Goal: Task Accomplishment & Management: Manage account settings

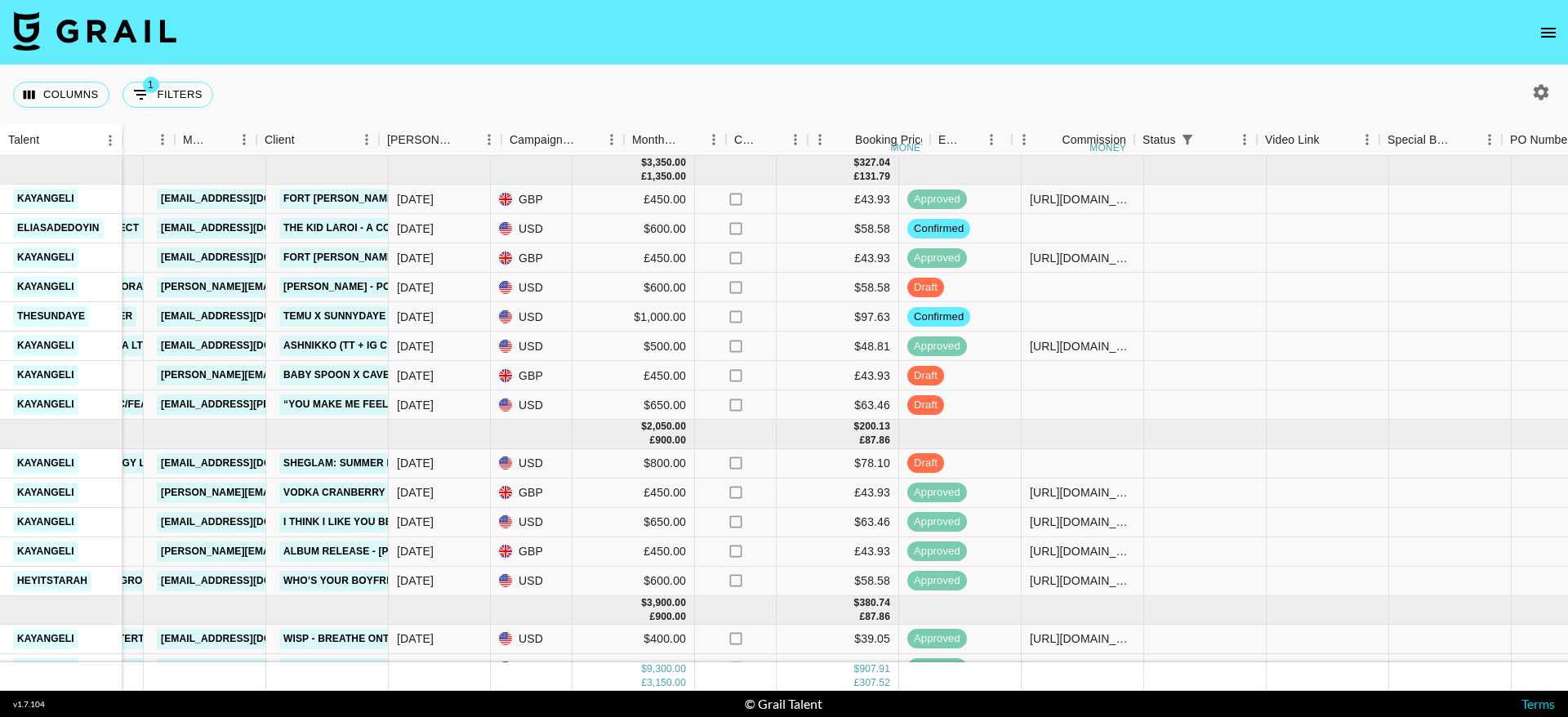
scroll to position [0, 528]
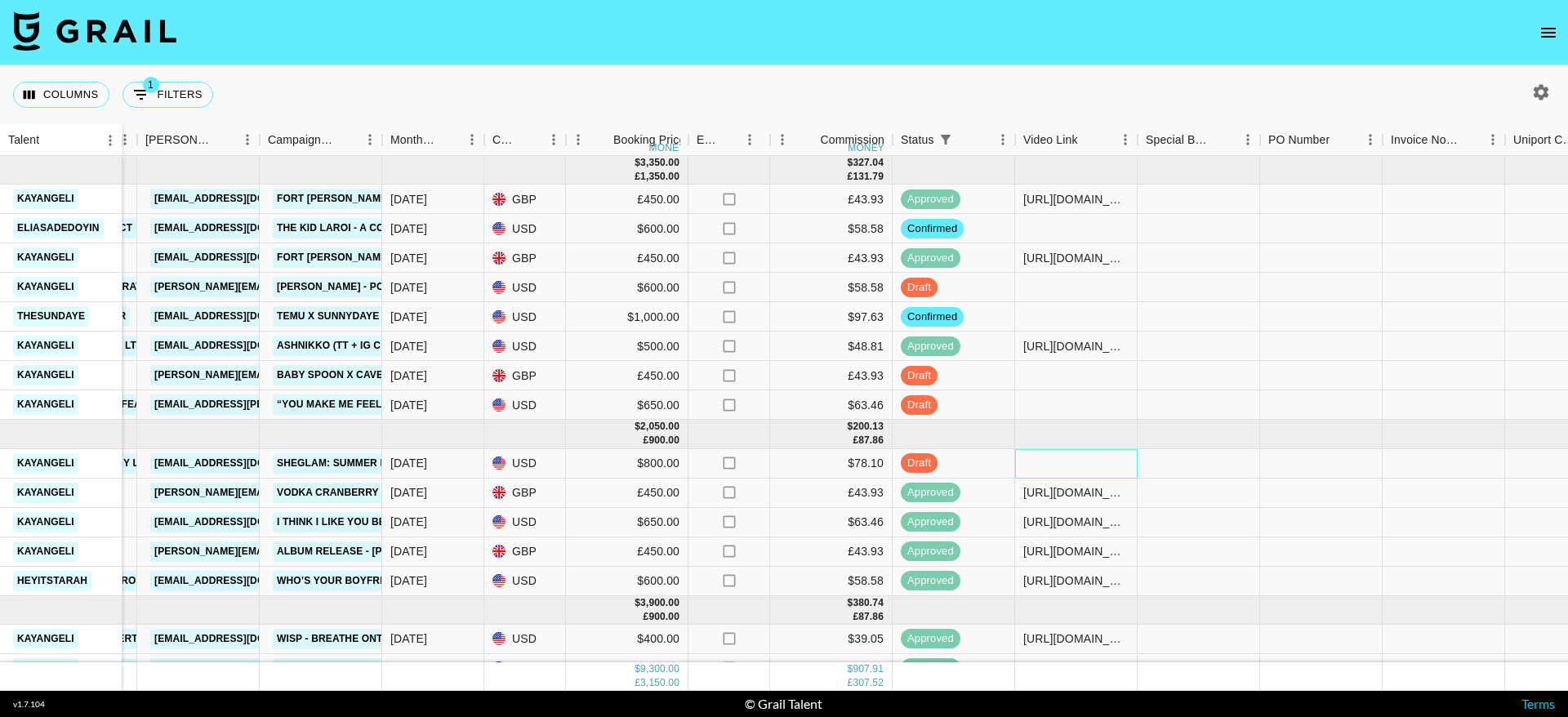
click at [1067, 460] on div at bounding box center [1076, 463] width 123 height 29
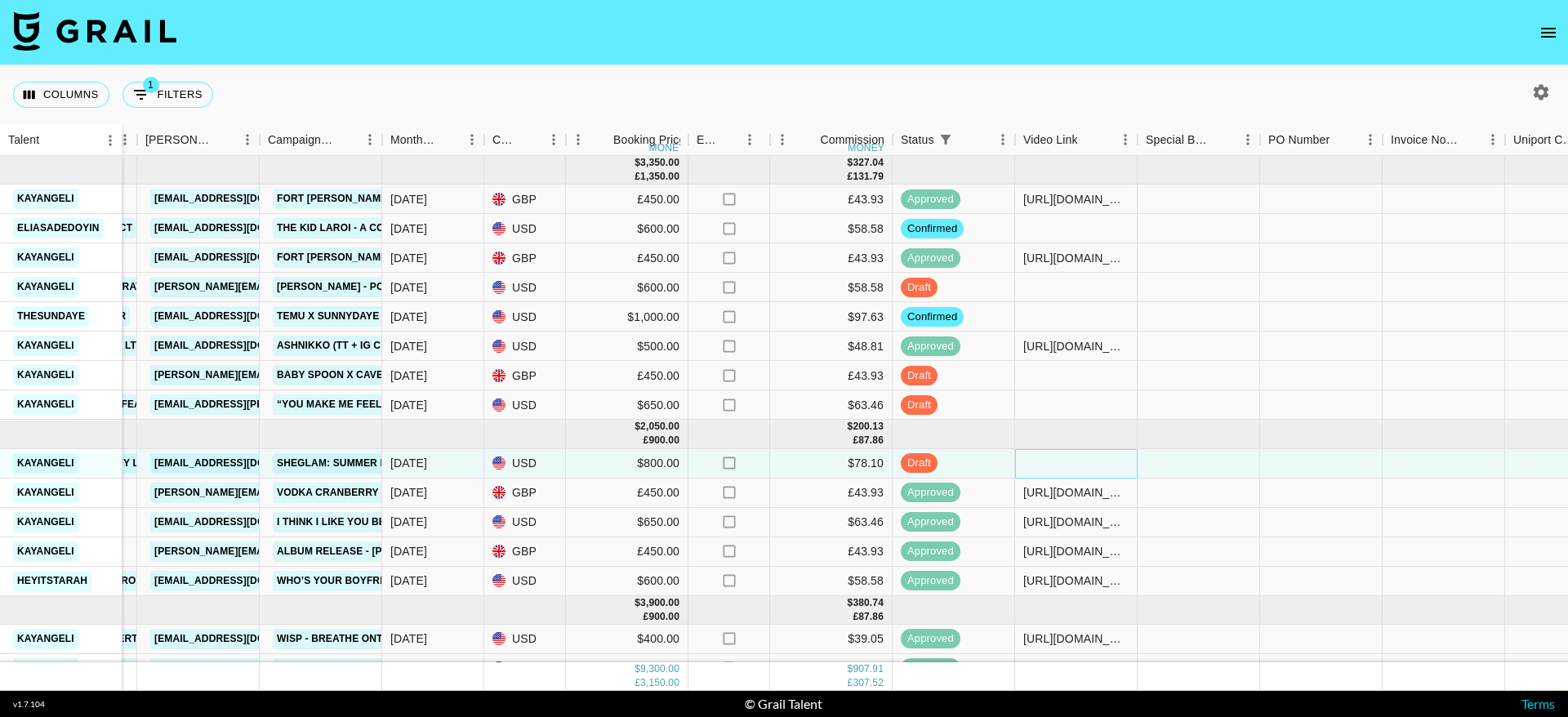
click at [1054, 465] on div at bounding box center [1076, 463] width 123 height 29
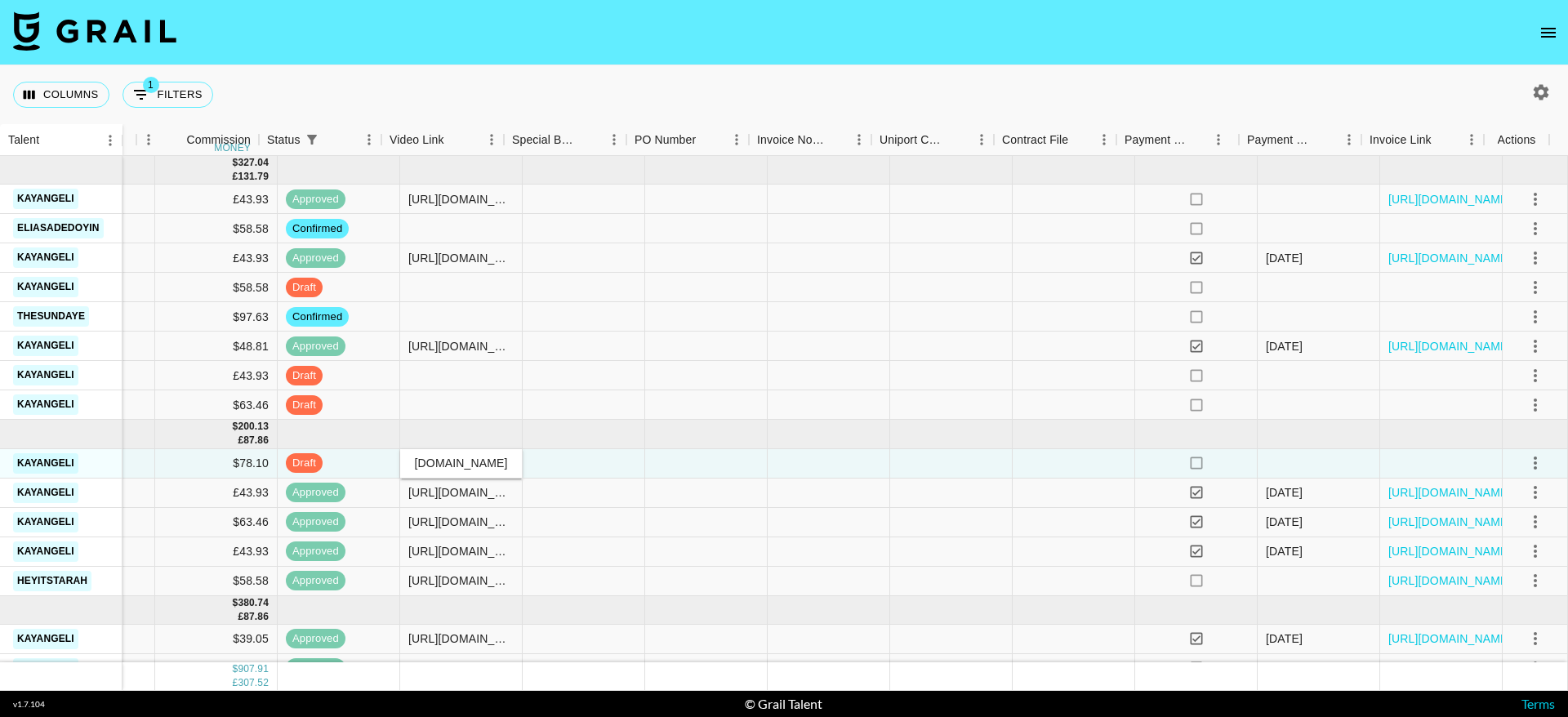
type input "https://www.tiktok.com/@kayangeli/video/7556218935847292162"
click at [1534, 468] on icon "select merge strategy" at bounding box center [1535, 463] width 3 height 13
click at [1510, 612] on div "Approve" at bounding box center [1499, 615] width 50 height 19
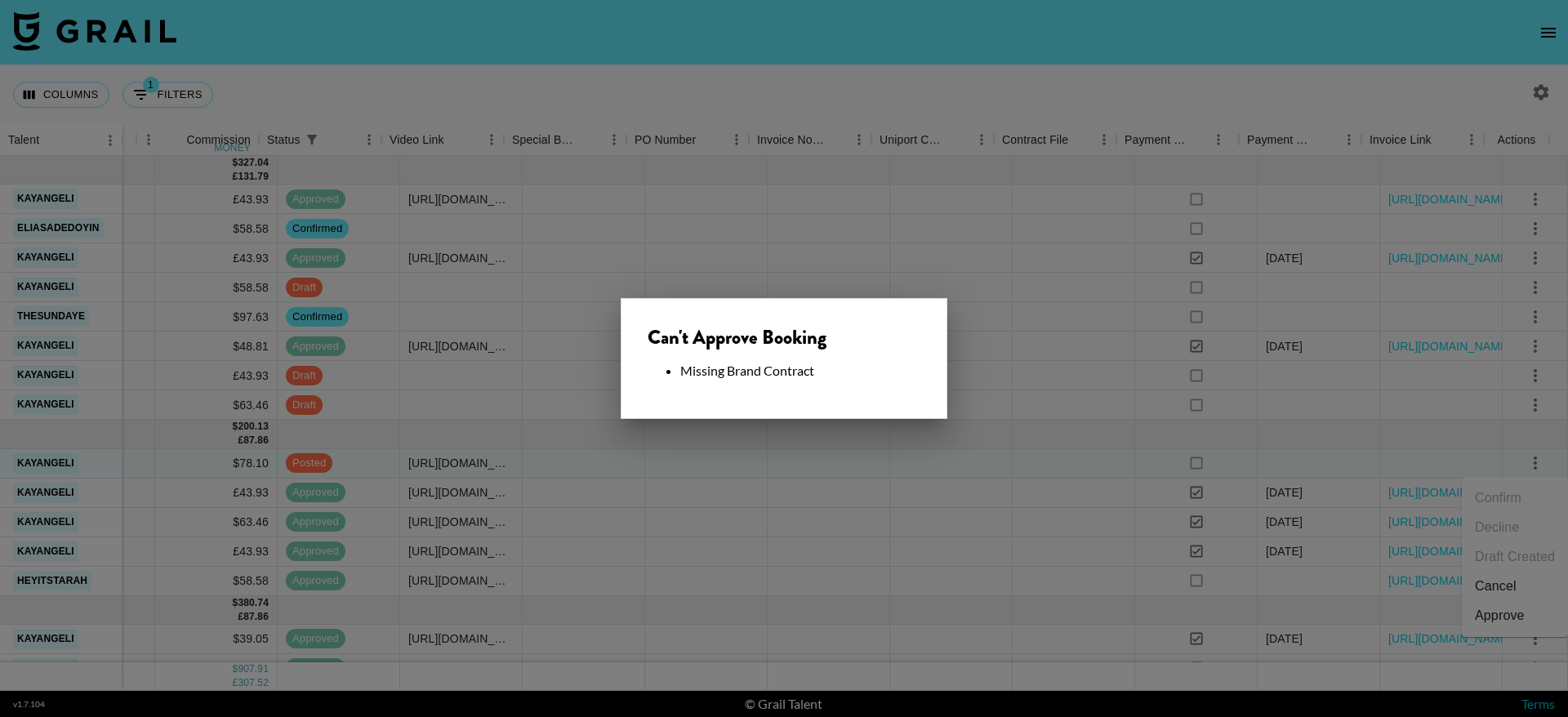
click at [886, 473] on div at bounding box center [784, 358] width 1568 height 717
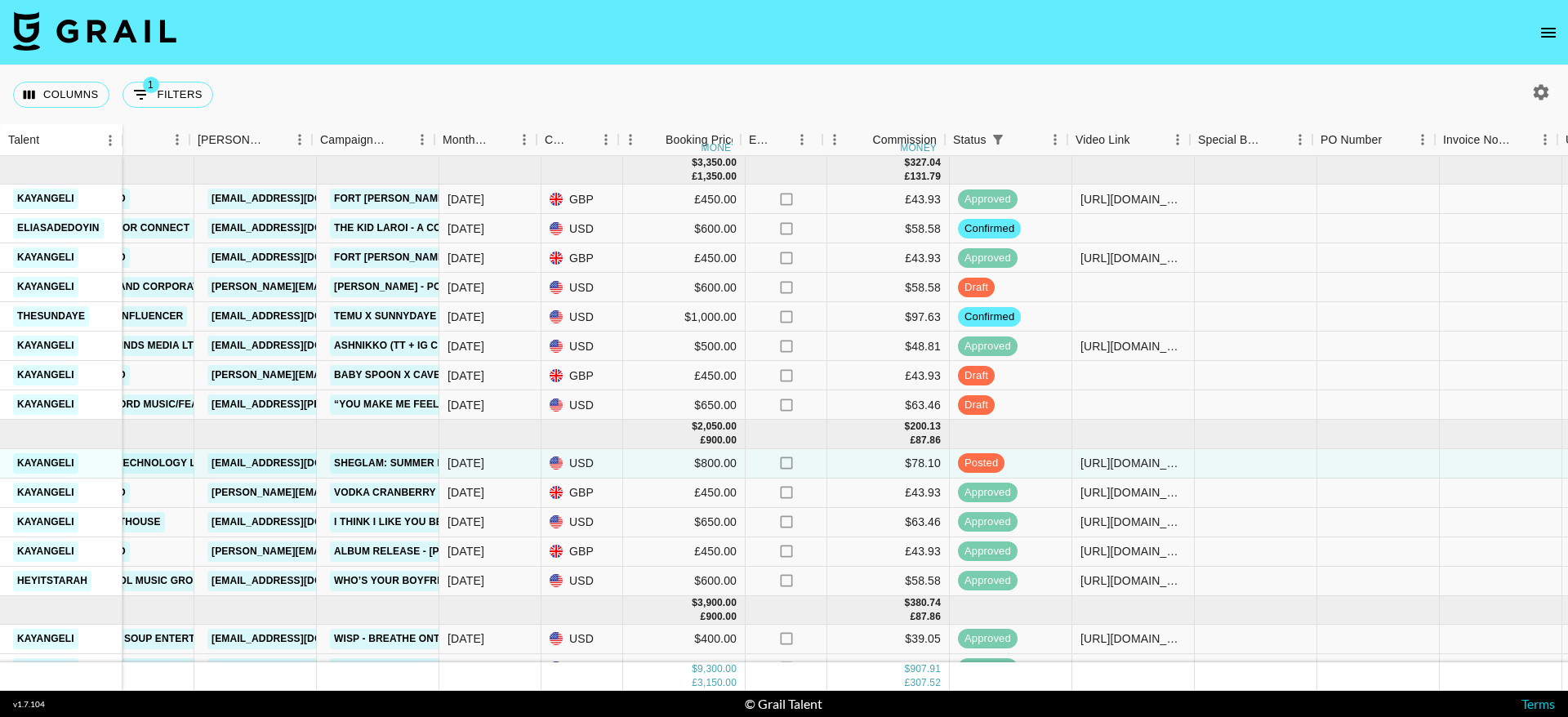
scroll to position [0, 478]
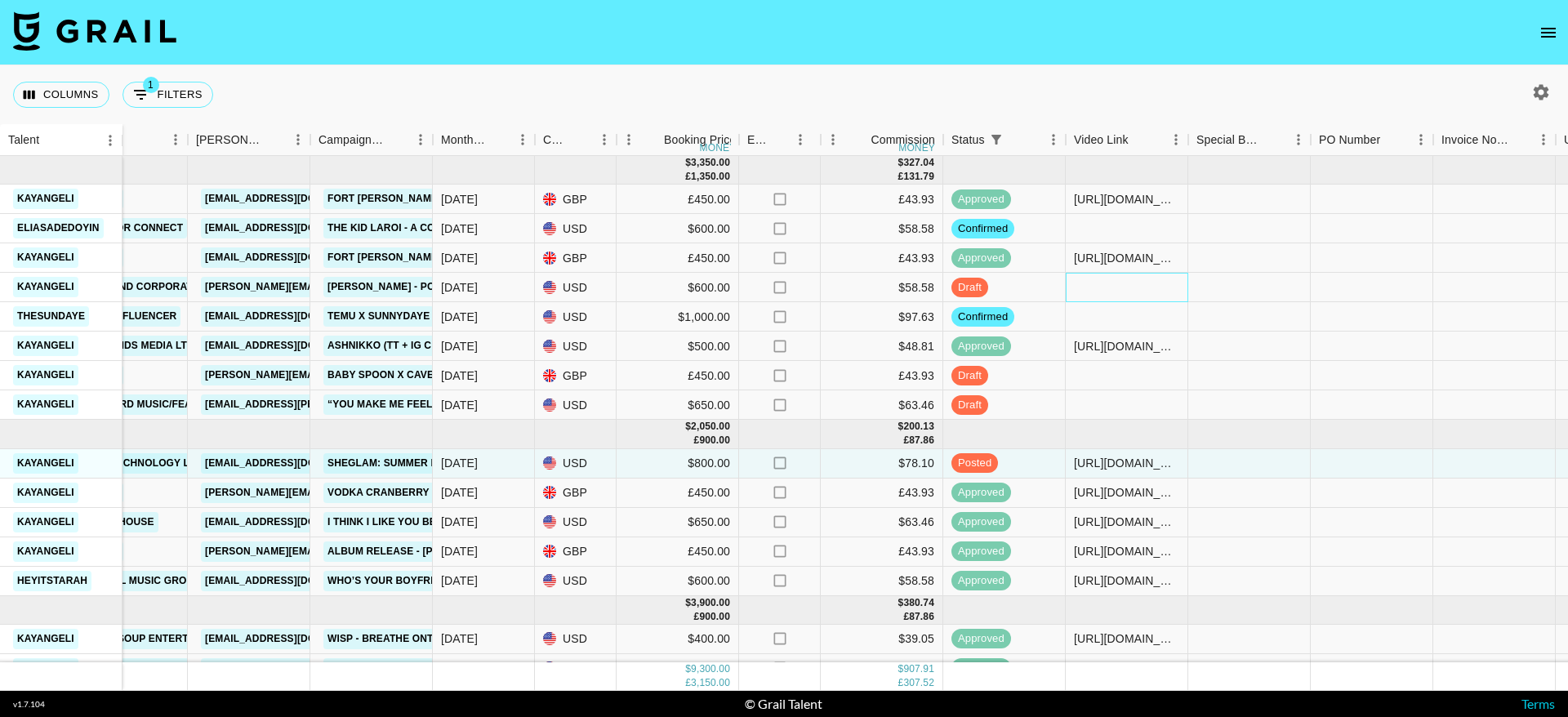
click at [1143, 283] on div at bounding box center [1126, 287] width 123 height 29
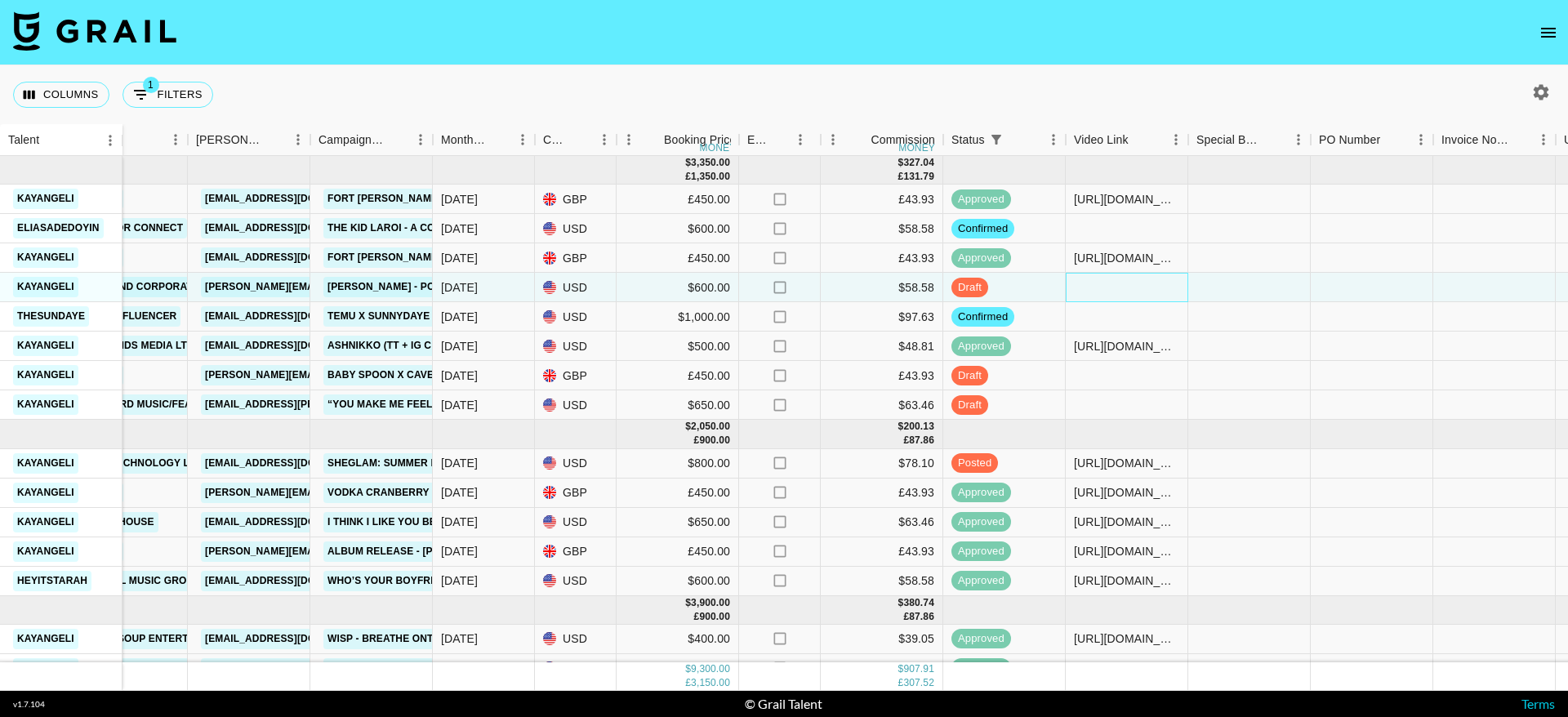
click at [1143, 283] on div at bounding box center [1126, 287] width 123 height 29
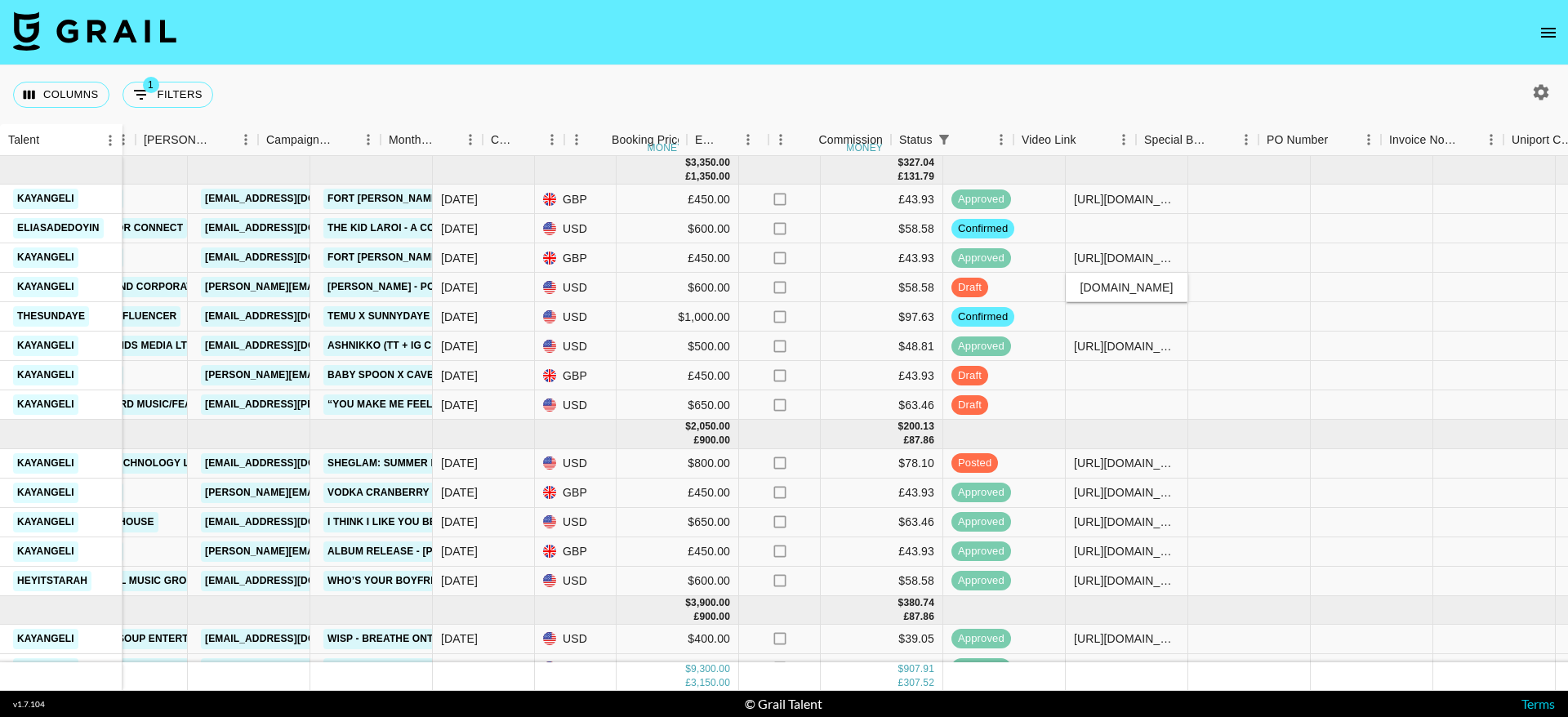
scroll to position [0, 1162]
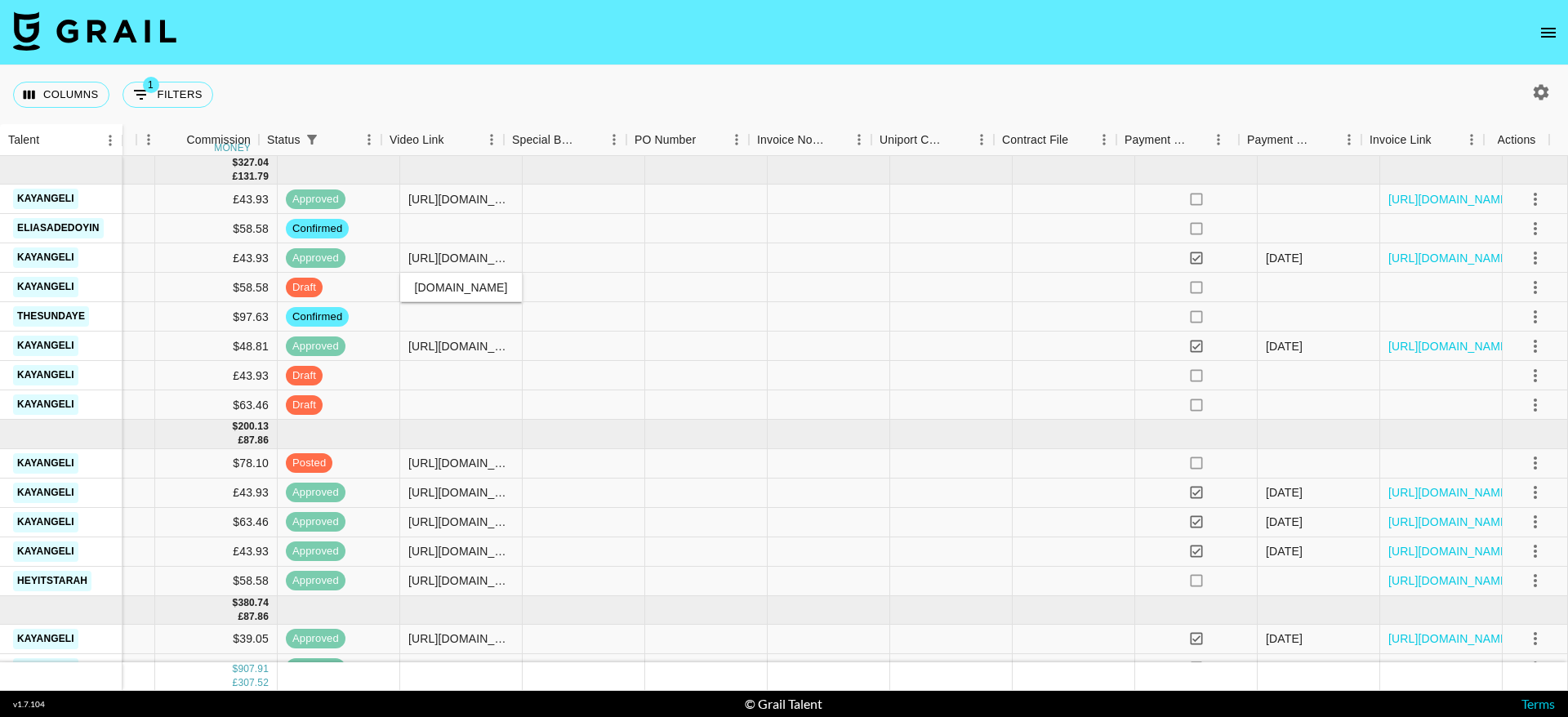
type input "https://www.tiktok.com/@kayangeli/video/7555929096883129622"
click at [1525, 294] on icon "select merge strategy" at bounding box center [1534, 287] width 19 height 19
click at [1498, 444] on div "Approve" at bounding box center [1499, 440] width 50 height 19
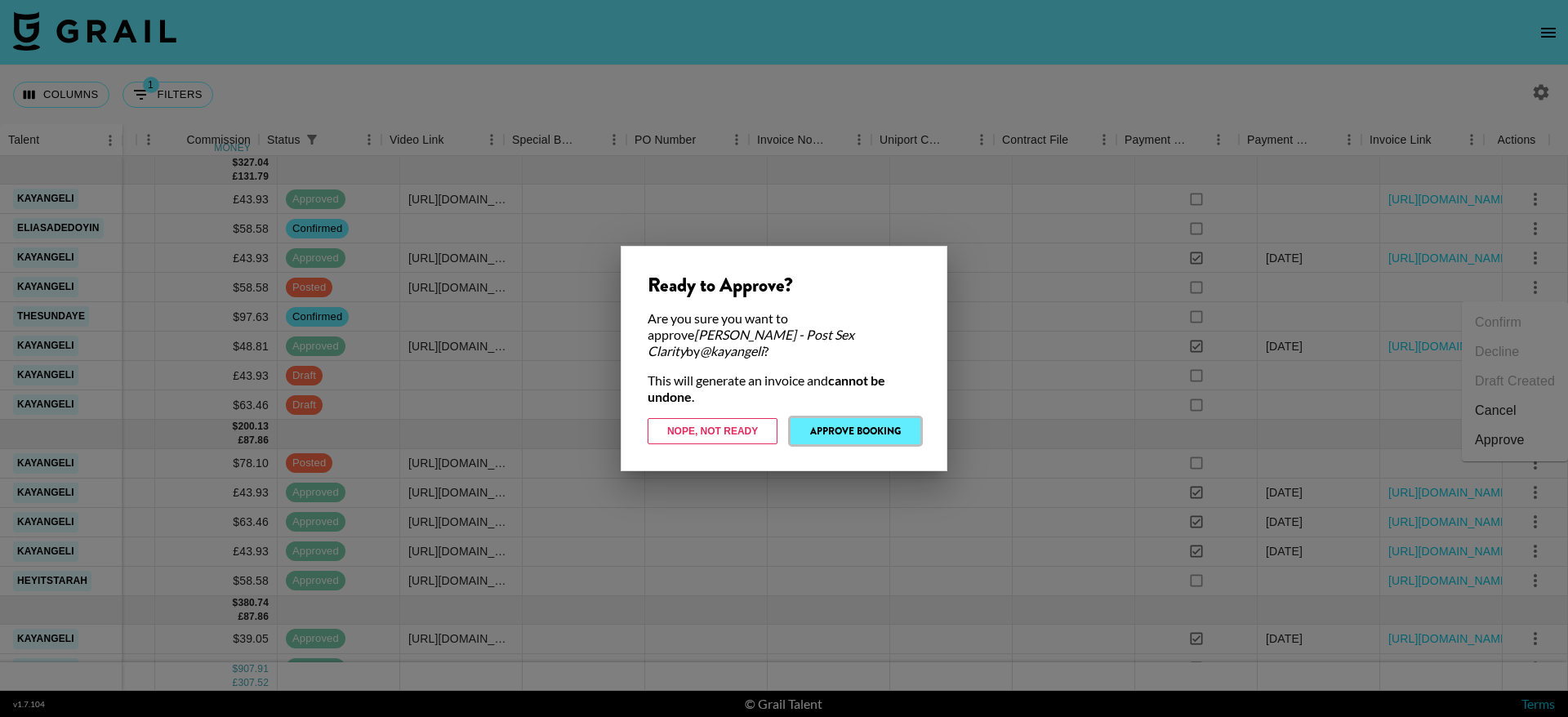
click at [831, 427] on button "Approve Booking" at bounding box center [855, 431] width 130 height 26
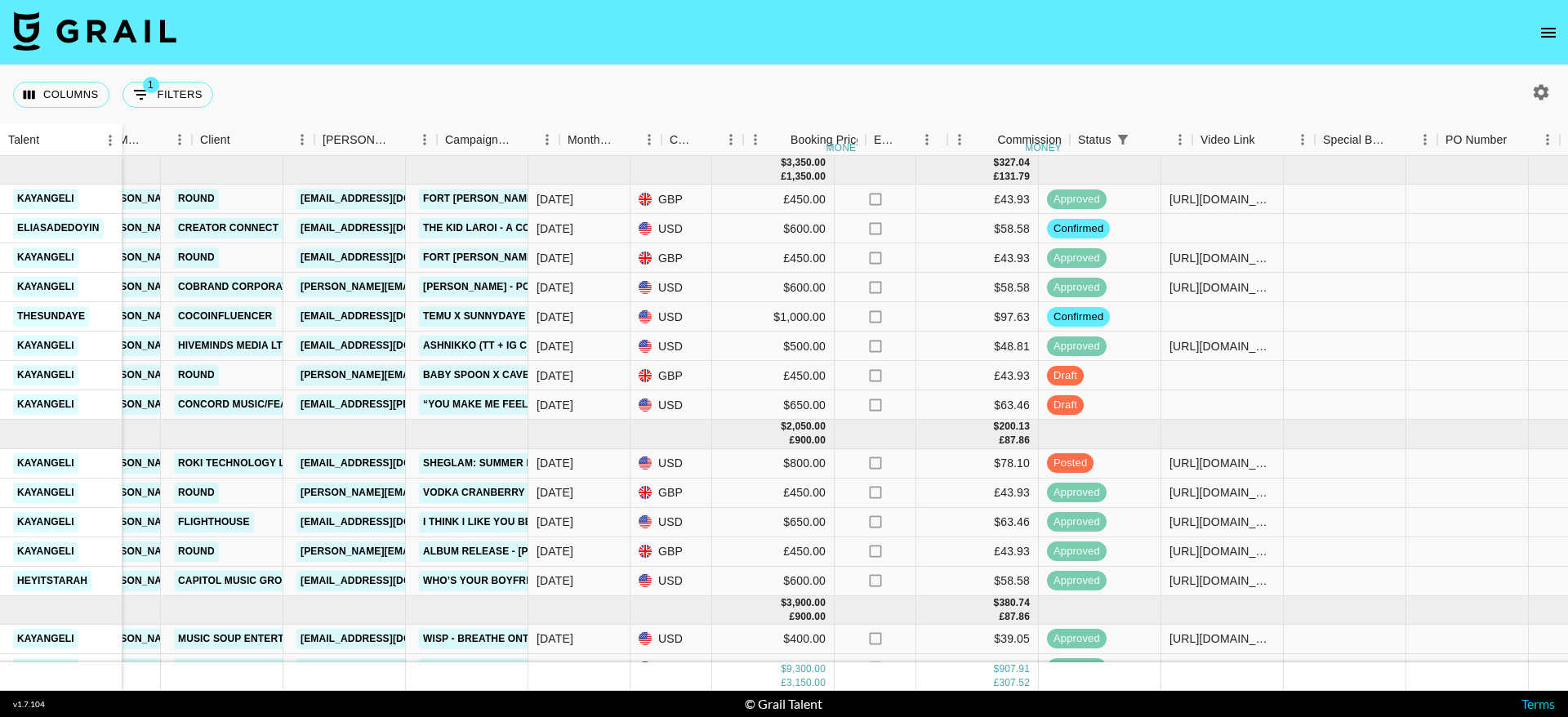
scroll to position [0, 324]
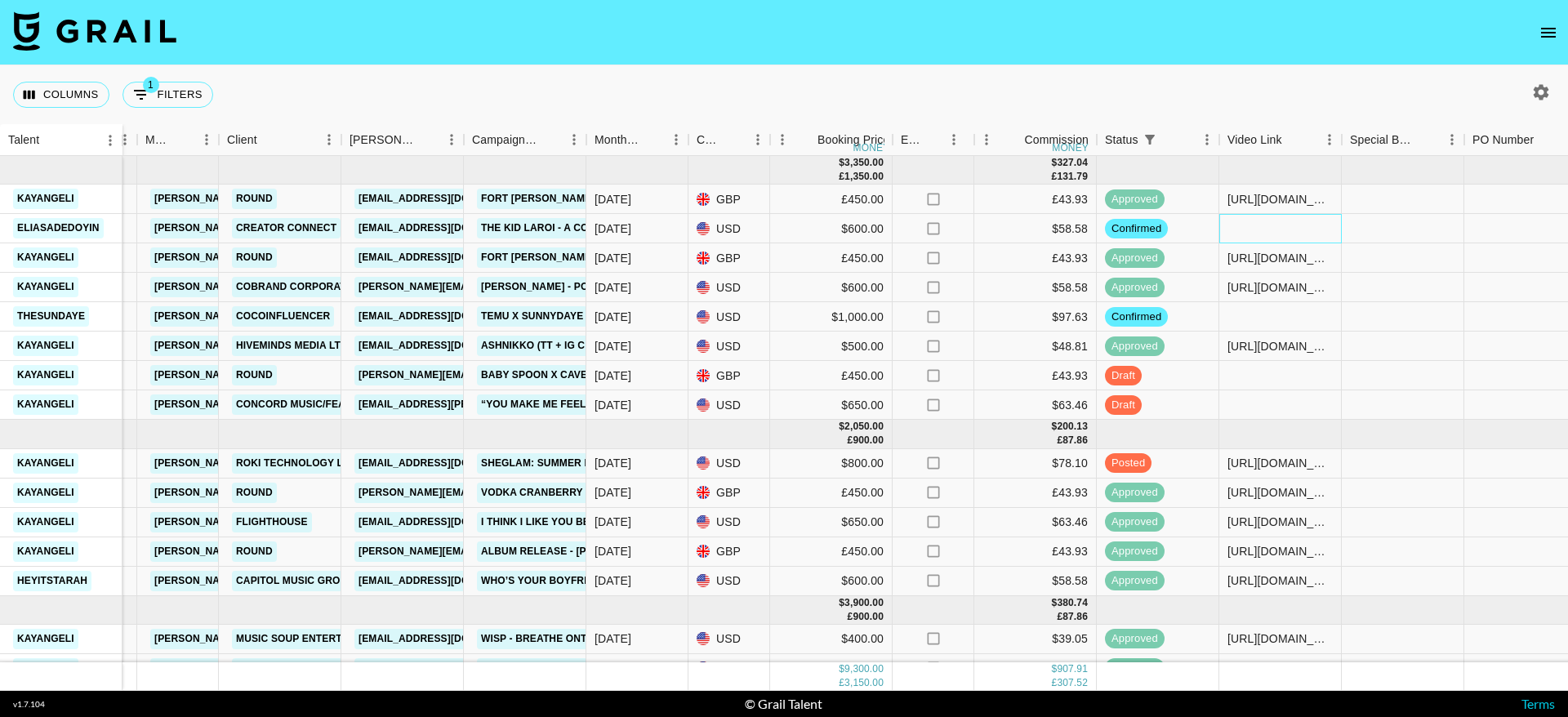
click at [1270, 229] on div at bounding box center [1280, 228] width 123 height 29
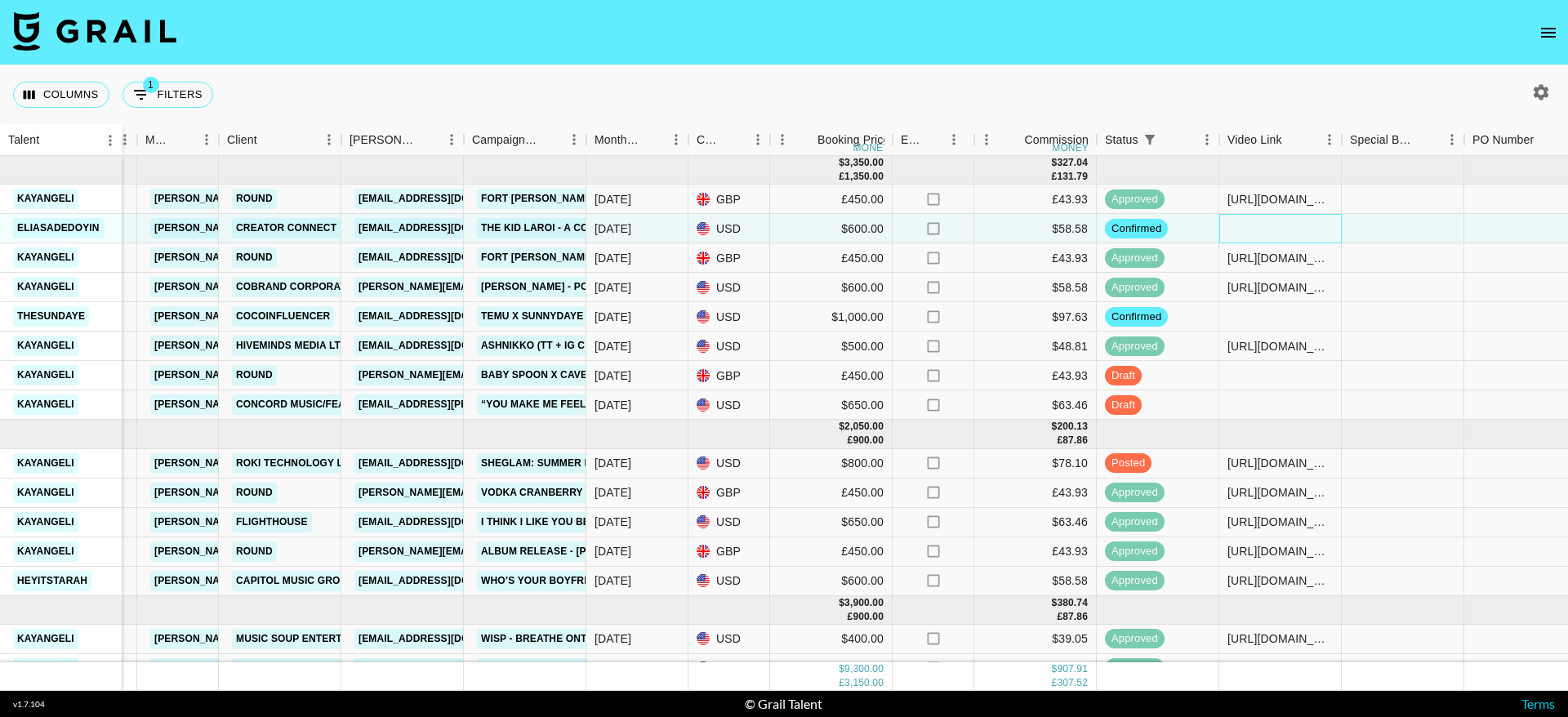
click at [1270, 229] on div at bounding box center [1280, 228] width 123 height 29
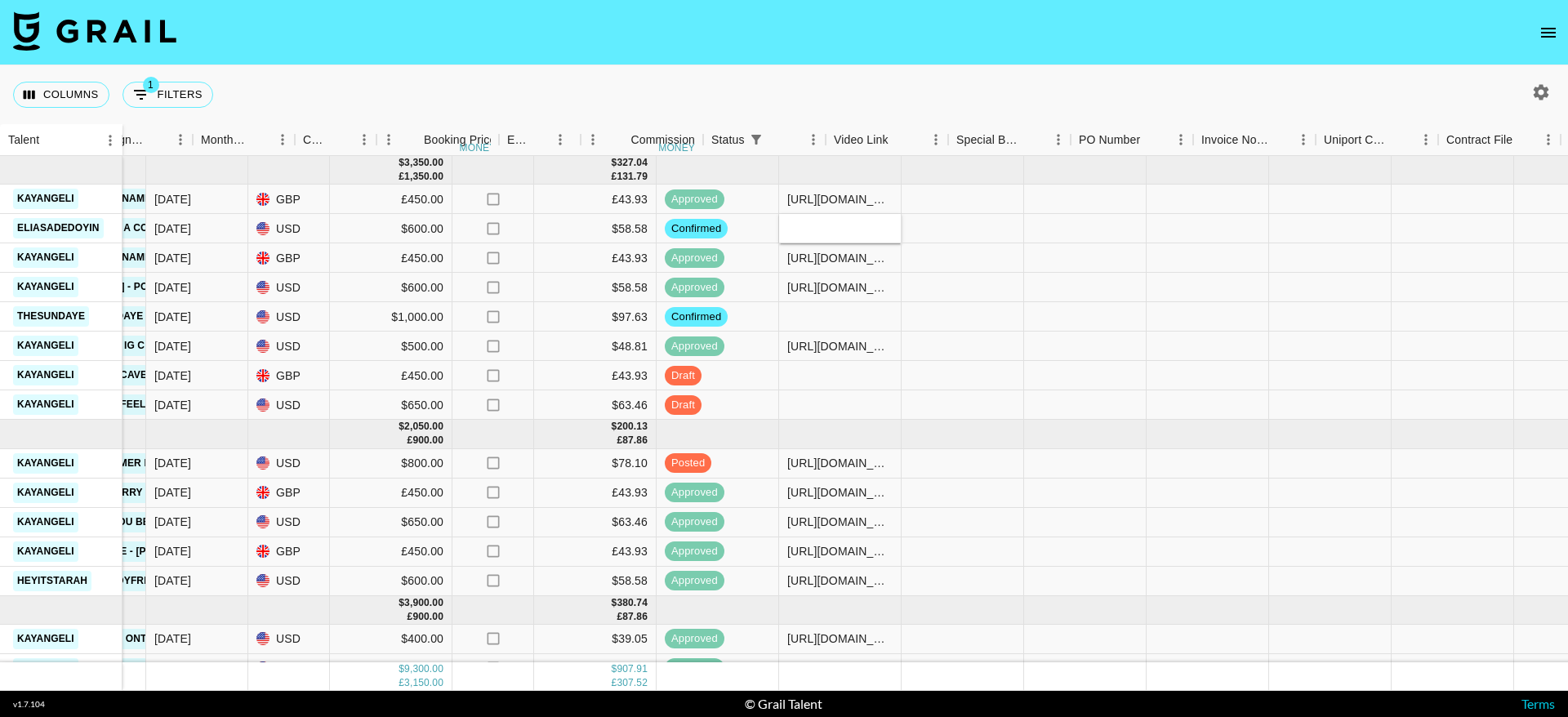
scroll to position [0, 716]
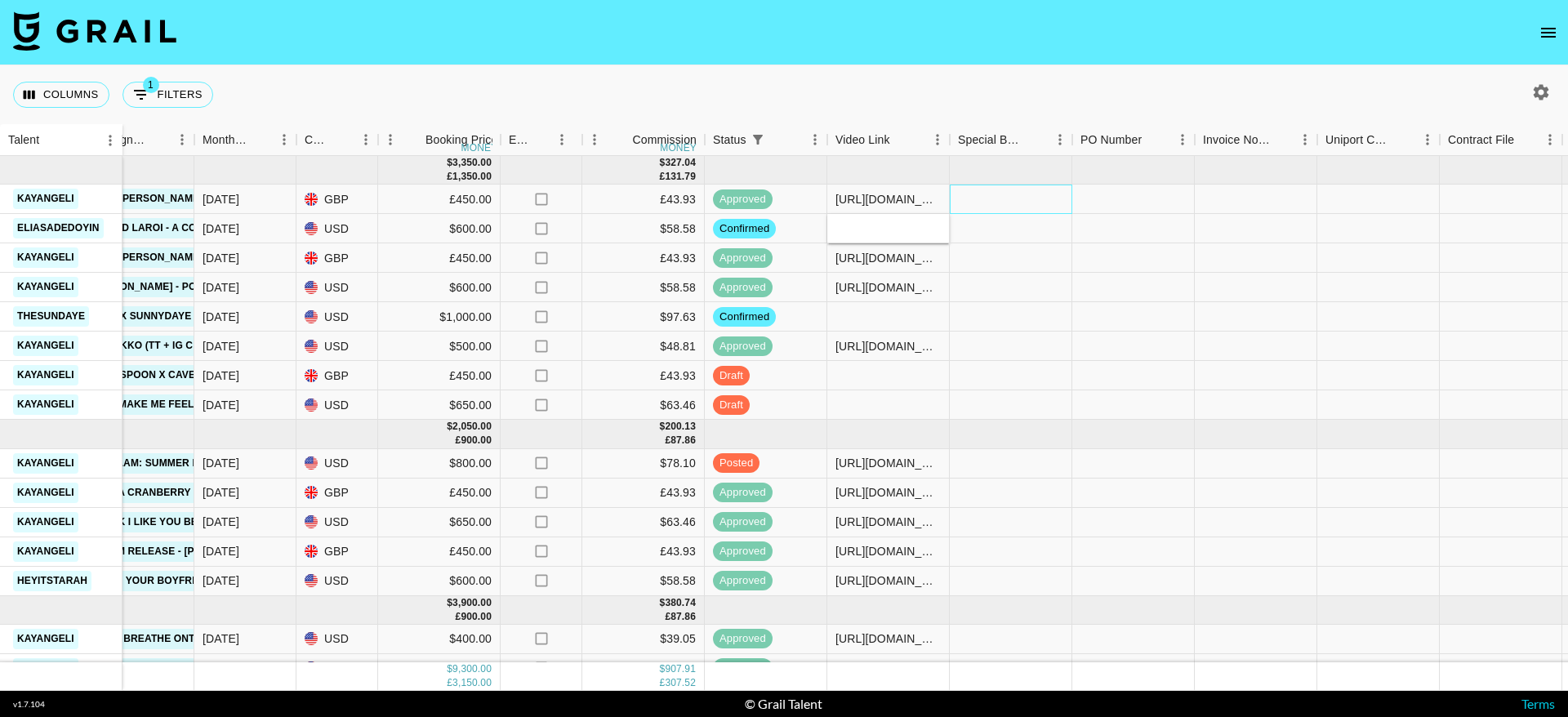
click at [1027, 200] on div at bounding box center [1011, 199] width 123 height 29
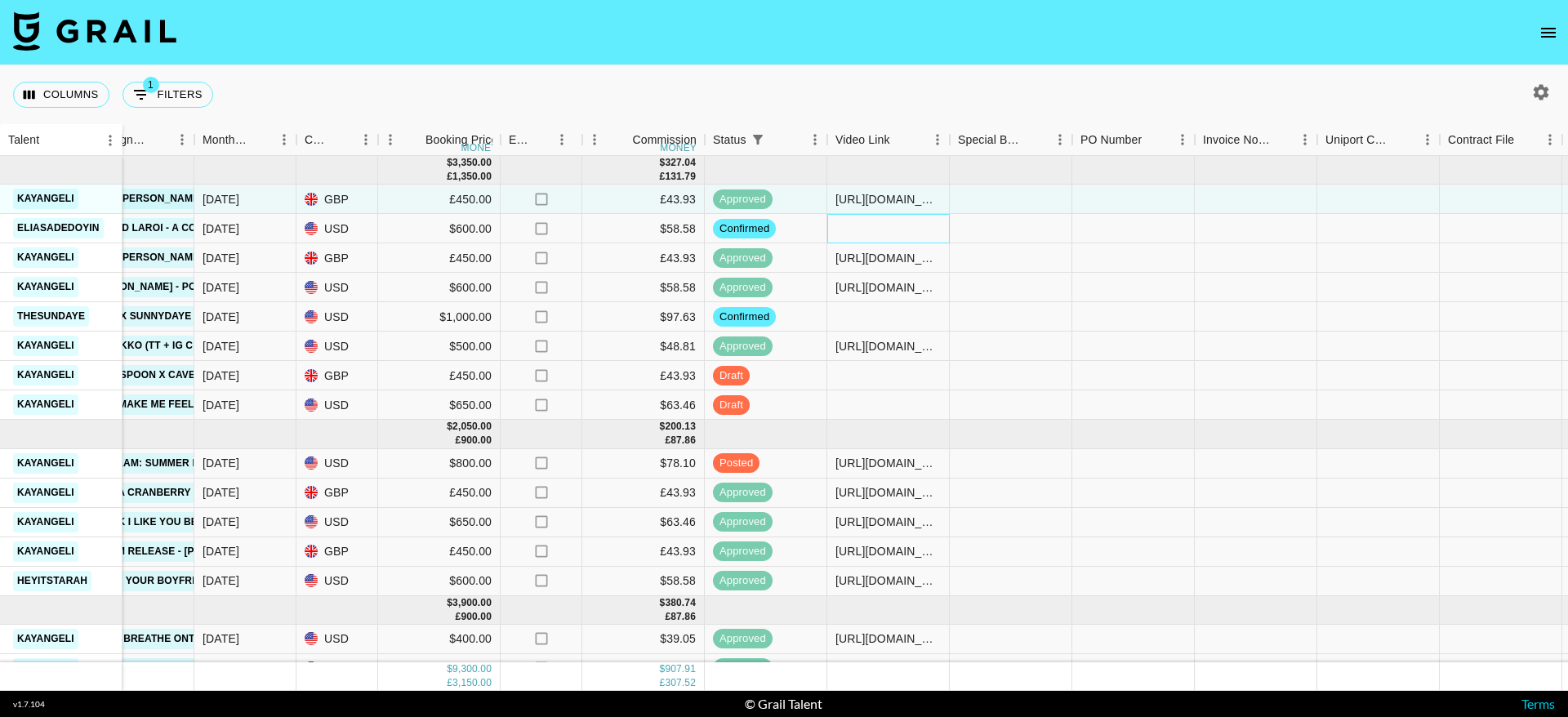
click at [877, 239] on div at bounding box center [888, 228] width 123 height 29
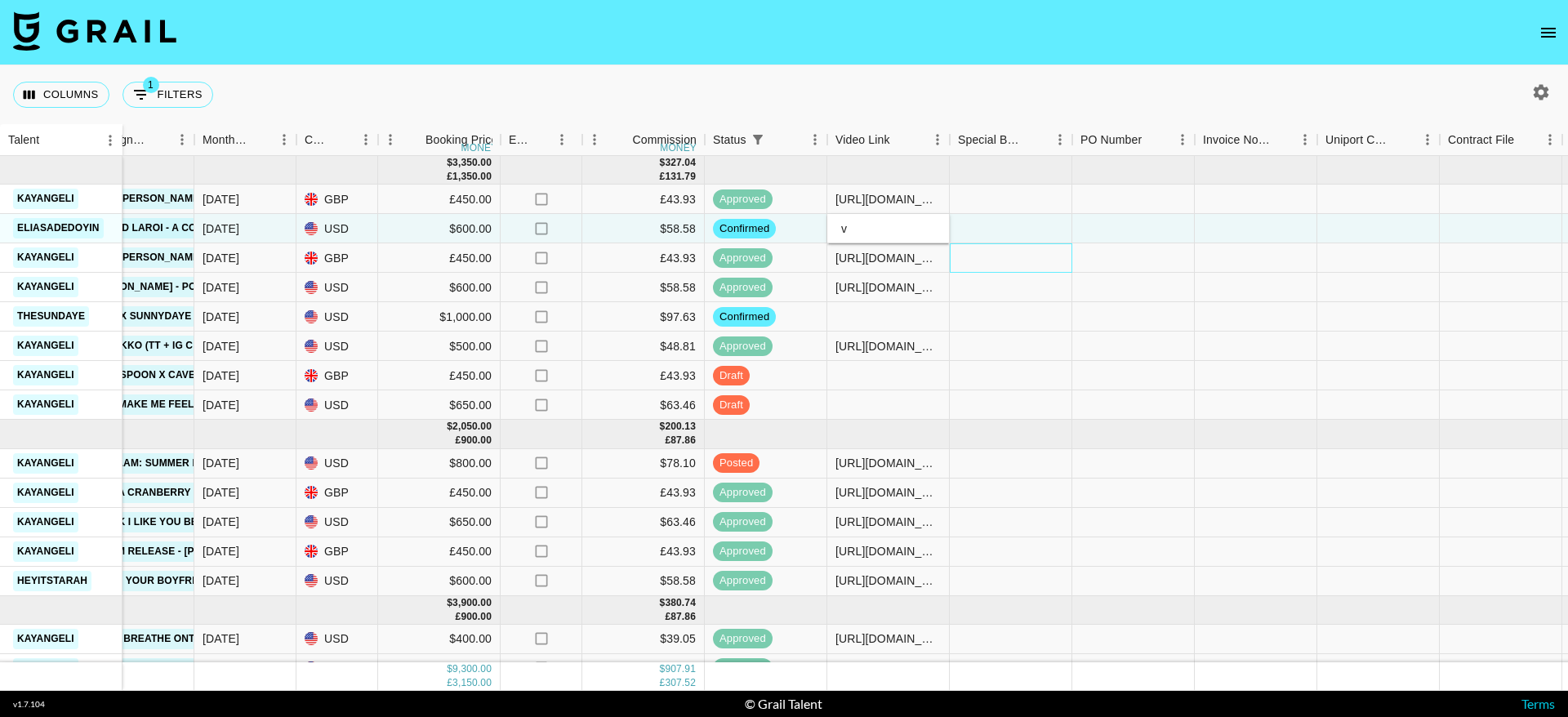
click at [1015, 243] on div at bounding box center [1011, 258] width 123 height 29
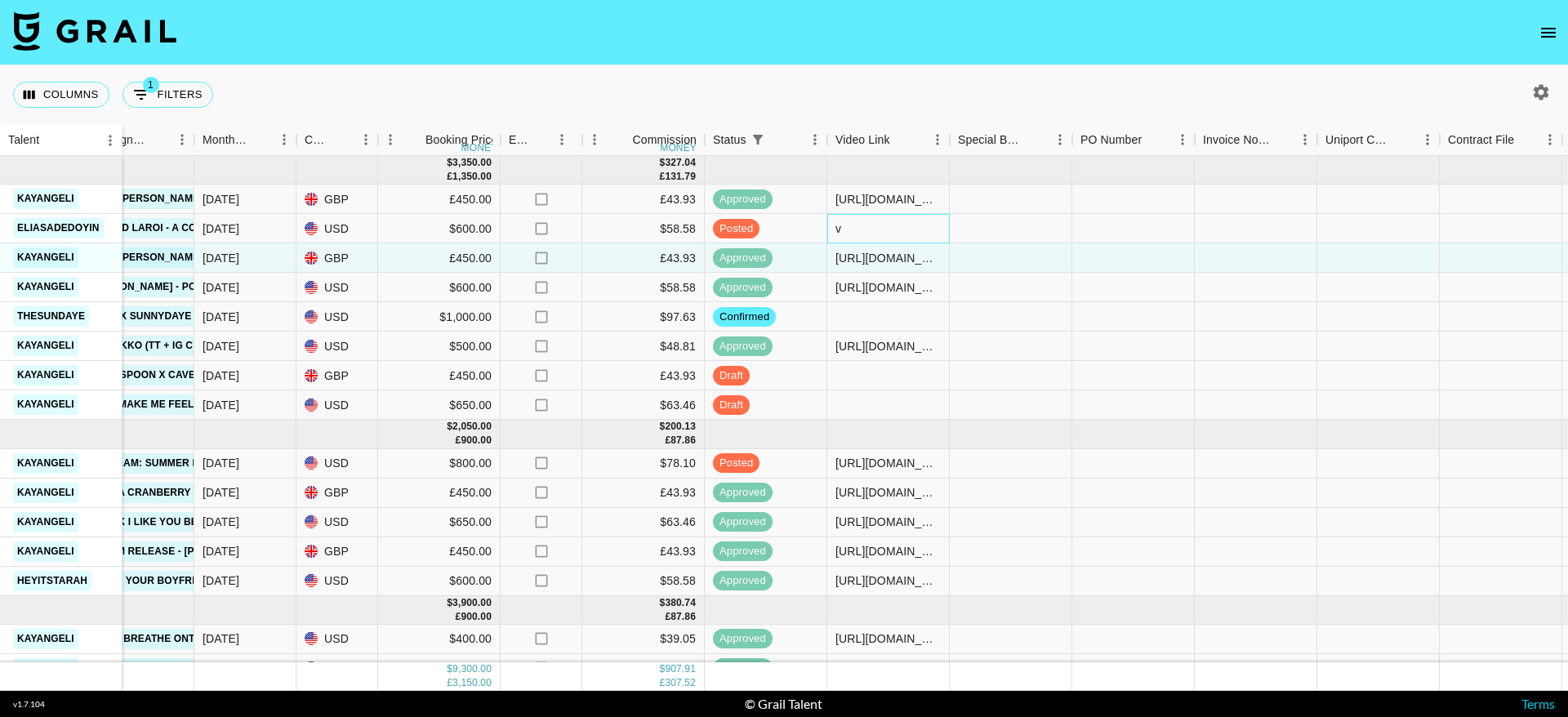
click at [884, 217] on div "v" at bounding box center [888, 228] width 123 height 29
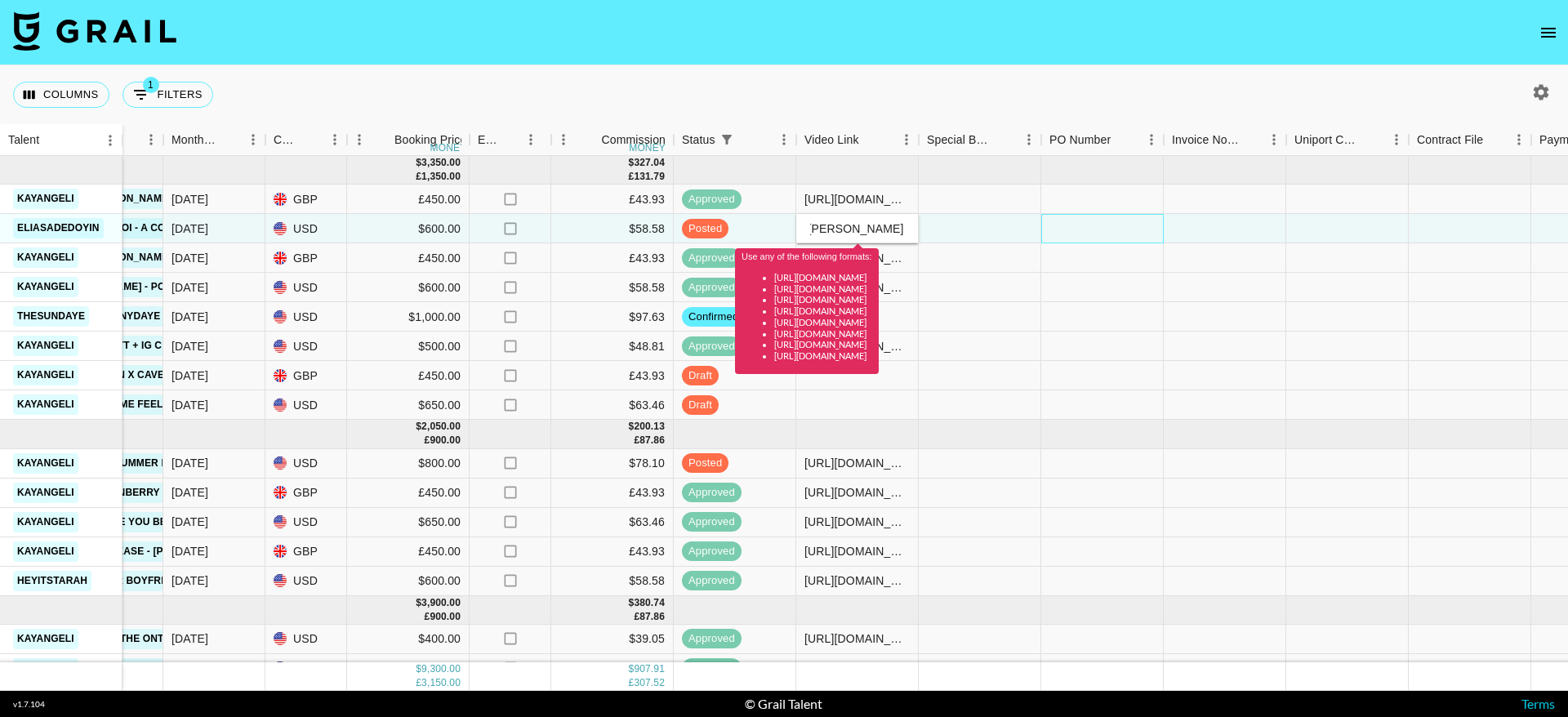
scroll to position [0, 0]
click at [1159, 218] on div at bounding box center [1102, 228] width 123 height 29
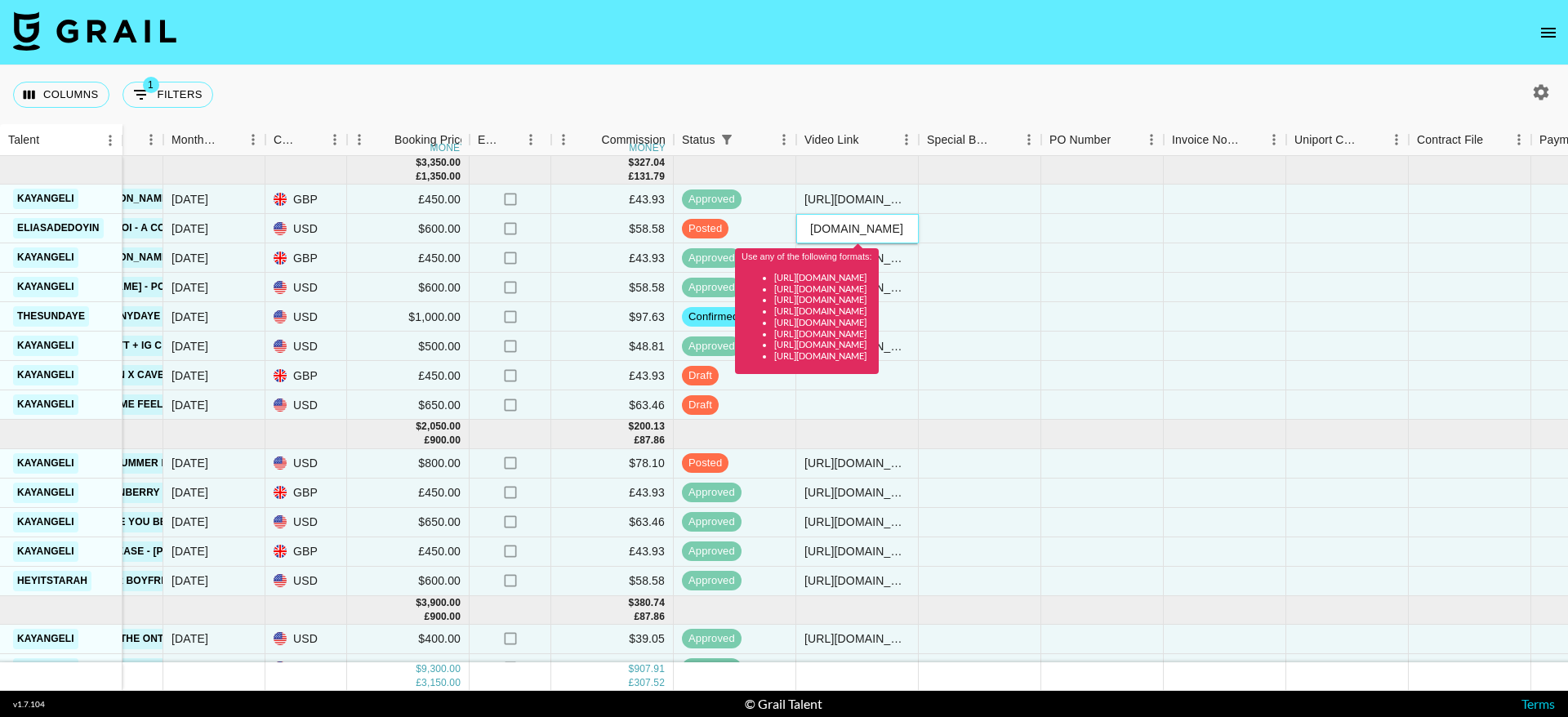
click at [868, 222] on input "tiktok.com/@eliasadedoyin/video/7556328538194971926?_t=ZN-90C42AUYBzK&_r=1" at bounding box center [856, 229] width 120 height 13
paste input "https://www.tiktok.com/@eliasadedoyin/video/7556328538194971926"
type input "https://www.tiktok.com/@eliasadedoyin/video/7556328538194971926"
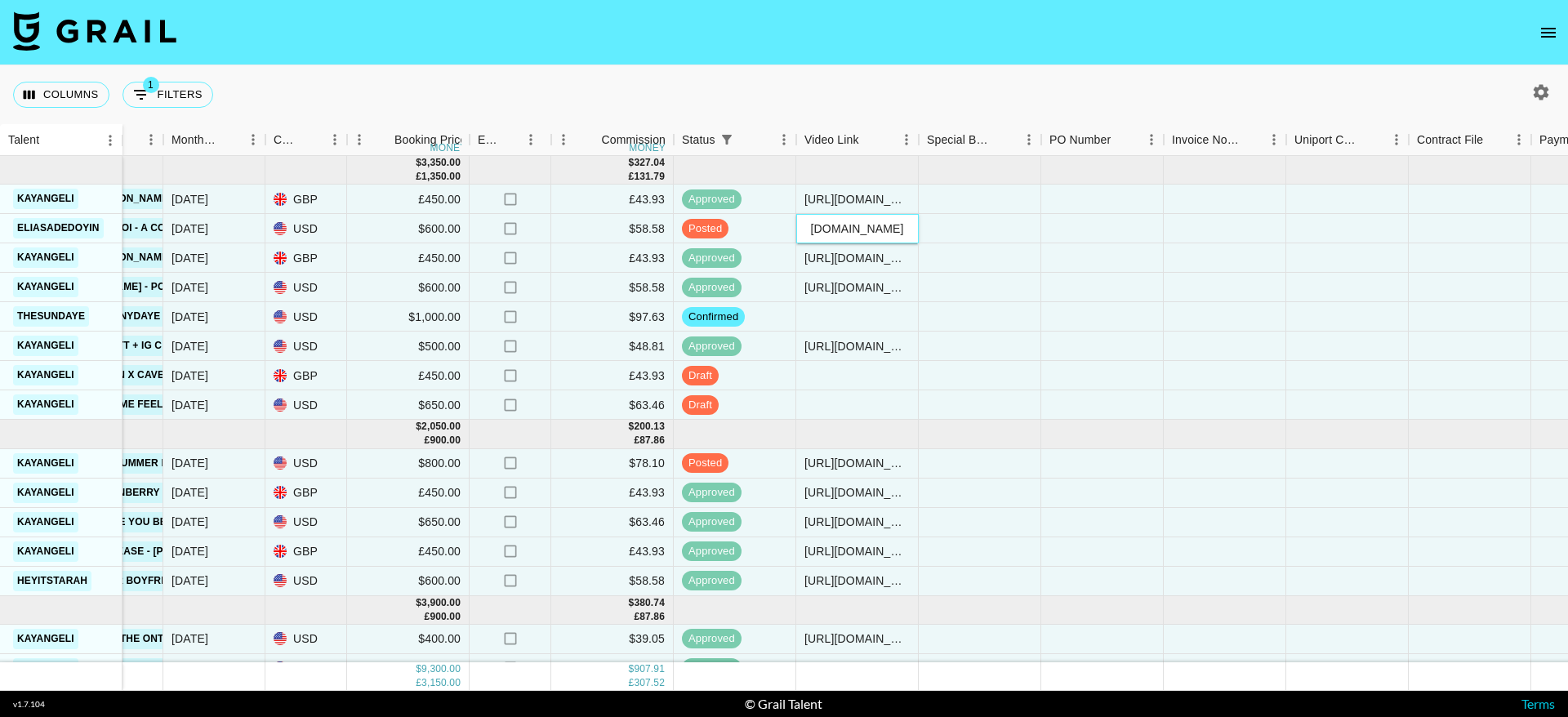
scroll to position [0, 1162]
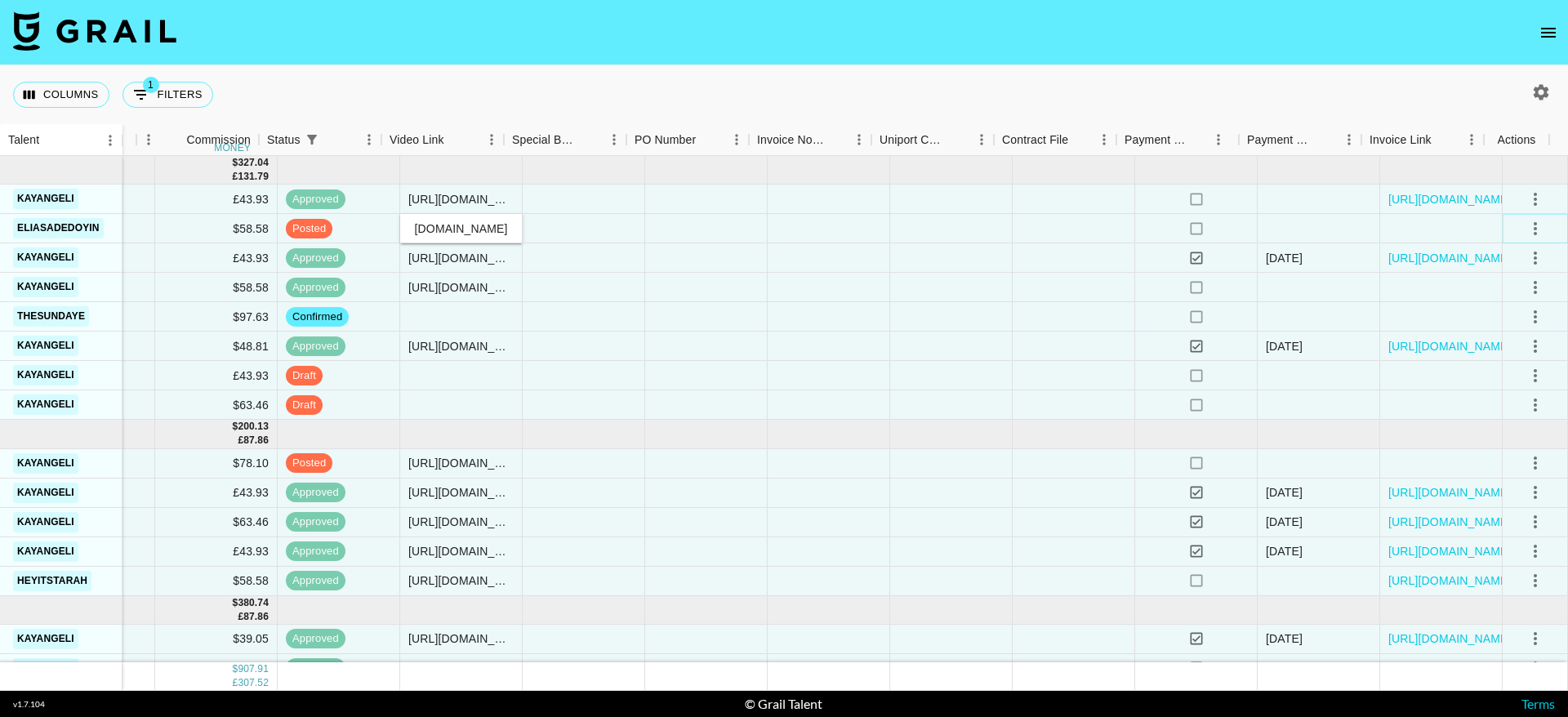
click at [1525, 229] on icon "select merge strategy" at bounding box center [1534, 228] width 19 height 19
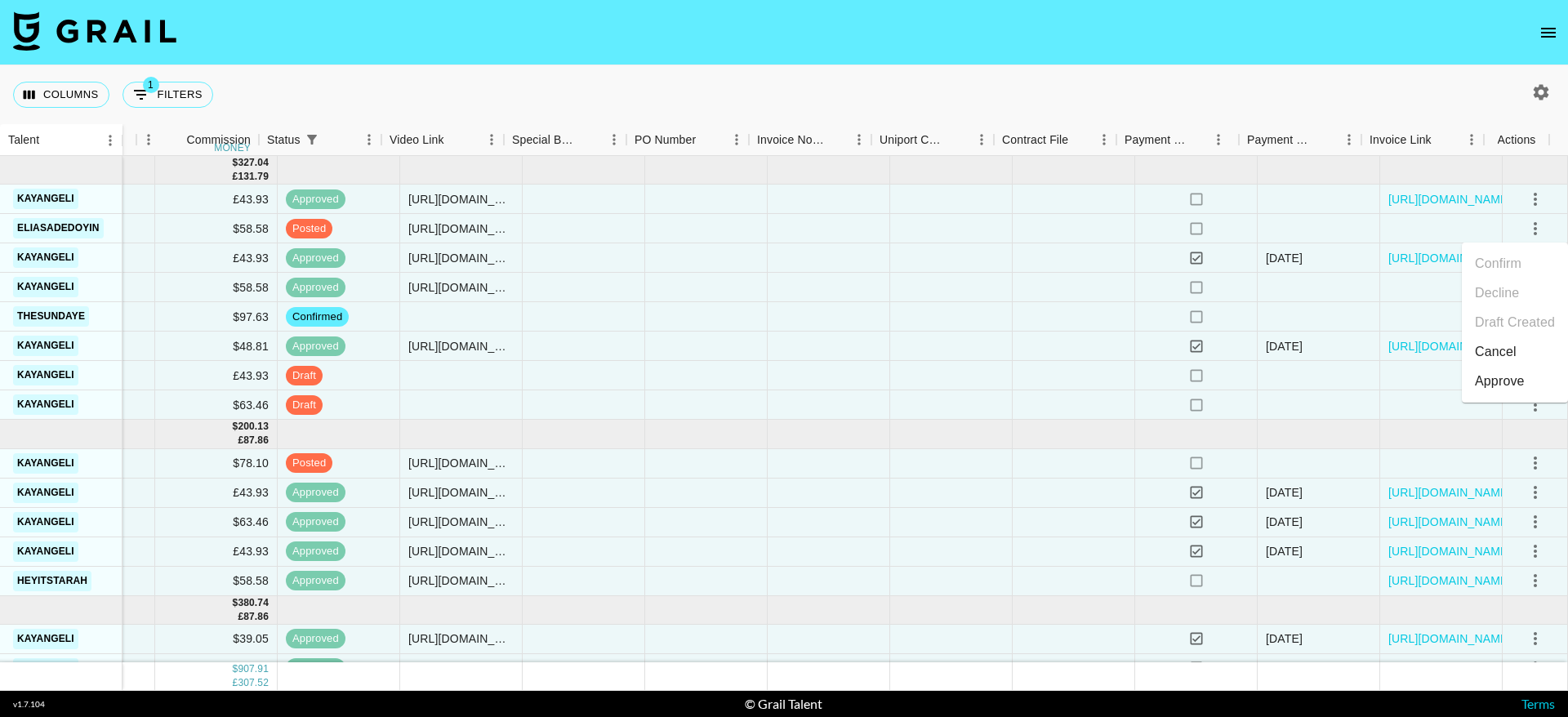
click at [1515, 391] on li "Approve" at bounding box center [1514, 381] width 106 height 29
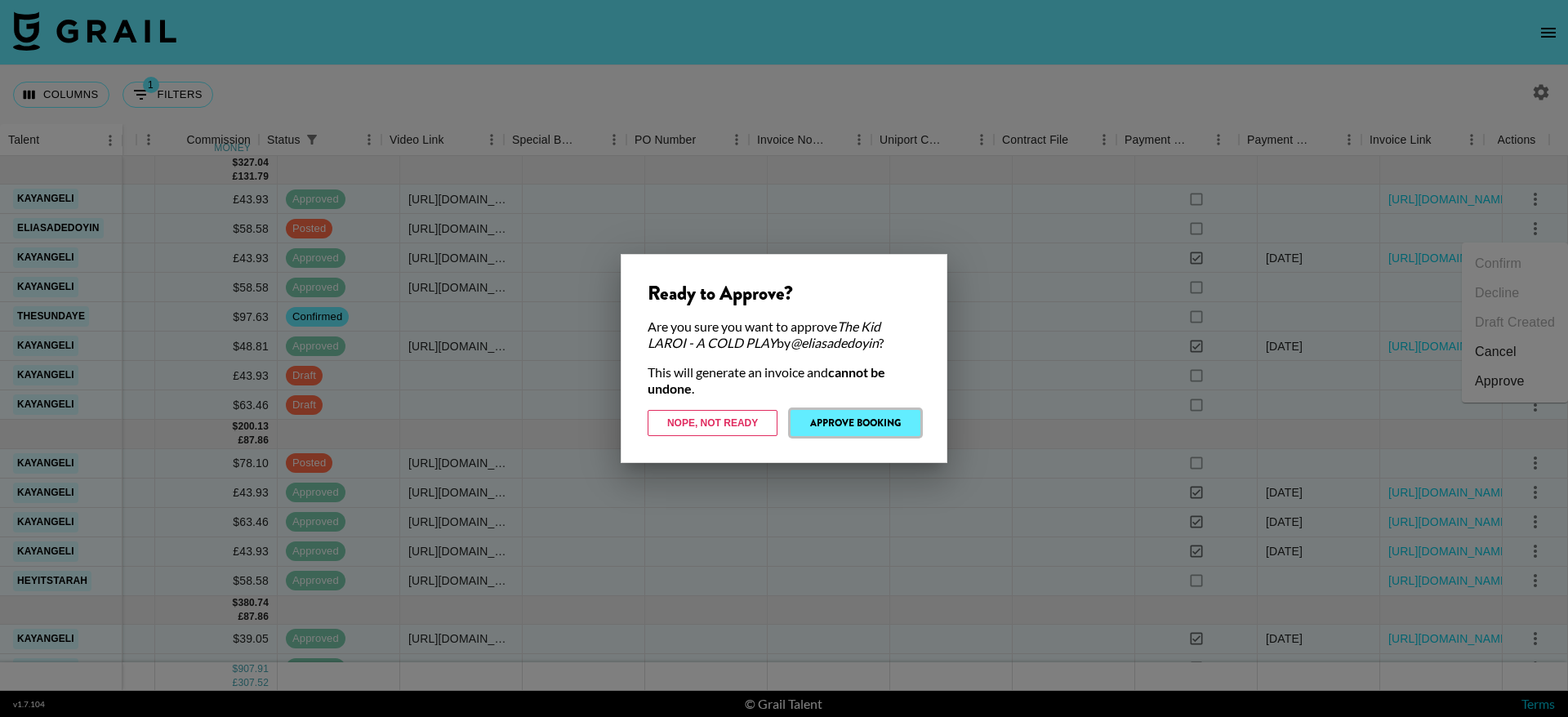
click at [871, 423] on button "Approve Booking" at bounding box center [855, 422] width 130 height 26
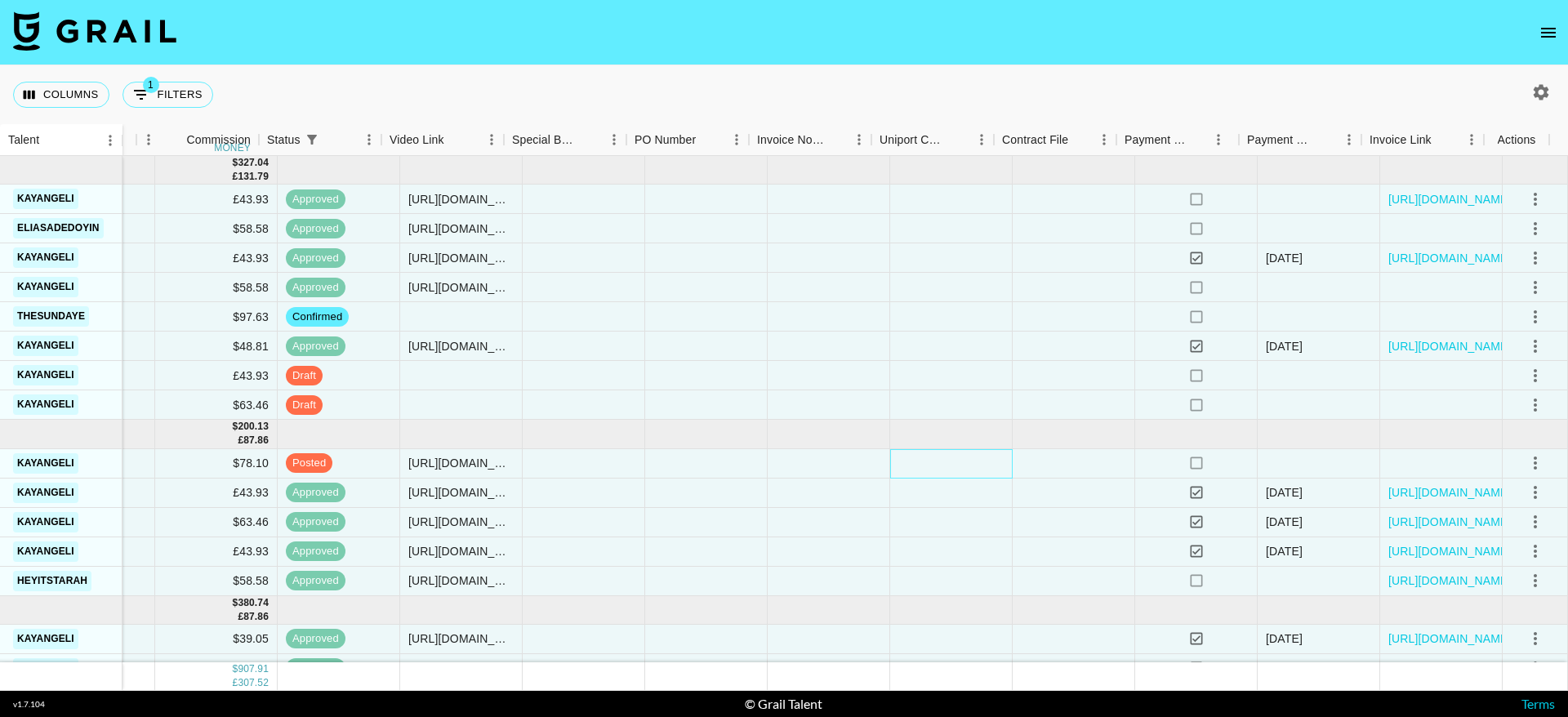
click at [978, 463] on div at bounding box center [951, 463] width 123 height 29
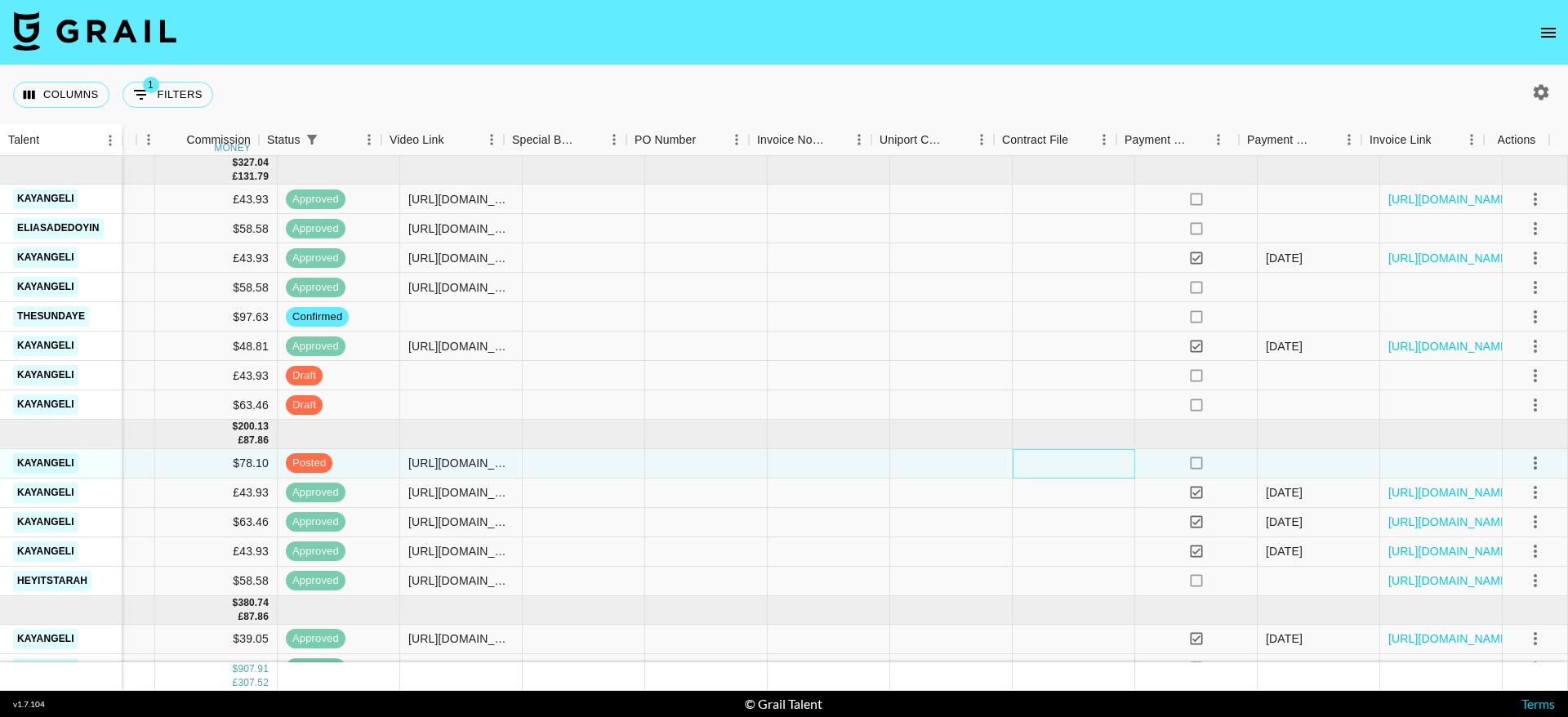
click at [1037, 466] on div at bounding box center [1074, 463] width 123 height 29
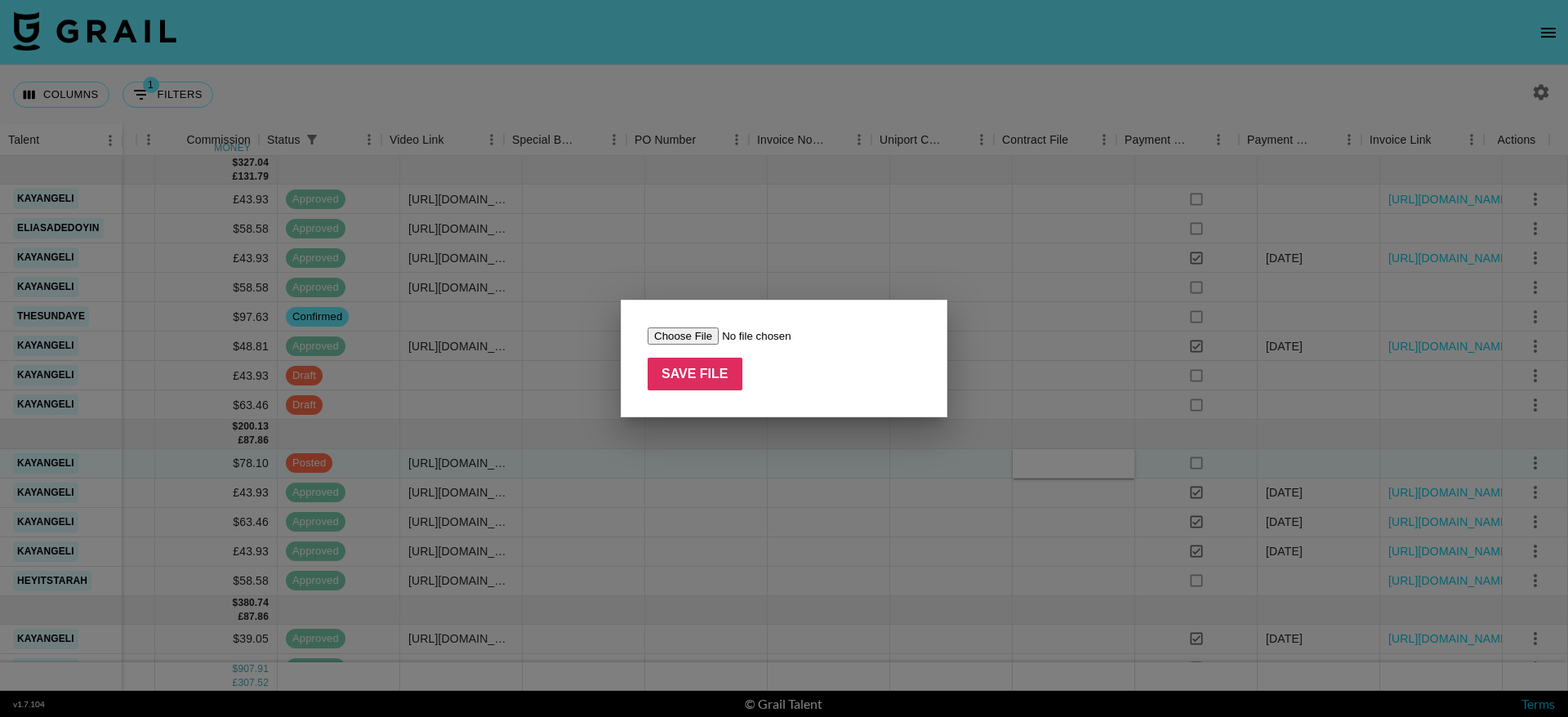
click at [673, 332] on input "file" at bounding box center [750, 336] width 206 height 17
type input "C:\fakepath\(signed) Roki Agency x Associated Talent Limited @kayangeli (1).pdf"
click at [679, 381] on input "Save File" at bounding box center [694, 374] width 95 height 33
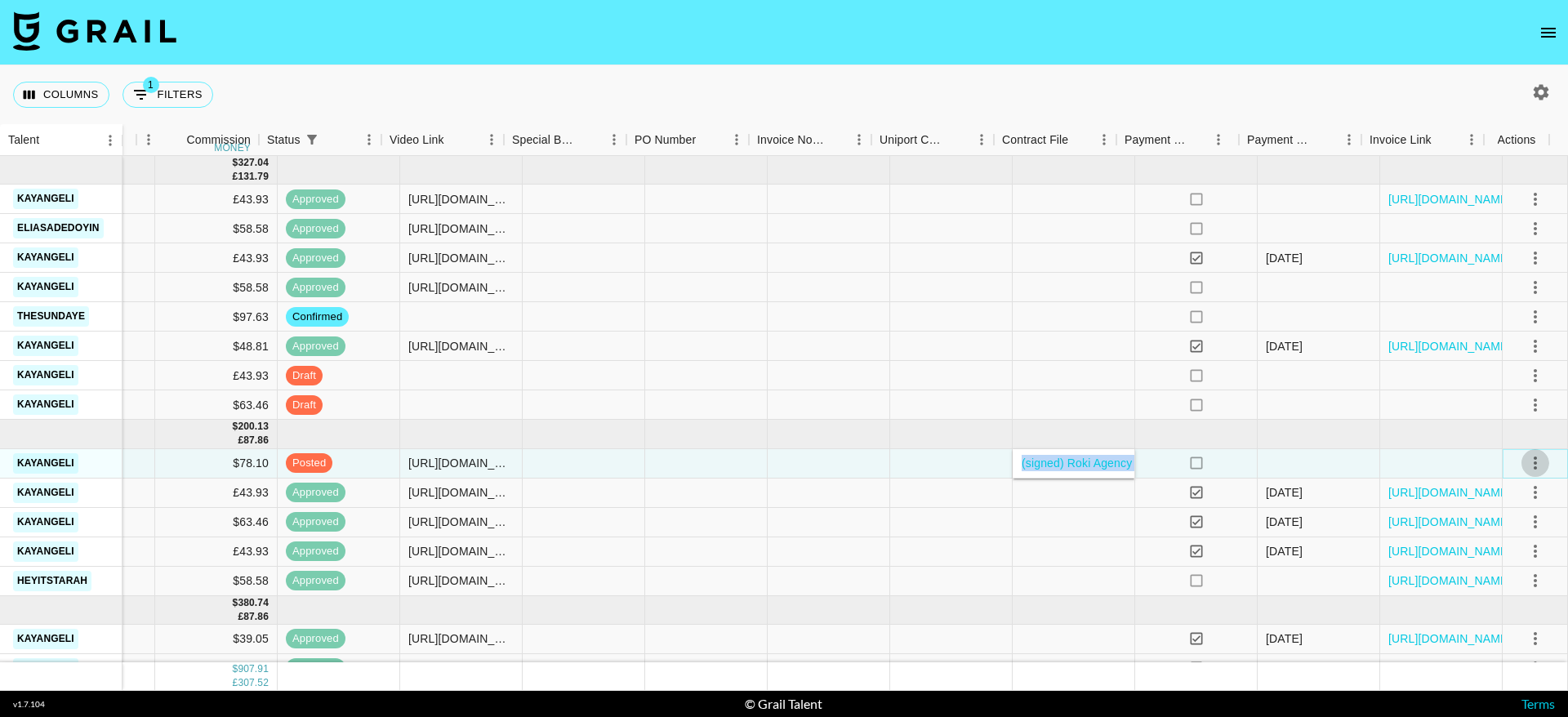
click at [1525, 459] on icon "select merge strategy" at bounding box center [1534, 463] width 19 height 19
click at [1507, 609] on div "Approve" at bounding box center [1499, 615] width 50 height 19
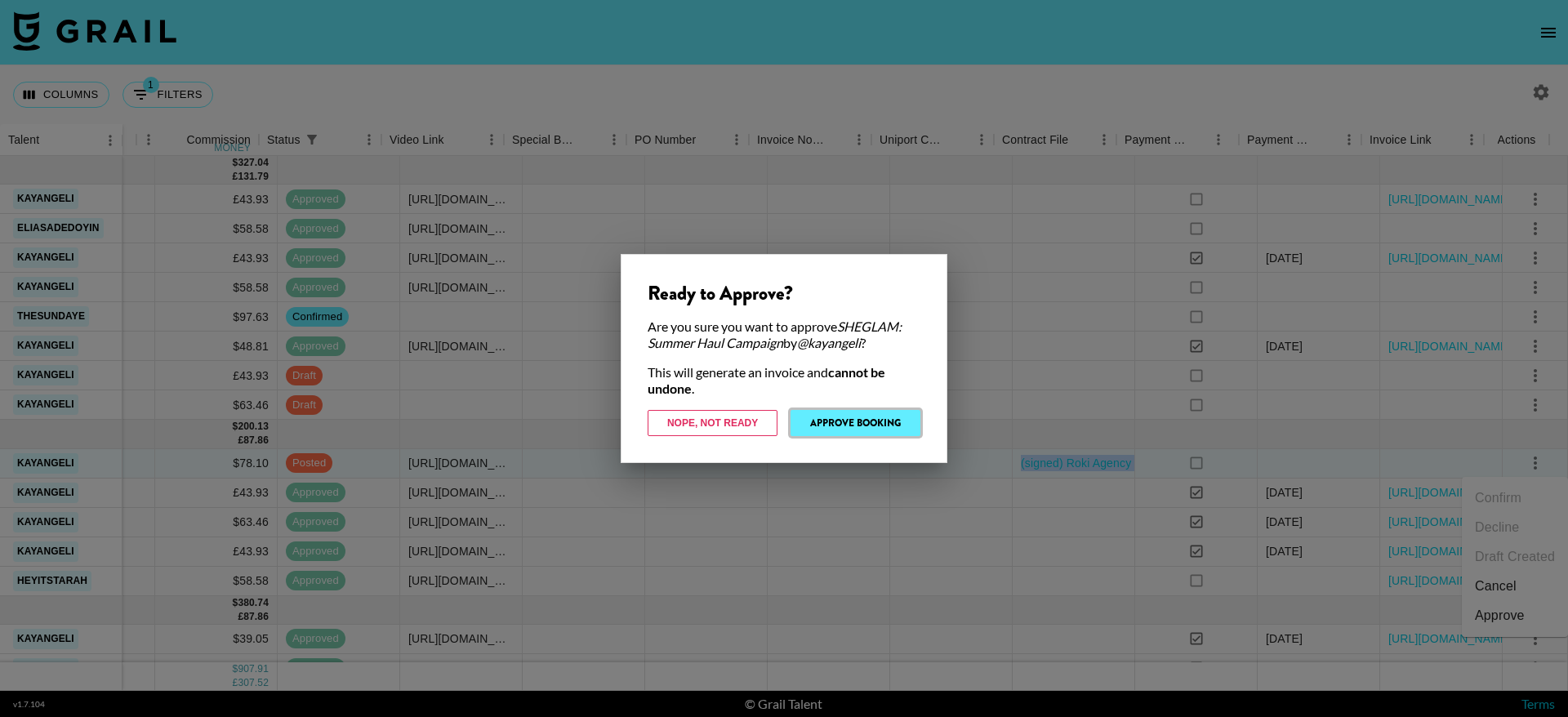
click at [855, 414] on button "Approve Booking" at bounding box center [855, 422] width 130 height 26
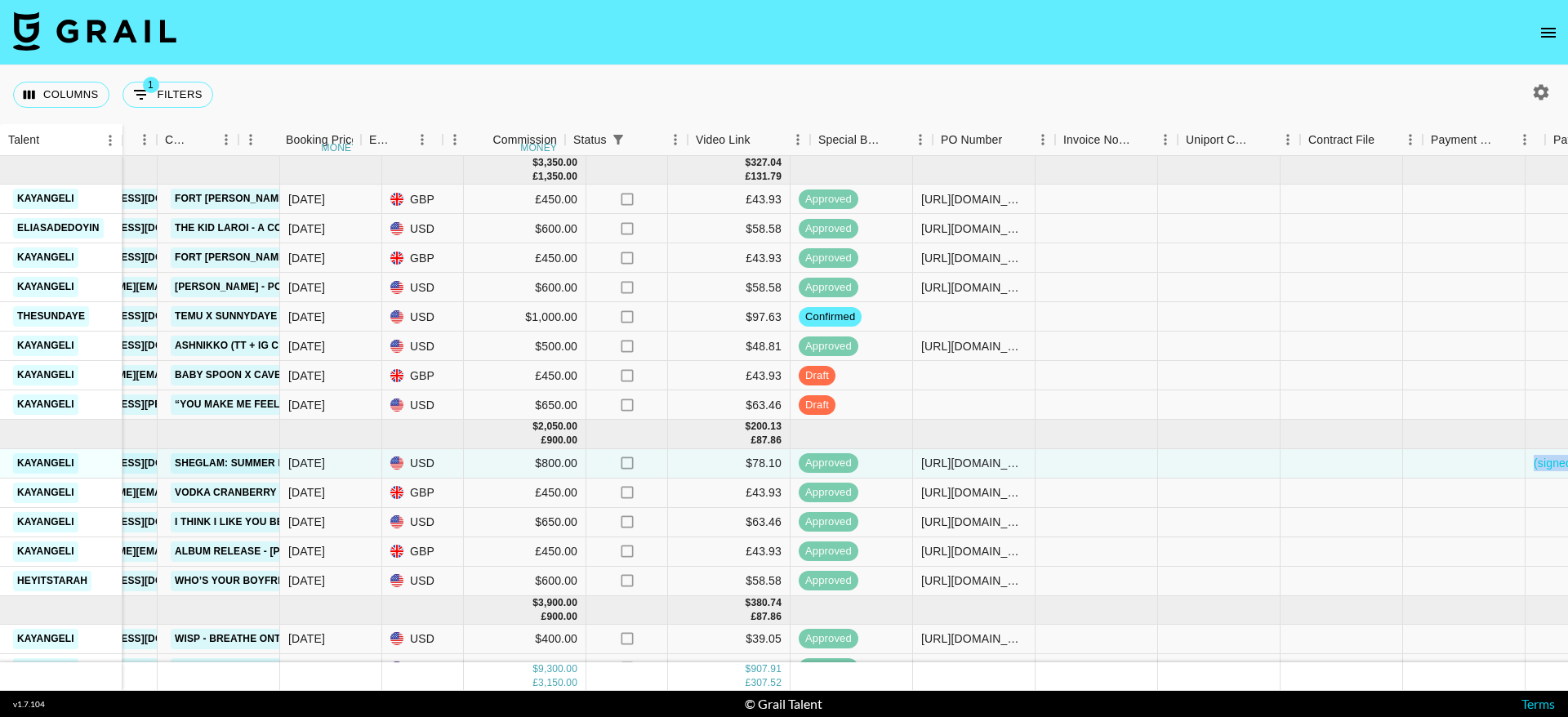
scroll to position [0, 628]
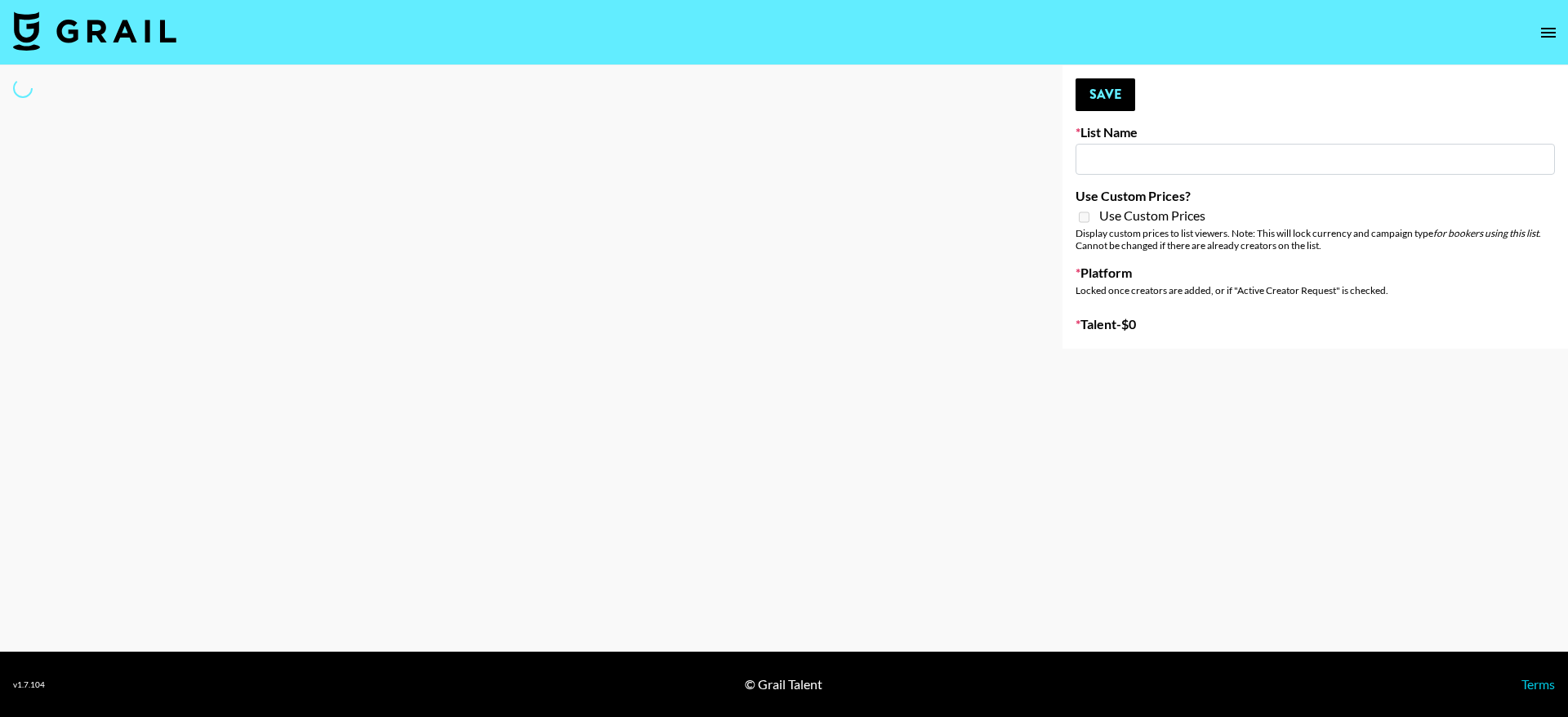
type input "US Electronic Music Skaters"
select select "Song"
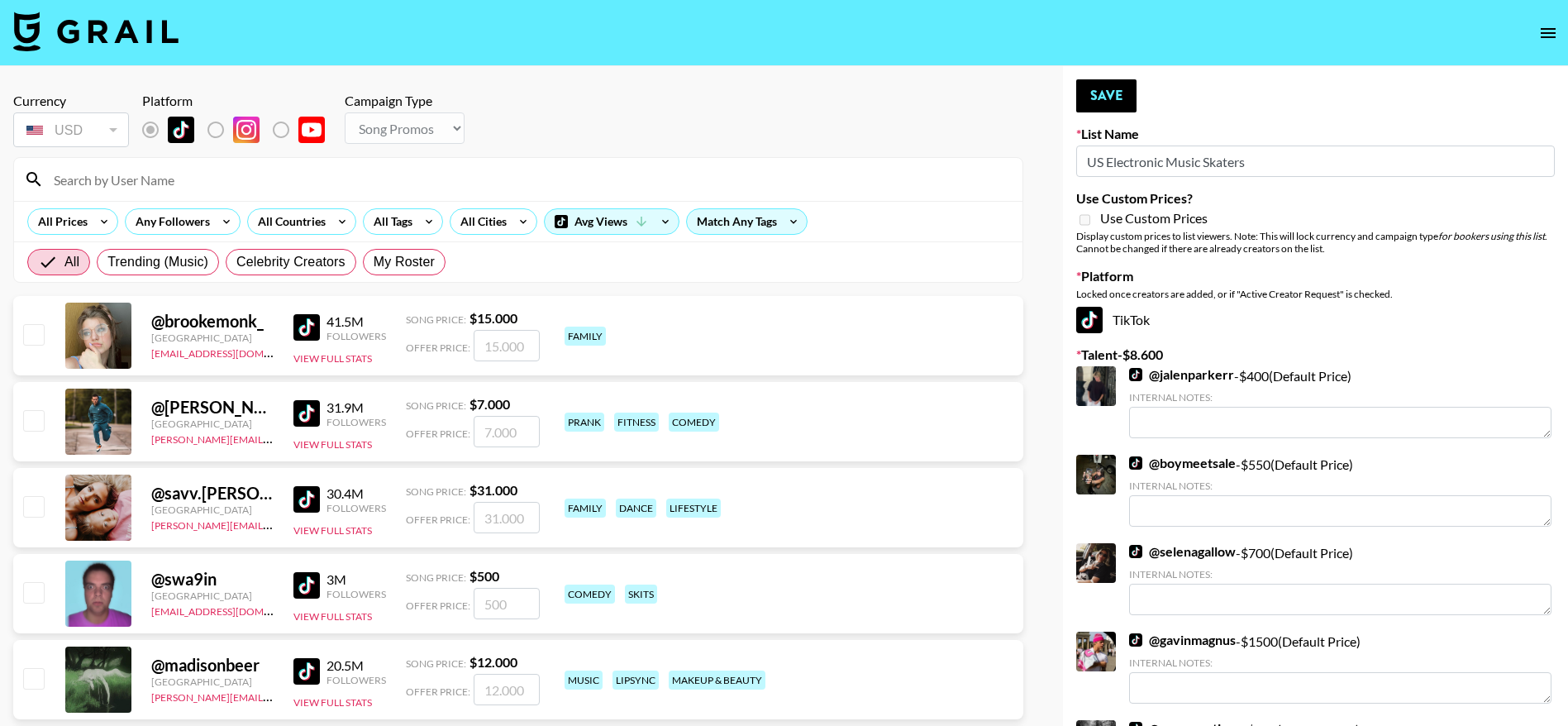
click at [666, 184] on input at bounding box center [529, 179] width 969 height 26
type input "tarah"
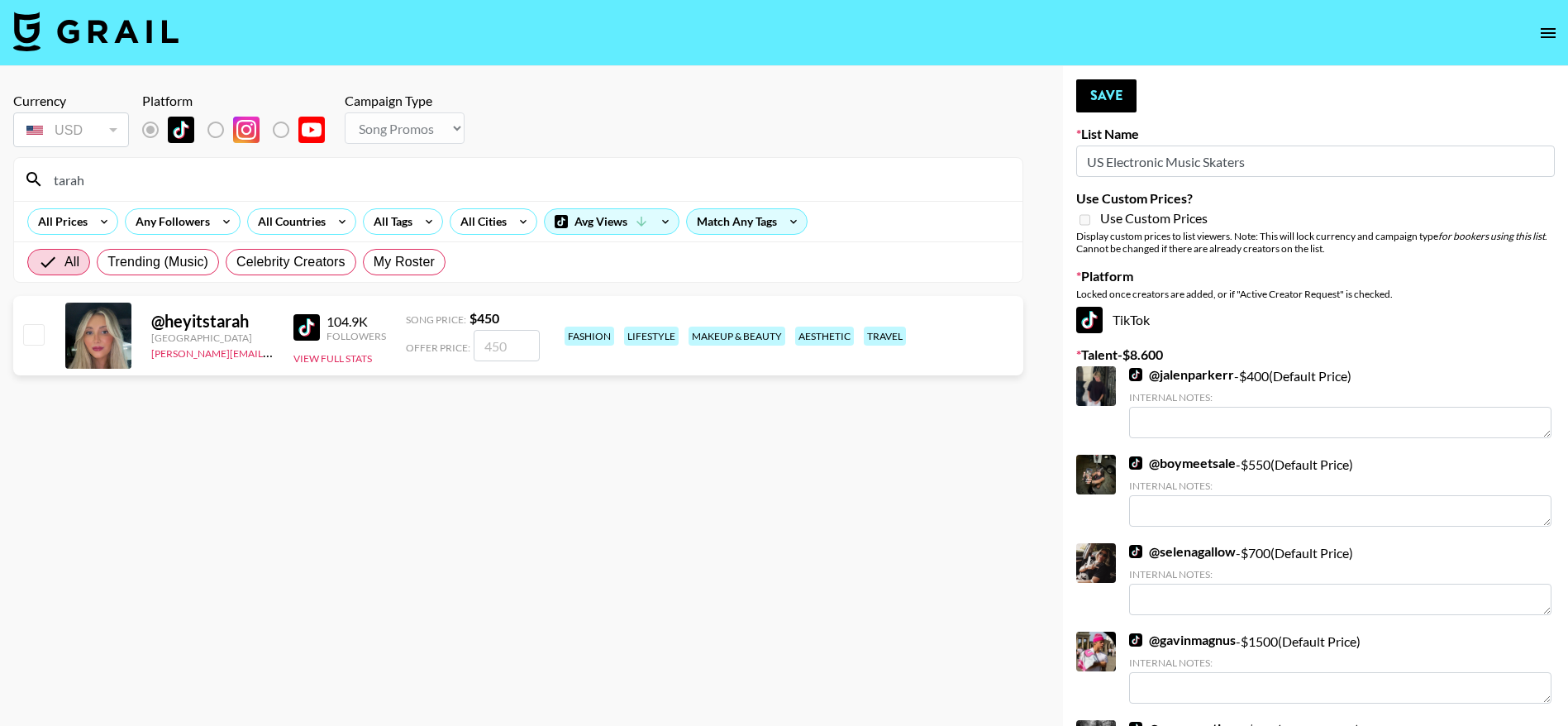
click at [45, 337] on div at bounding box center [32, 335] width 25 height 28
click at [20, 343] on div at bounding box center [32, 335] width 25 height 28
click at [32, 343] on input "checkbox" at bounding box center [32, 333] width 20 height 20
checkbox input "true"
type input "450"
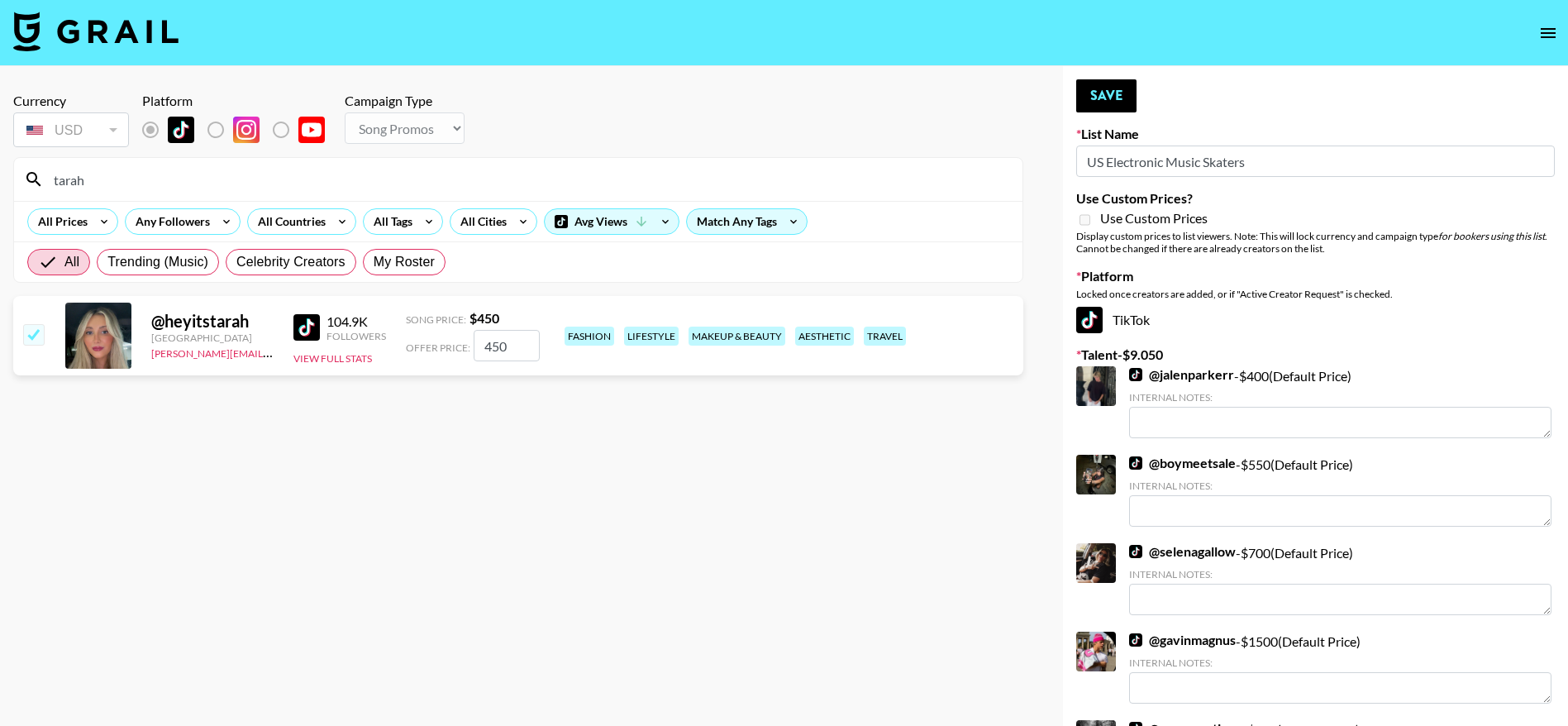
drag, startPoint x: 94, startPoint y: 186, endPoint x: 46, endPoint y: 181, distance: 48.3
click at [46, 181] on input "tarah" at bounding box center [529, 179] width 969 height 26
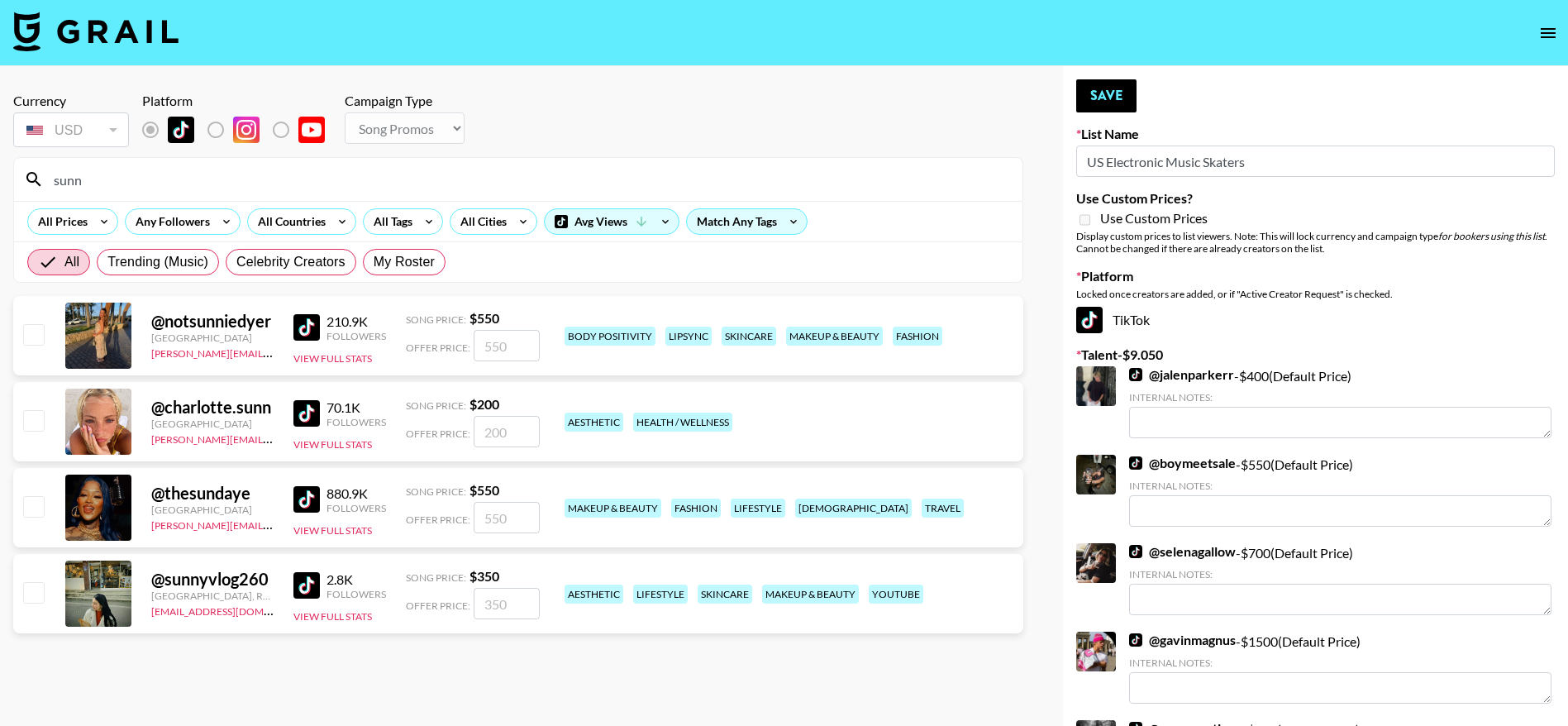
type input "sunn"
click at [36, 516] on input "checkbox" at bounding box center [32, 506] width 20 height 20
checkbox input "true"
type input "550"
click at [1106, 88] on button "Save" at bounding box center [1107, 95] width 60 height 33
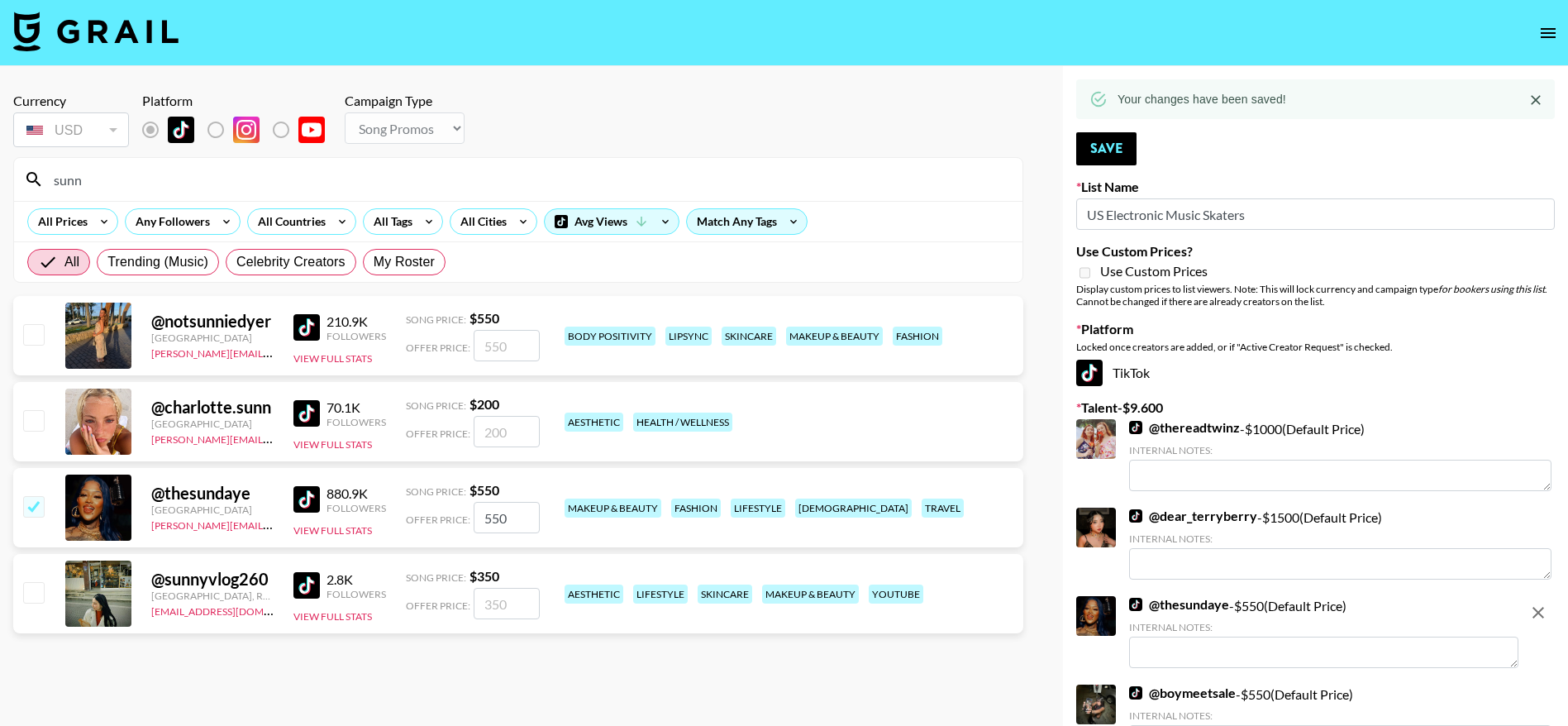
drag, startPoint x: 179, startPoint y: 190, endPoint x: 0, endPoint y: 190, distance: 179.0
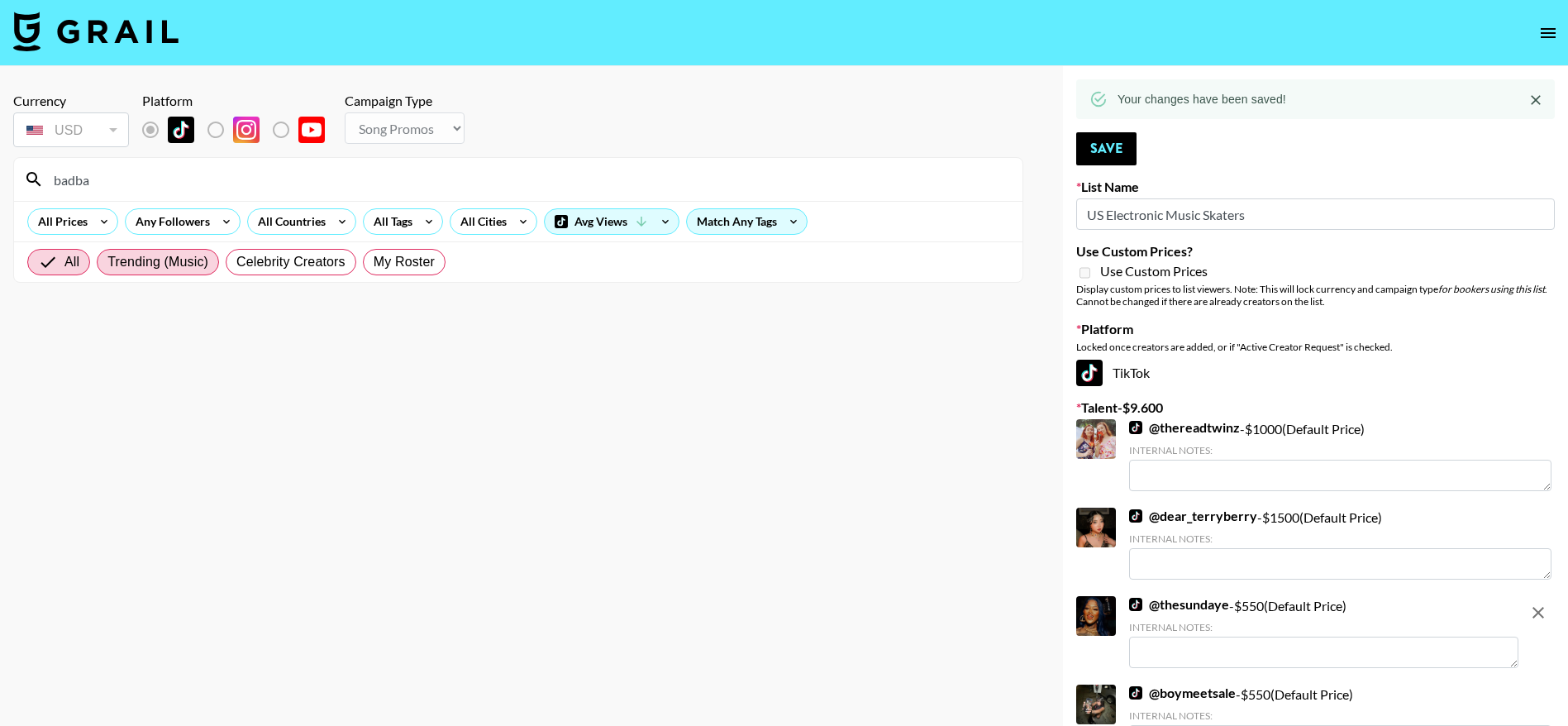
type input "badbaby"
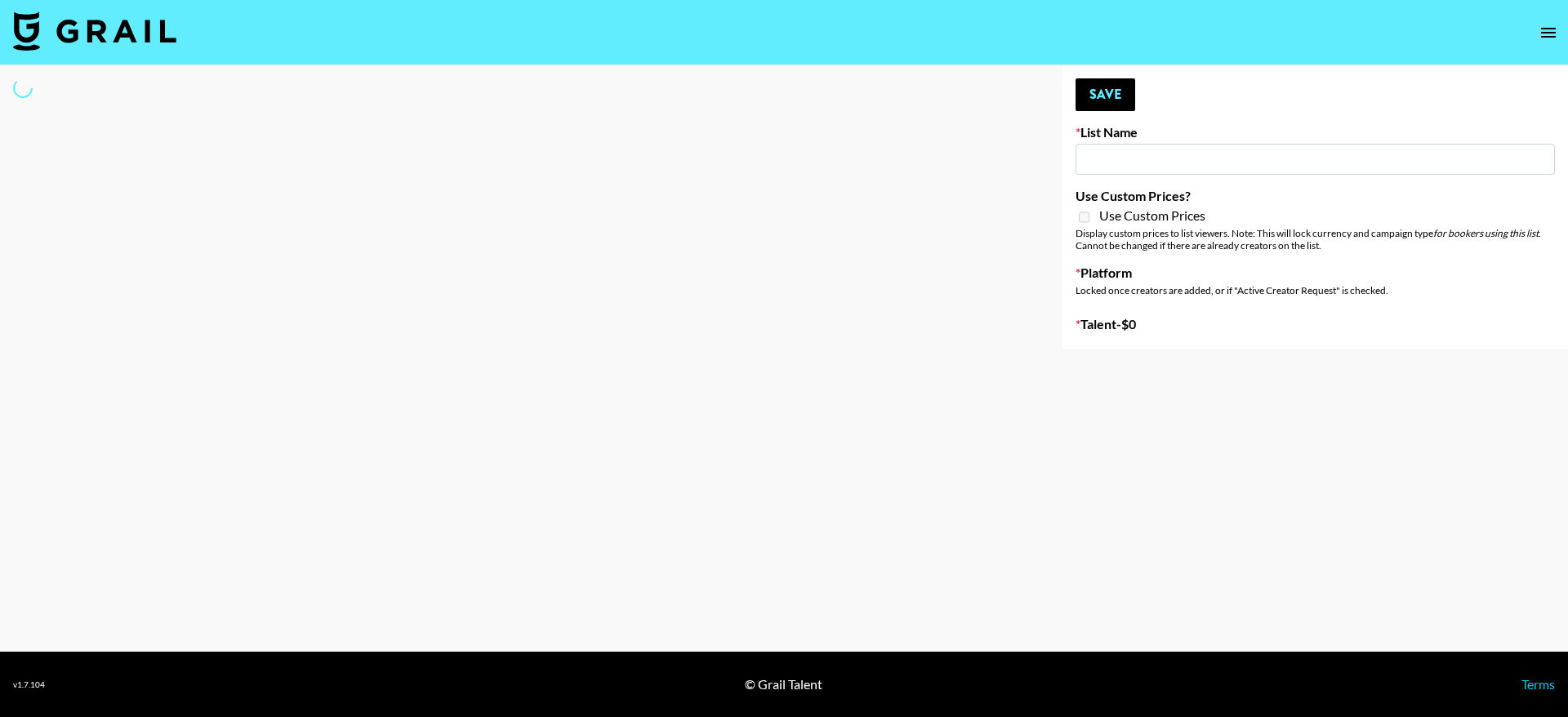
type input "Netherland Electronic Music Fans"
select select "Song"
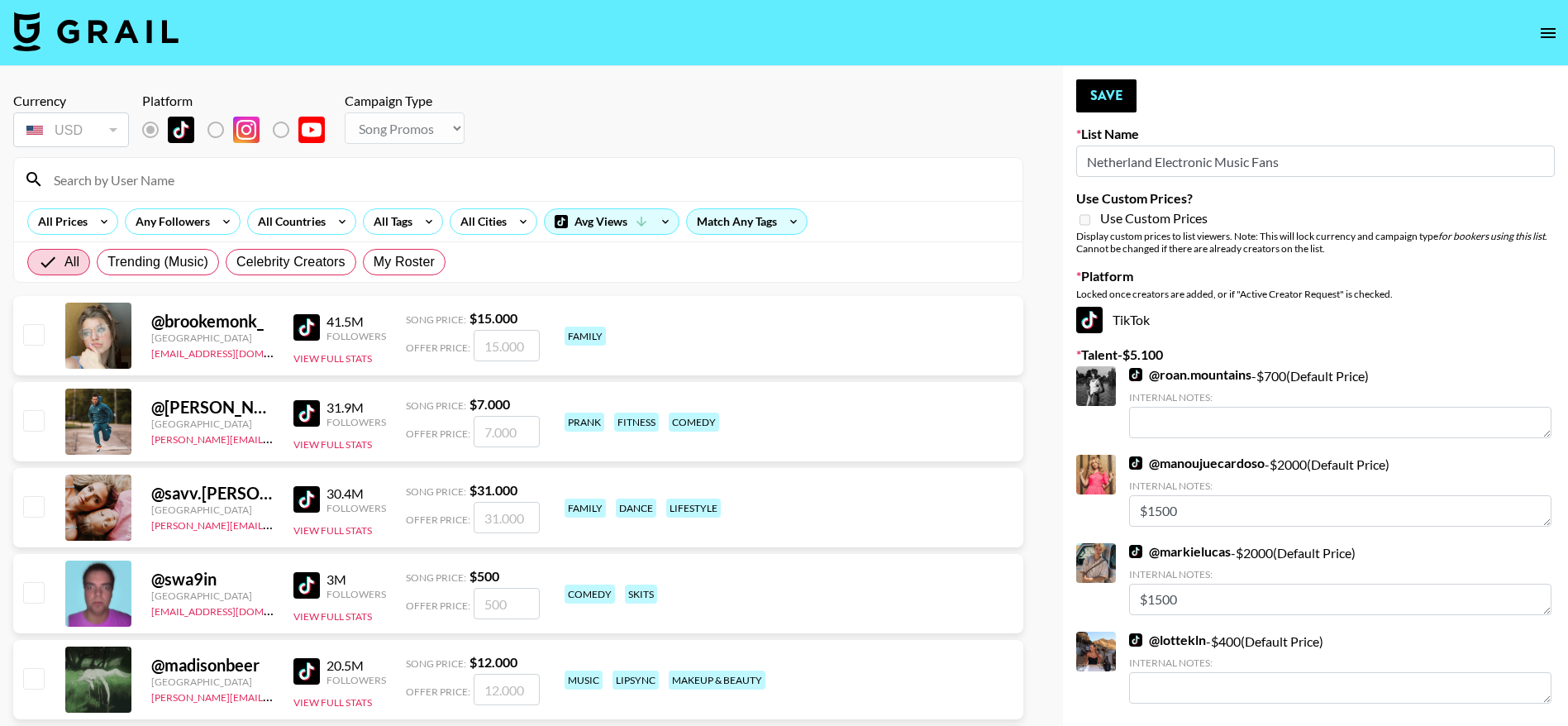
click at [417, 167] on input at bounding box center [529, 179] width 969 height 26
type input "fiachra"
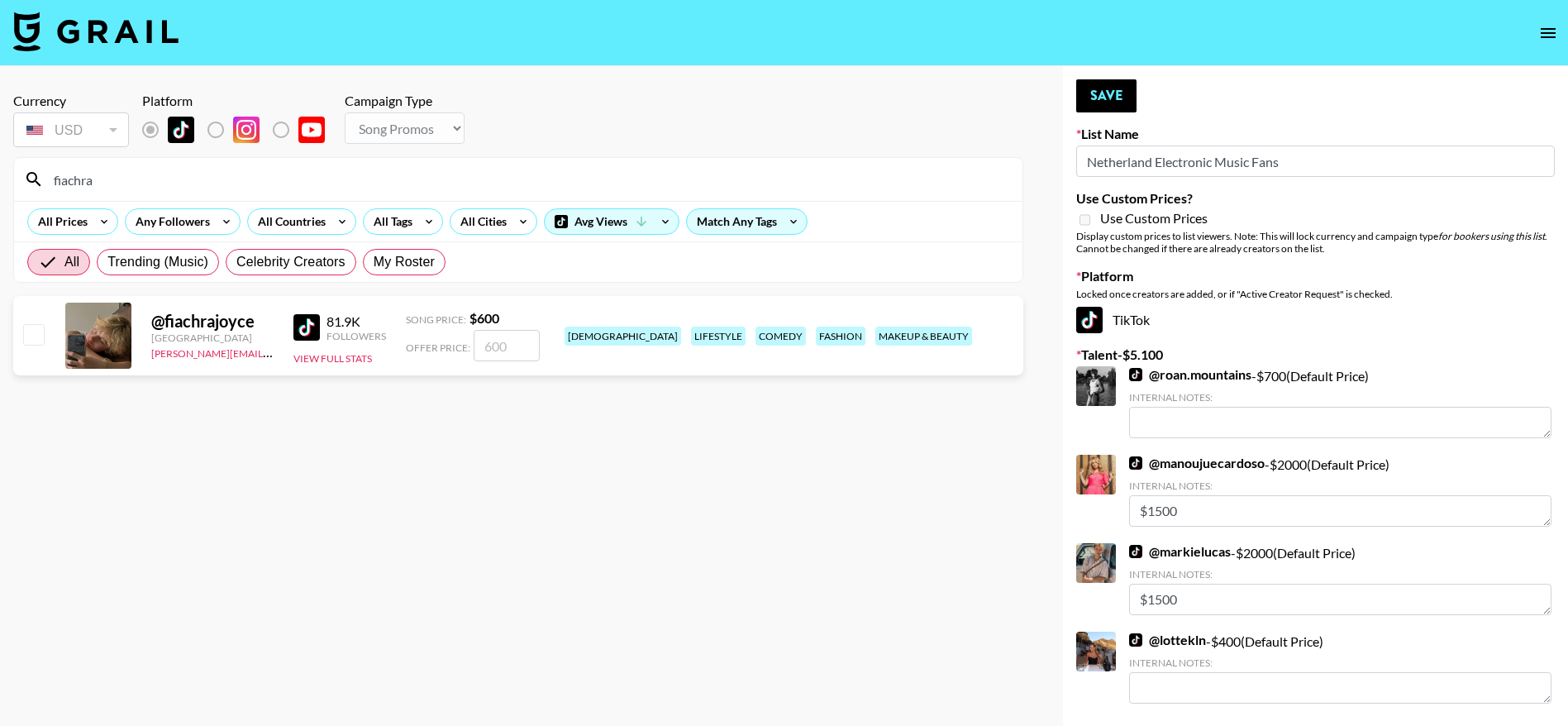
click at [28, 331] on input "checkbox" at bounding box center [32, 333] width 20 height 20
checkbox input "true"
type input "600"
click at [1111, 107] on button "Save" at bounding box center [1107, 95] width 60 height 33
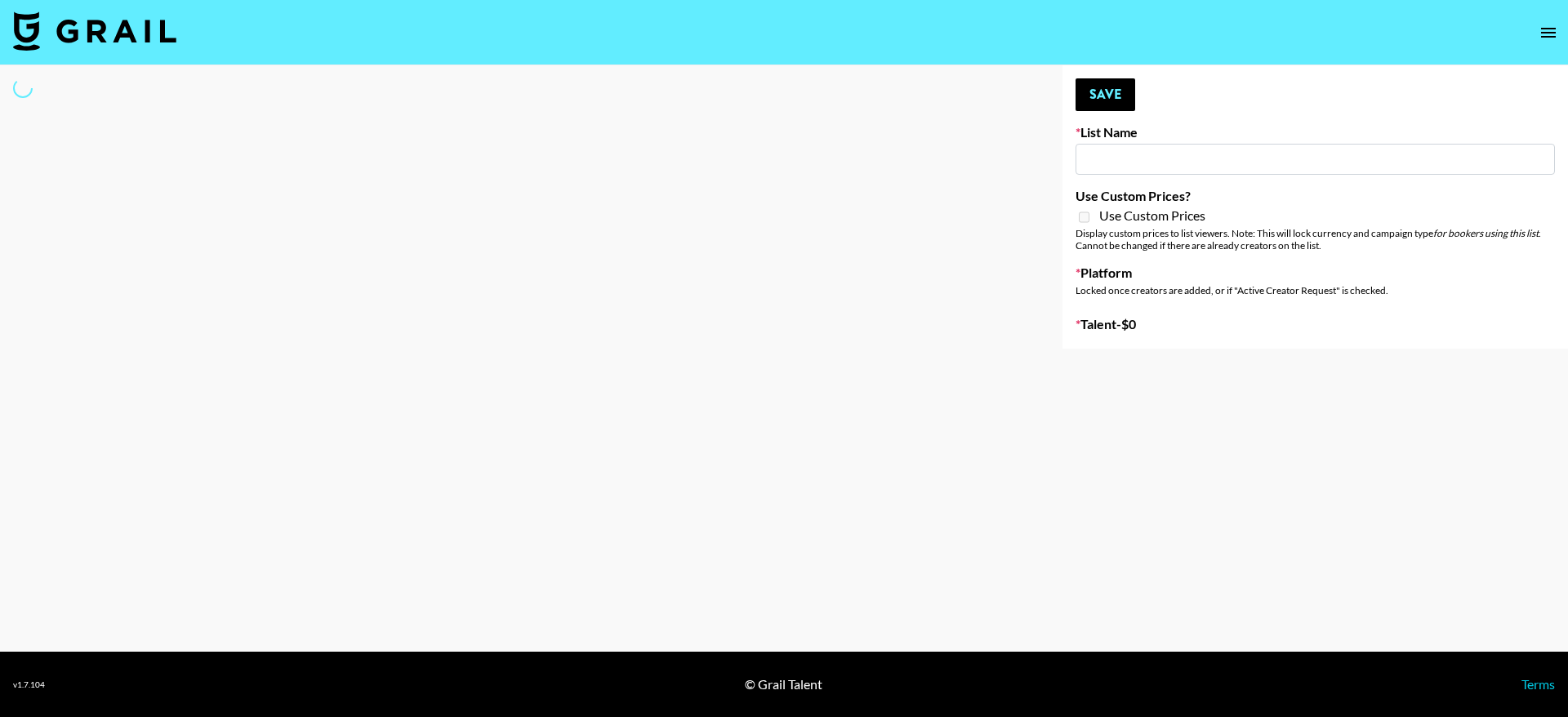
type input "SOS - Jigitz"
select select "Song"
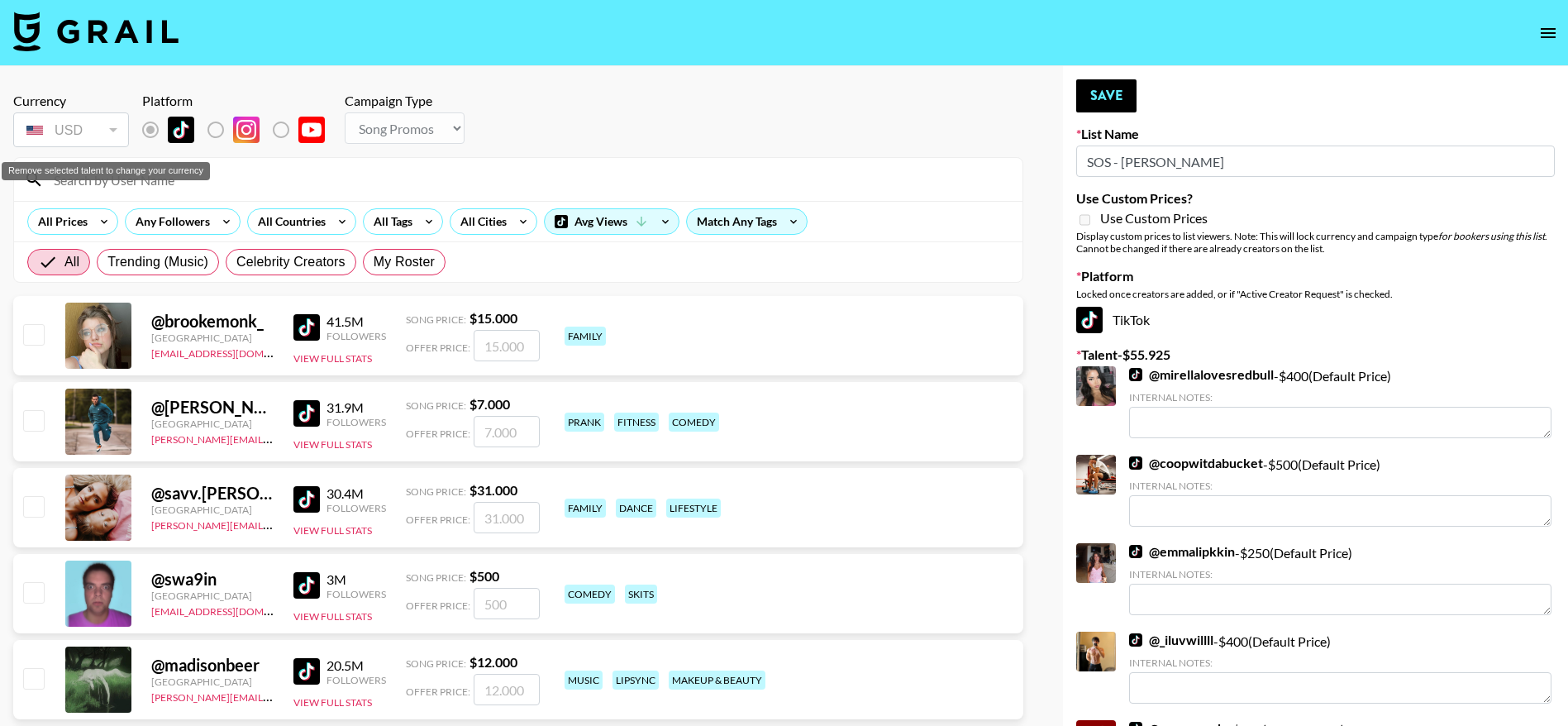
click at [143, 178] on div "Remove selected talent to change your currency" at bounding box center [105, 171] width 208 height 18
click at [151, 183] on input at bounding box center [529, 179] width 969 height 26
type input "kayang"
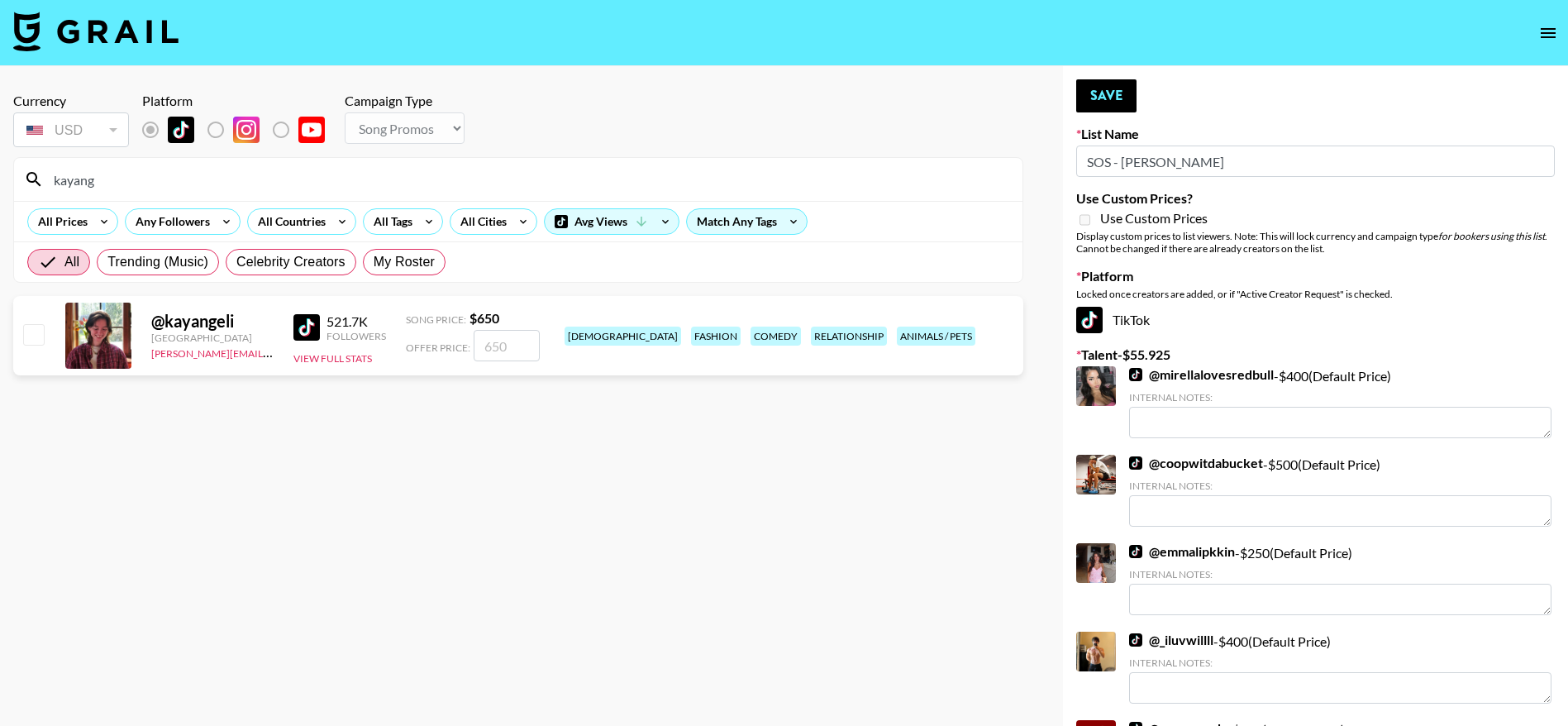
click at [34, 333] on input "checkbox" at bounding box center [32, 333] width 20 height 20
checkbox input "true"
type input "650"
drag, startPoint x: 113, startPoint y: 180, endPoint x: 34, endPoint y: 180, distance: 79.0
click at [34, 180] on div "kayang" at bounding box center [518, 179] width 1009 height 43
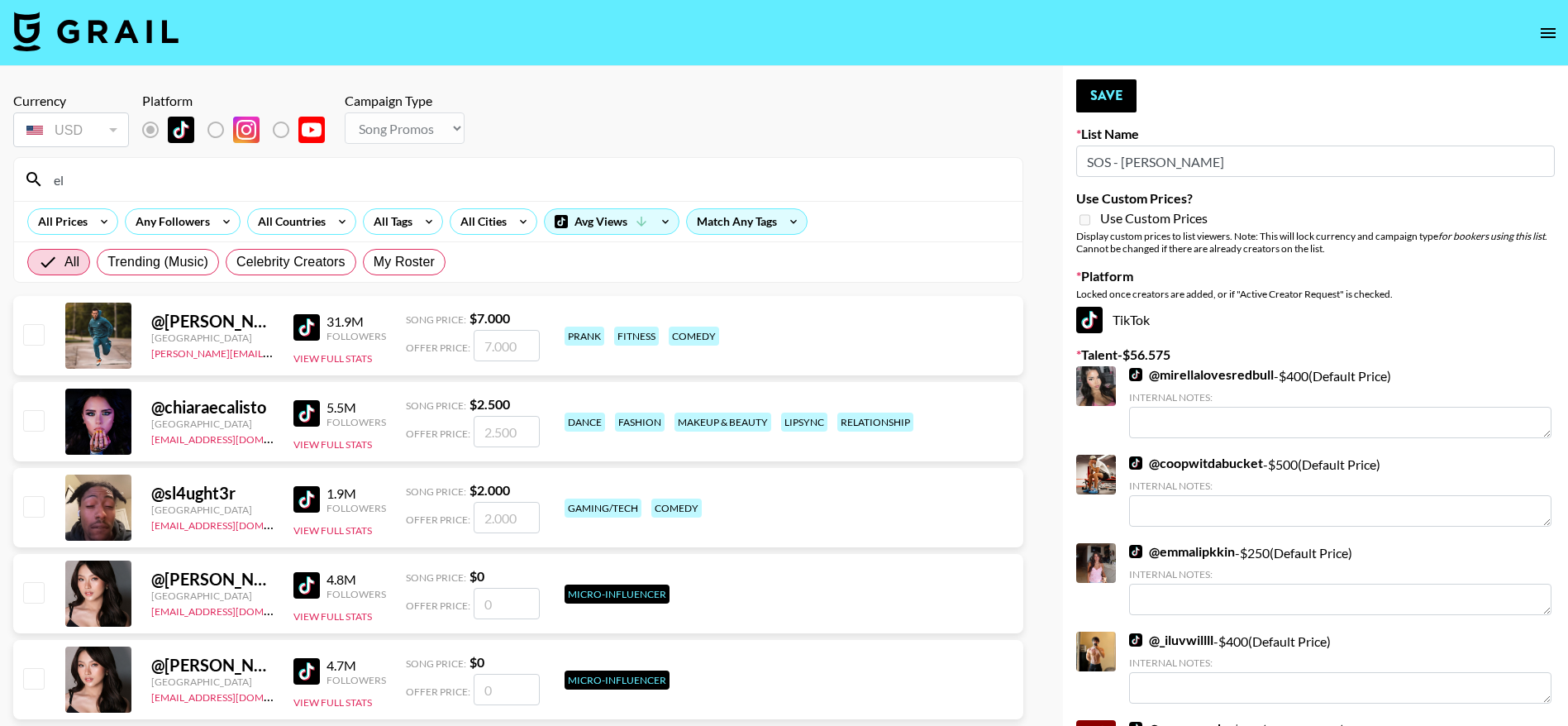
type input "e"
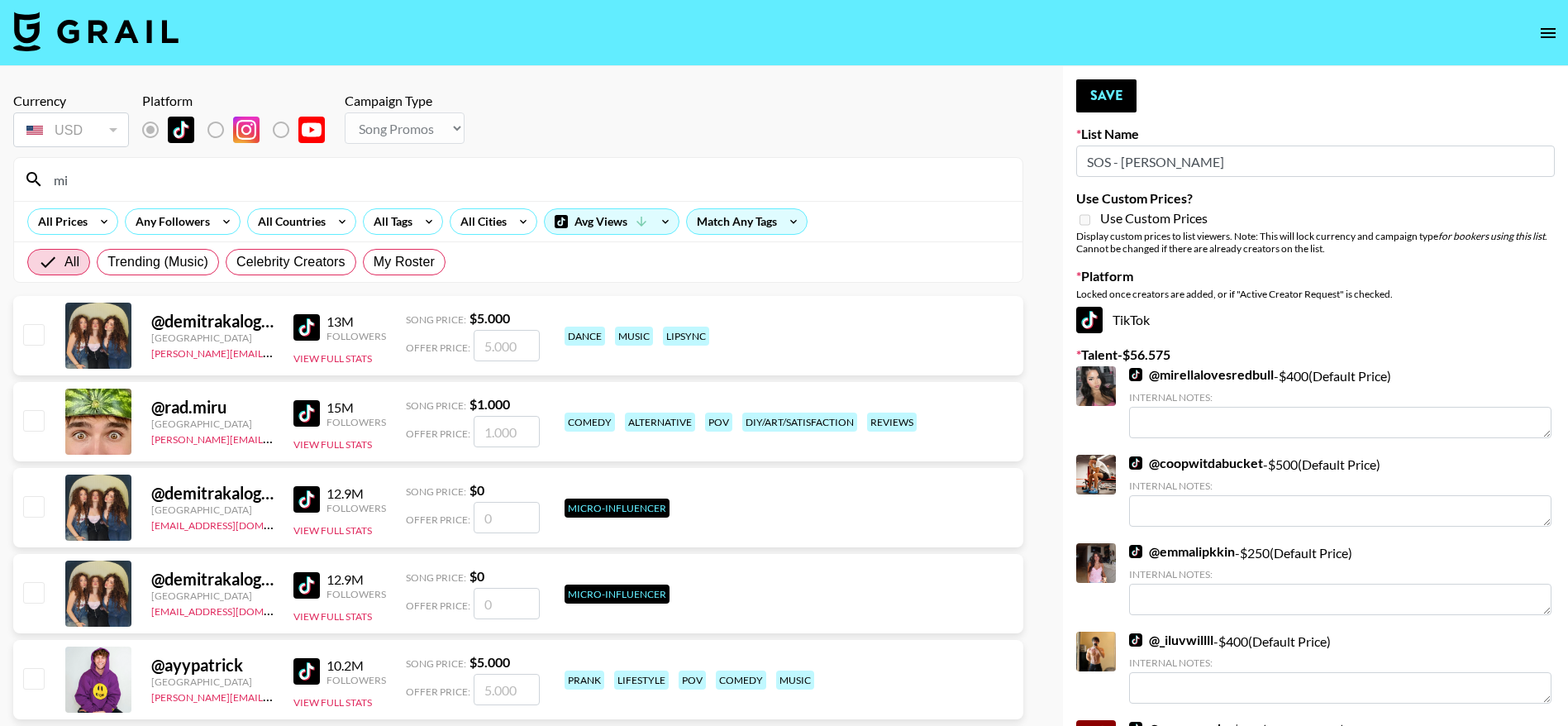
type input "m"
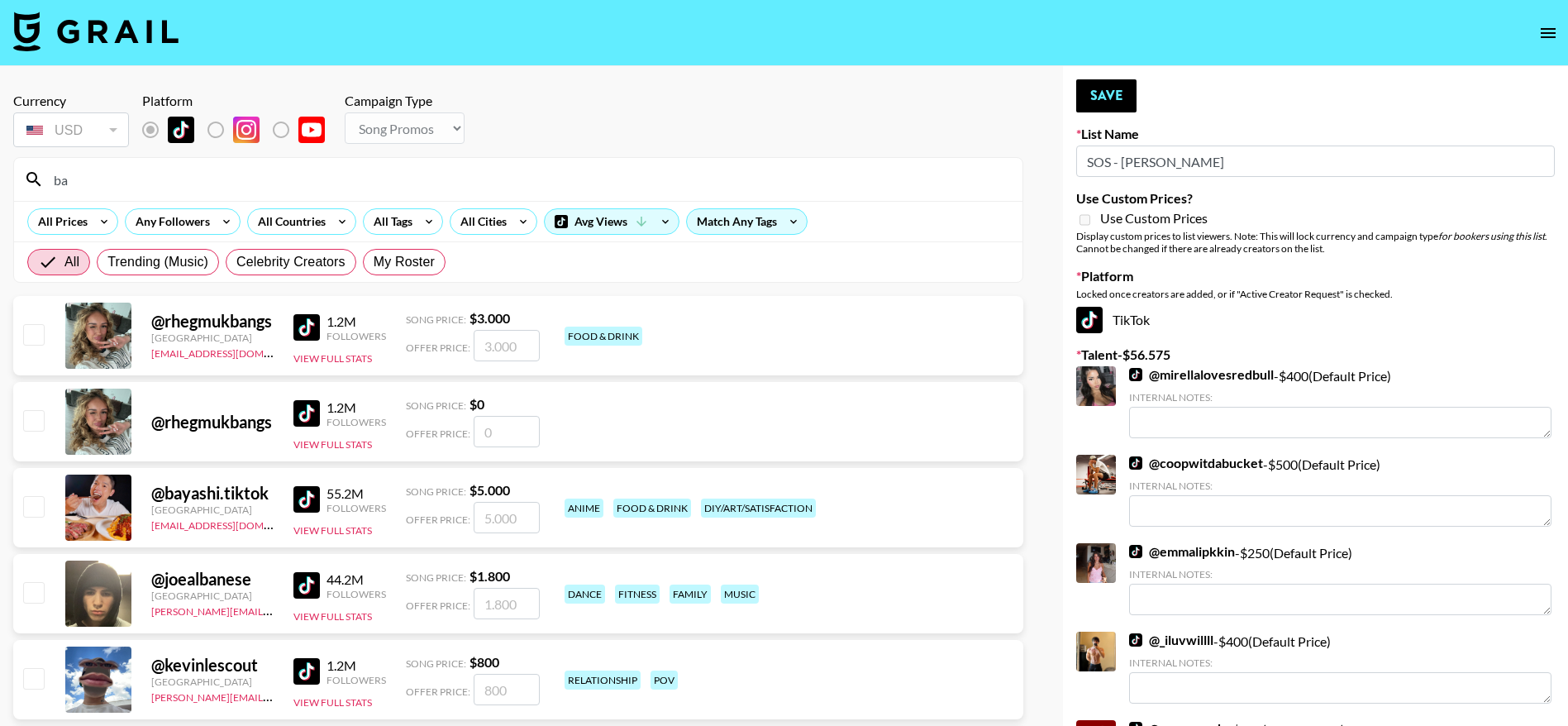
type input "b"
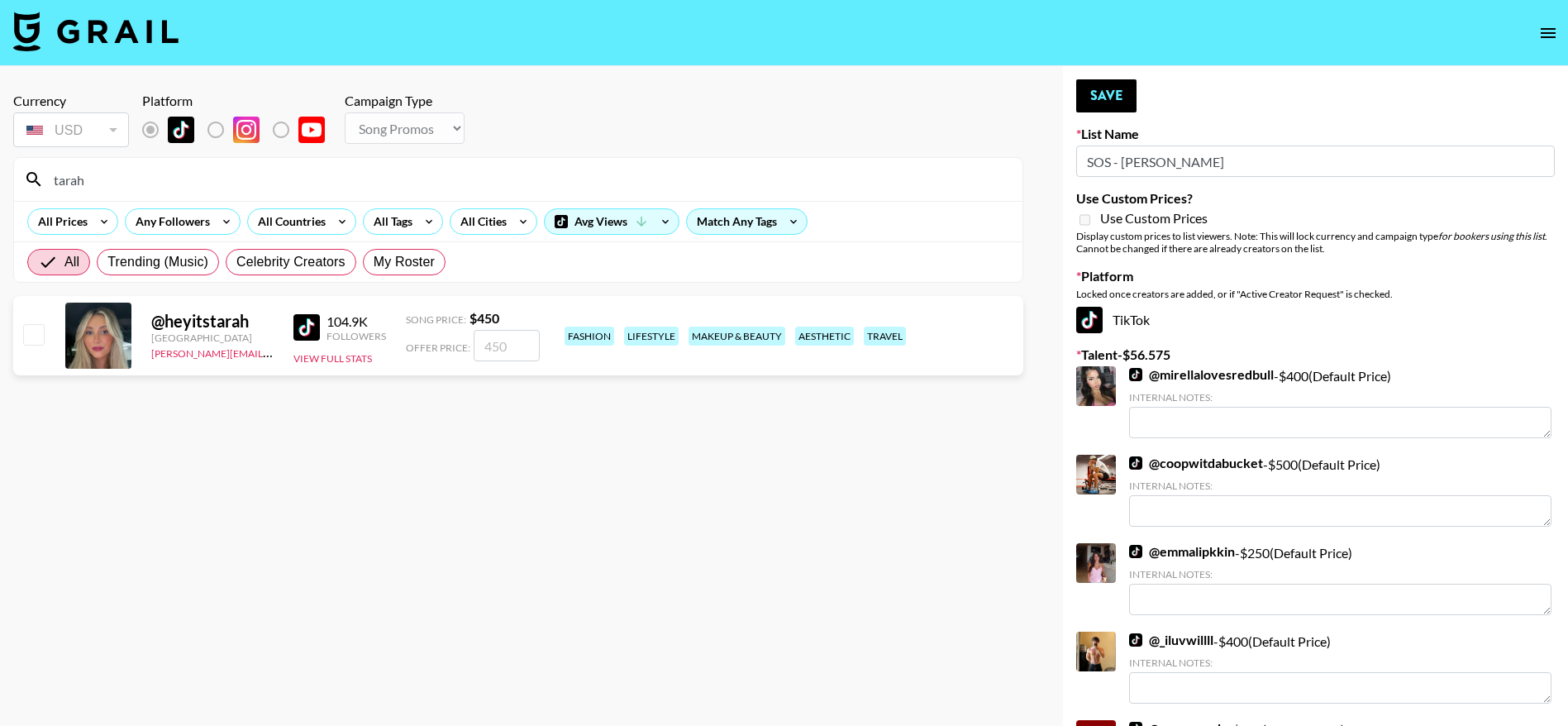
type input "tarah"
click at [30, 337] on input "checkbox" at bounding box center [32, 333] width 20 height 20
checkbox input "true"
type input "450"
click at [1087, 100] on button "Save" at bounding box center [1107, 95] width 60 height 33
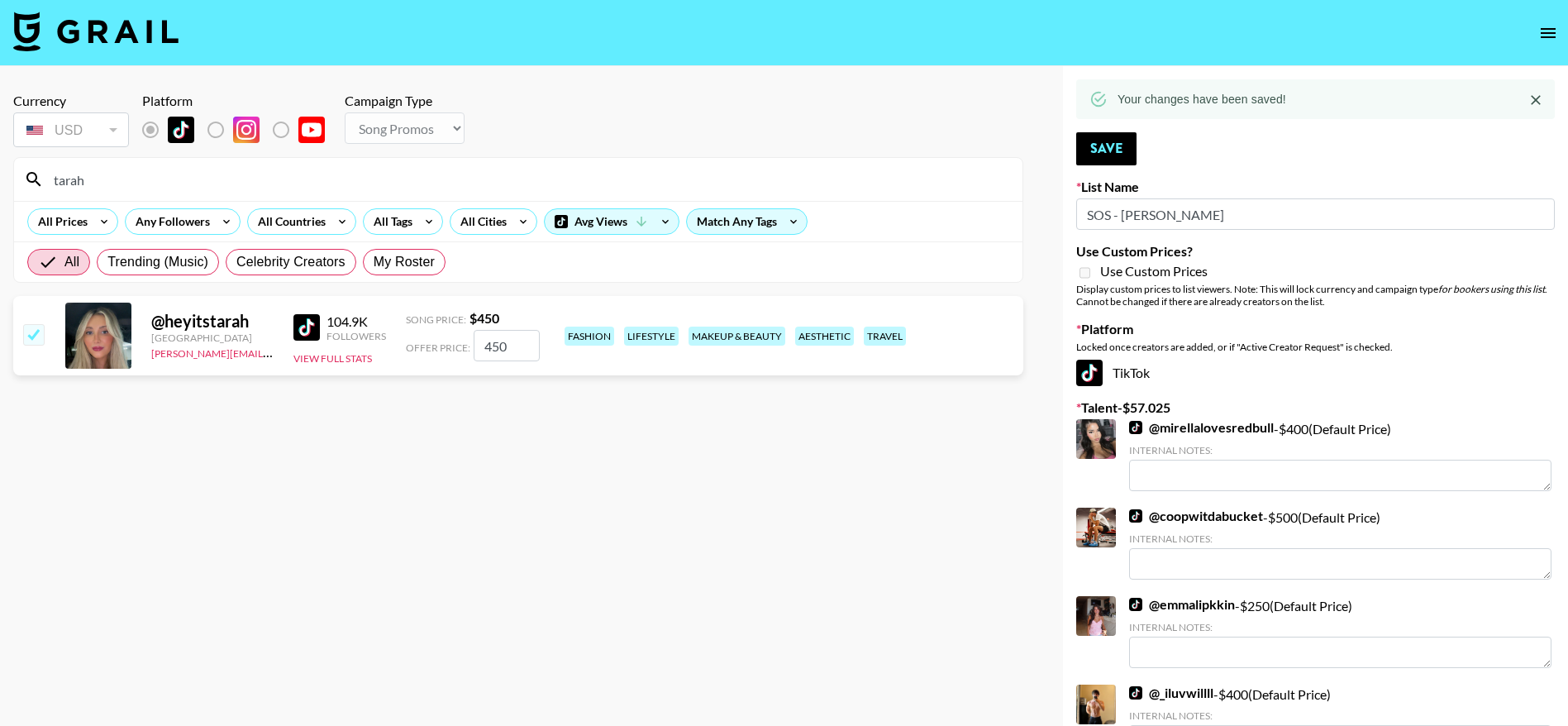
drag, startPoint x: 167, startPoint y: 184, endPoint x: 37, endPoint y: 178, distance: 130.1
click at [37, 178] on div "tarah" at bounding box center [518, 179] width 1009 height 43
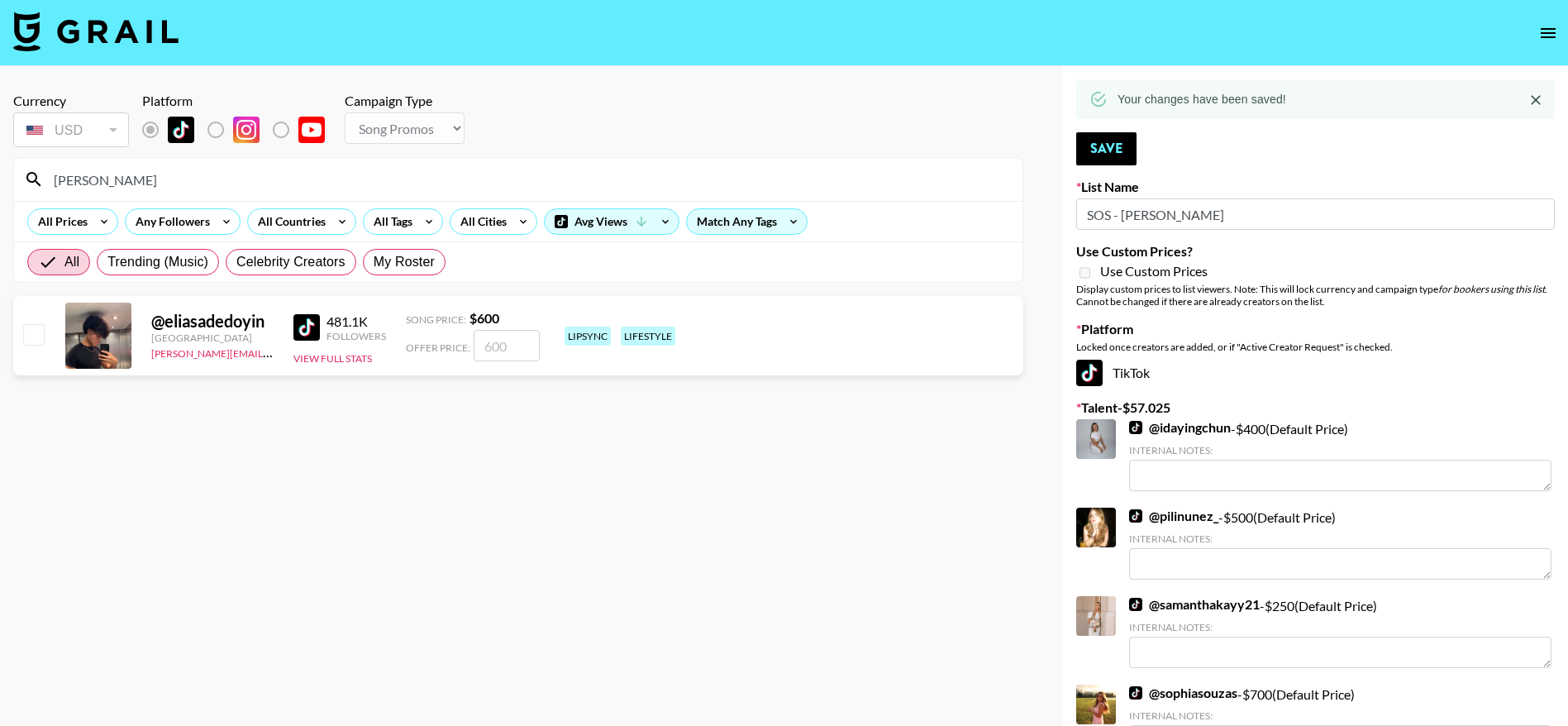
type input "elias"
click at [37, 333] on input "checkbox" at bounding box center [32, 333] width 20 height 20
checkbox input "true"
type input "600"
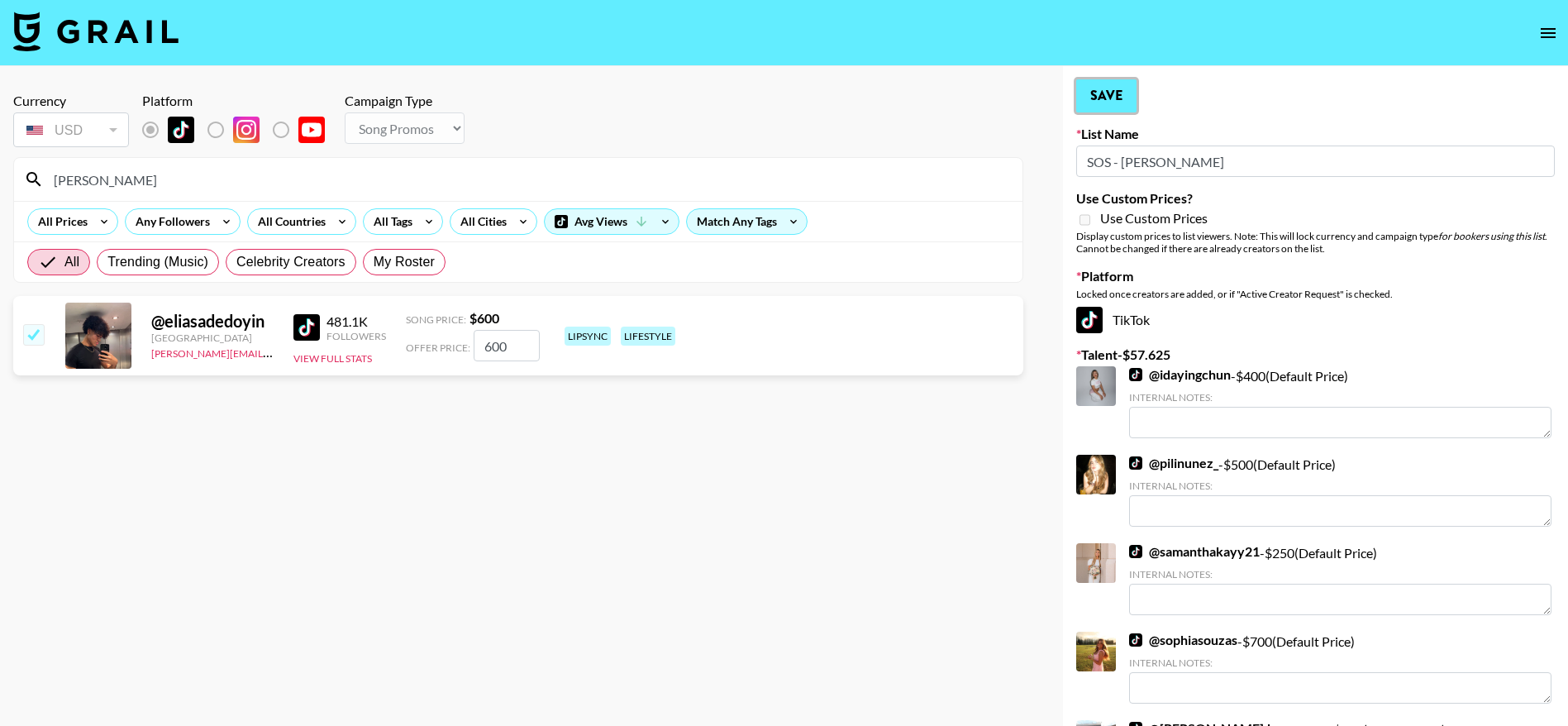
click at [1098, 106] on button "Save" at bounding box center [1107, 95] width 60 height 33
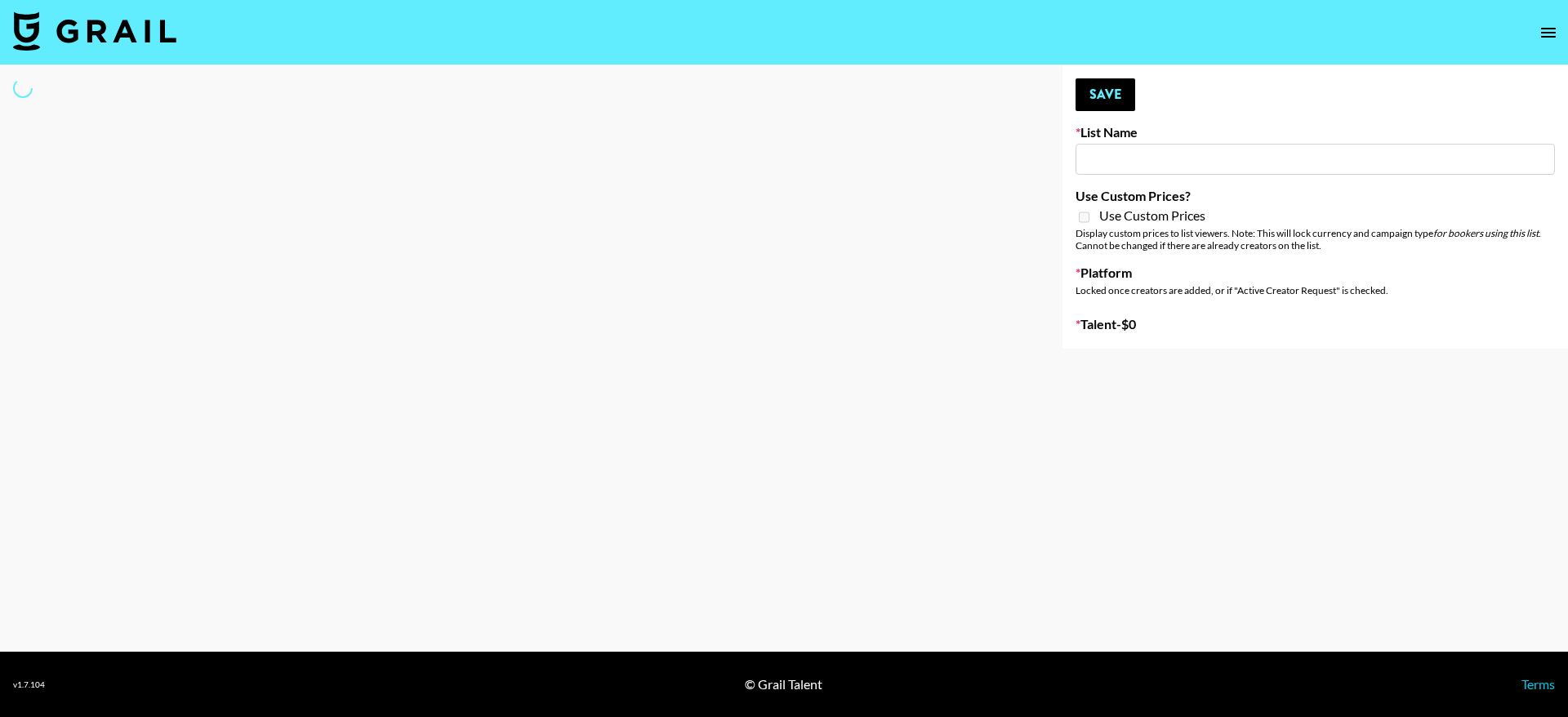
type input "Laundry Day - Supermodel"
select select "Song"
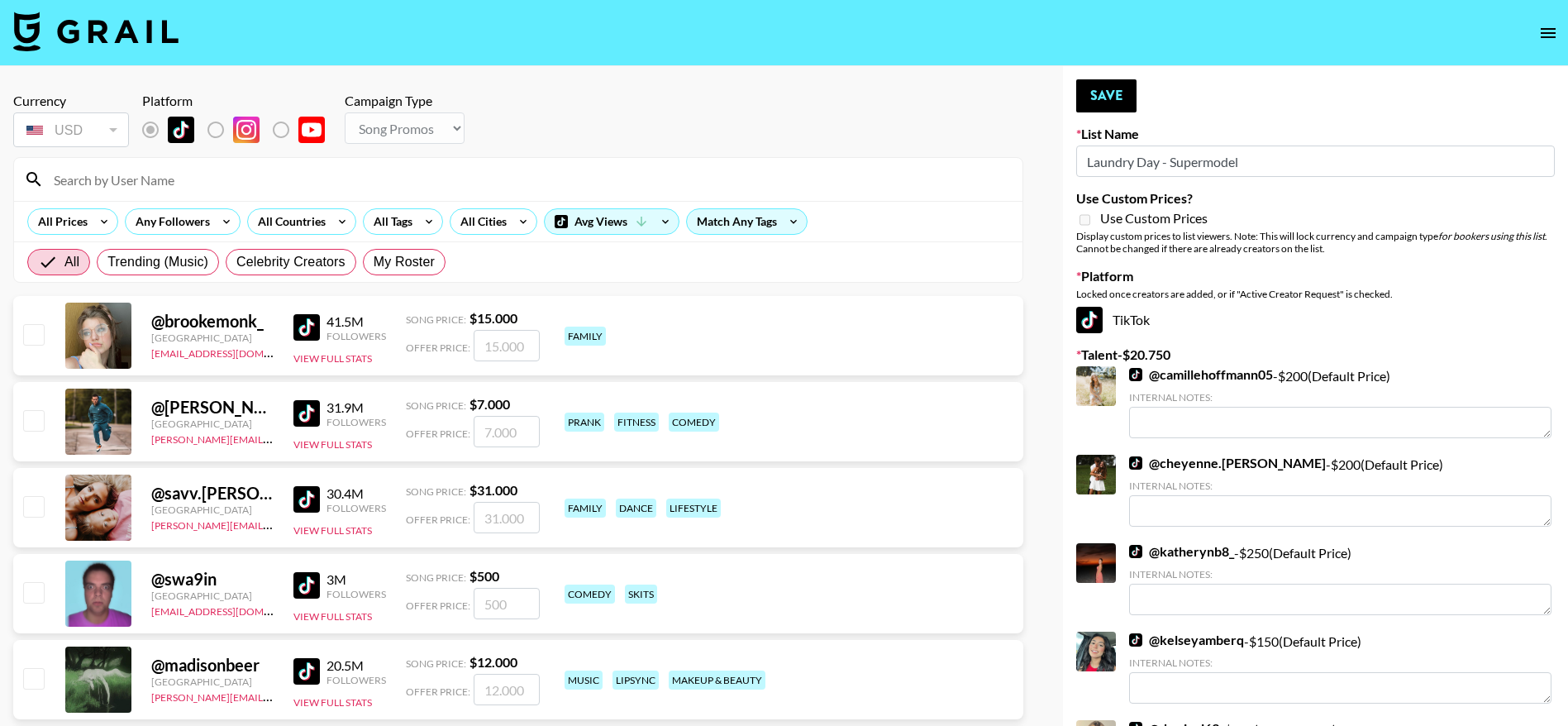
click at [329, 190] on input at bounding box center [529, 179] width 969 height 26
type input "kayang"
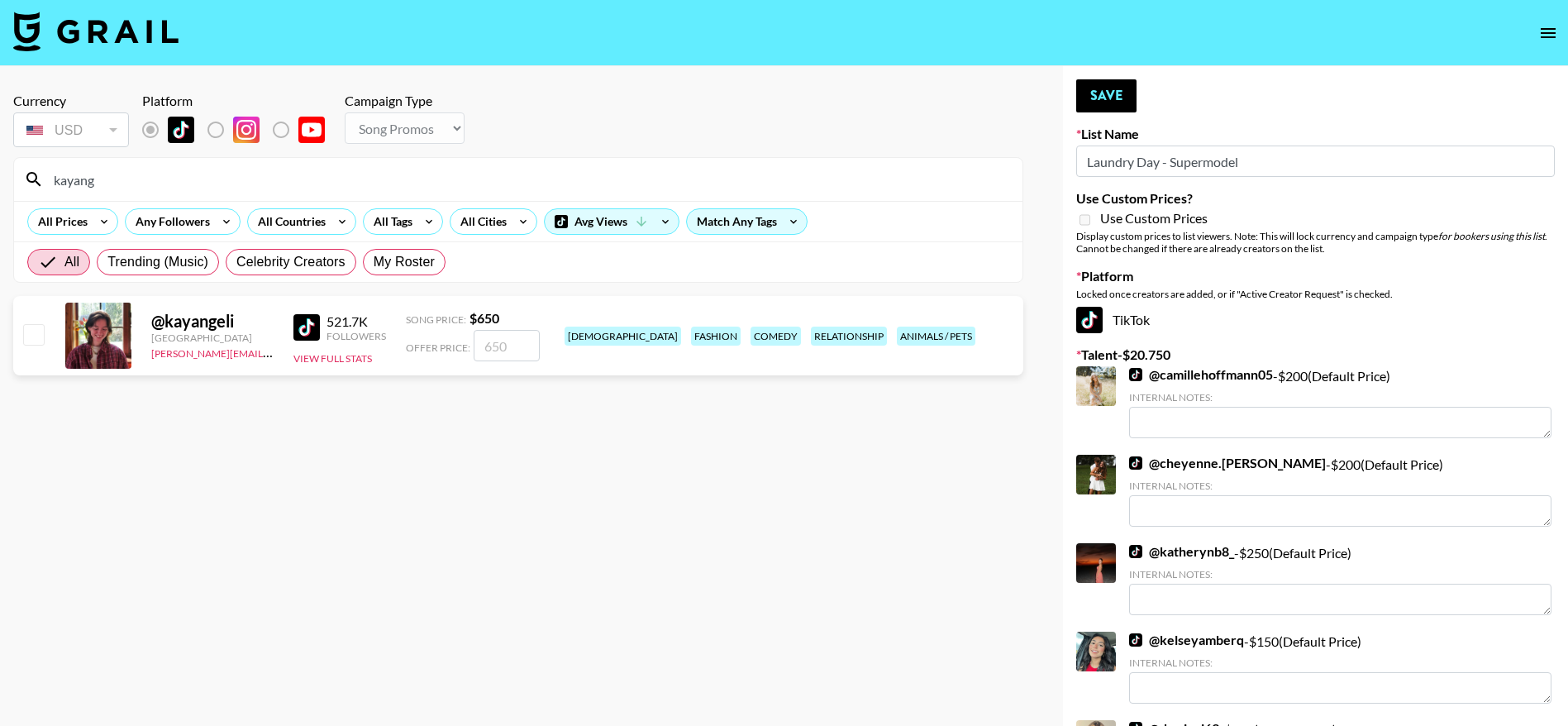
click at [28, 338] on input "checkbox" at bounding box center [32, 333] width 20 height 20
checkbox input "true"
type input "650"
drag, startPoint x: 105, startPoint y: 169, endPoint x: 14, endPoint y: 179, distance: 91.5
click at [14, 179] on section "kayang All Prices Any Followers All Countries All Tags All Cities Avg Views Mat…" at bounding box center [518, 220] width 1010 height 126
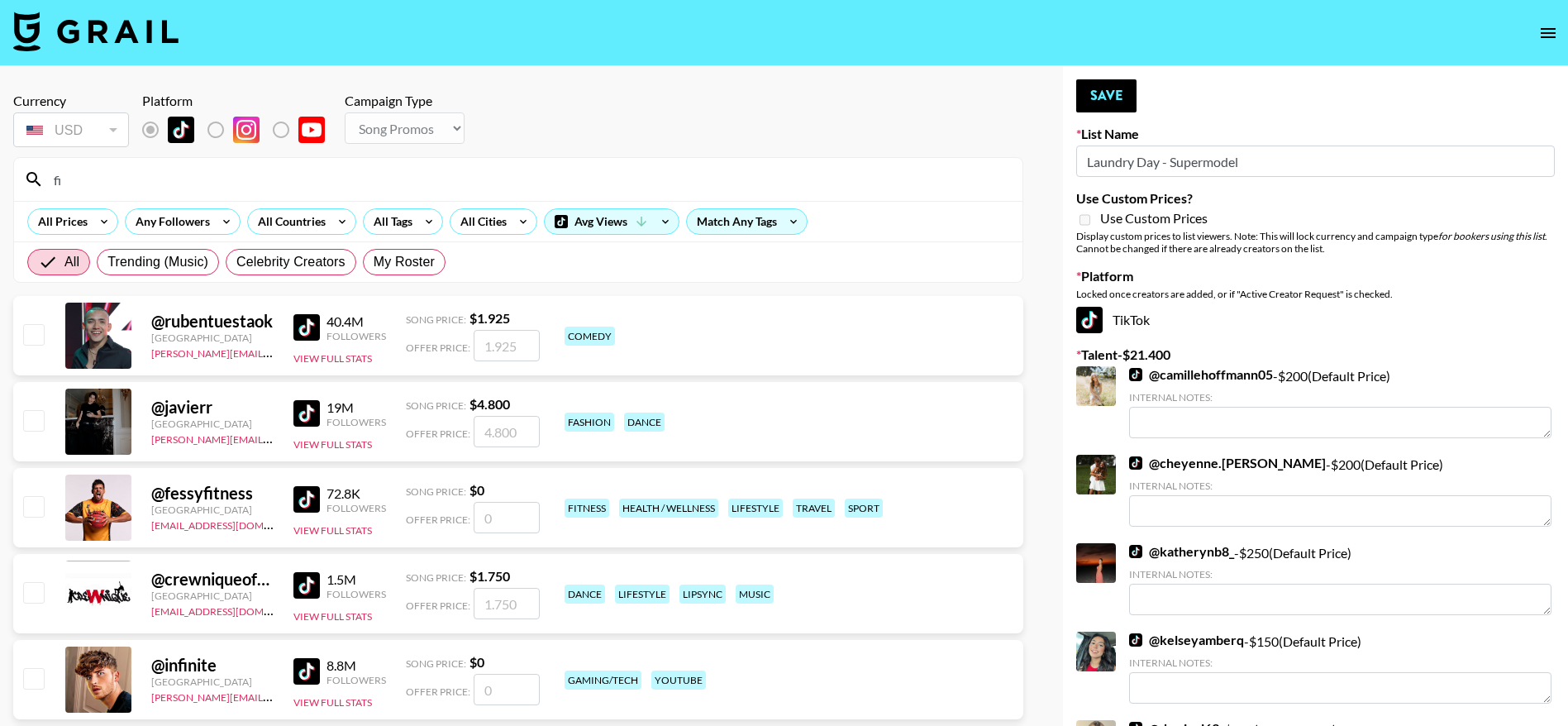
type input "fiachra"
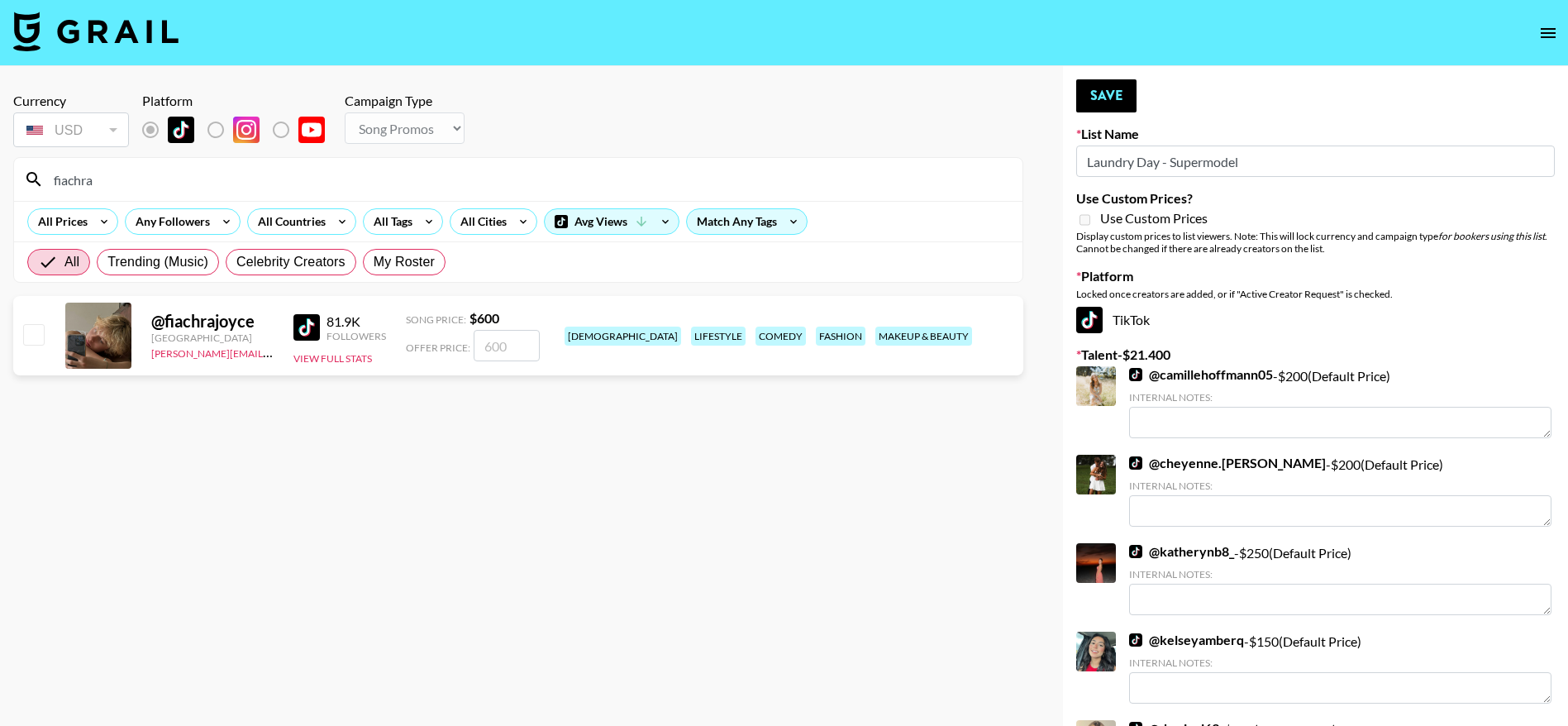
click at [35, 334] on input "checkbox" at bounding box center [32, 333] width 20 height 20
checkbox input "true"
type input "600"
drag, startPoint x: 121, startPoint y: 179, endPoint x: 53, endPoint y: 179, distance: 68.0
click at [53, 179] on input "fiachra" at bounding box center [529, 179] width 969 height 26
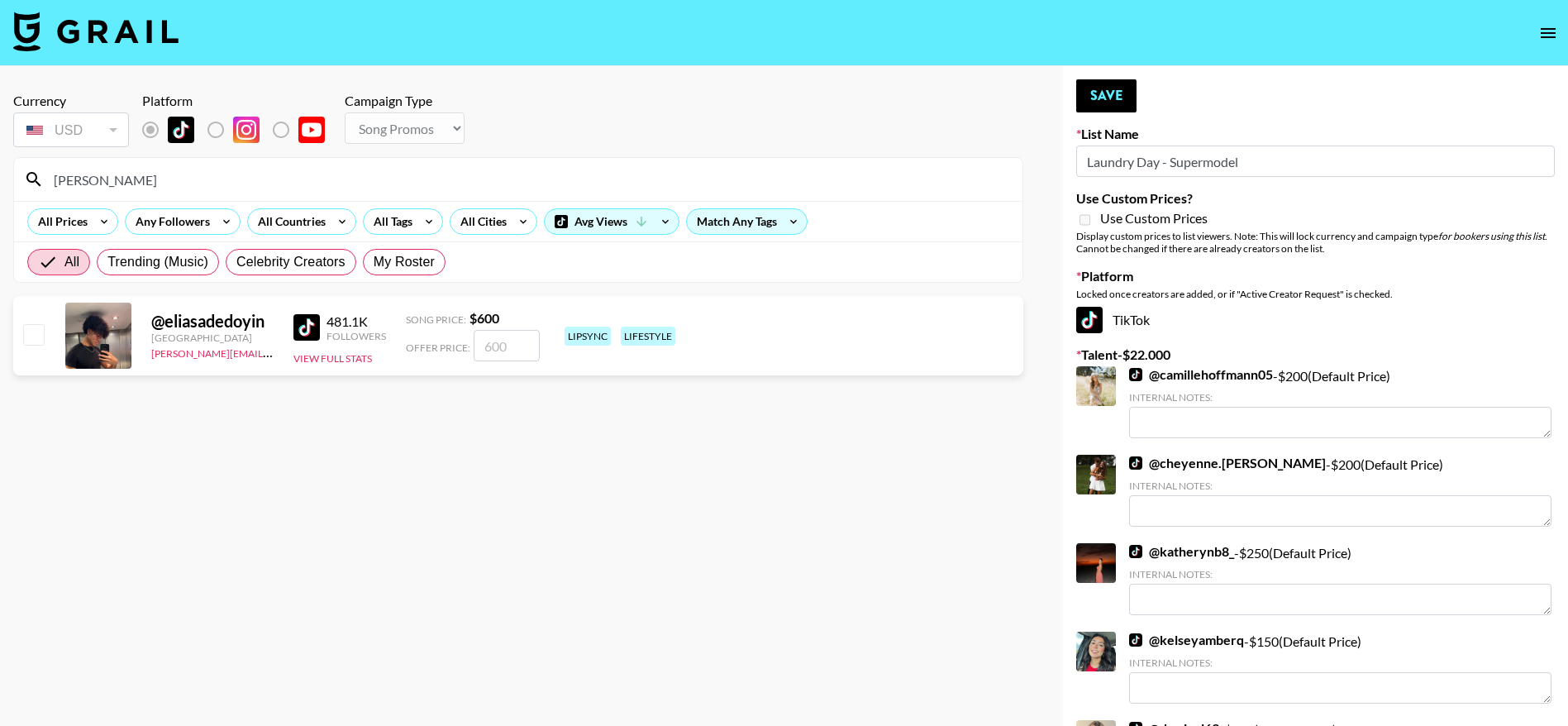
type input "elias"
click at [36, 339] on input "checkbox" at bounding box center [32, 333] width 20 height 20
checkbox input "true"
type input "600"
drag, startPoint x: 356, startPoint y: 167, endPoint x: 0, endPoint y: 179, distance: 356.2
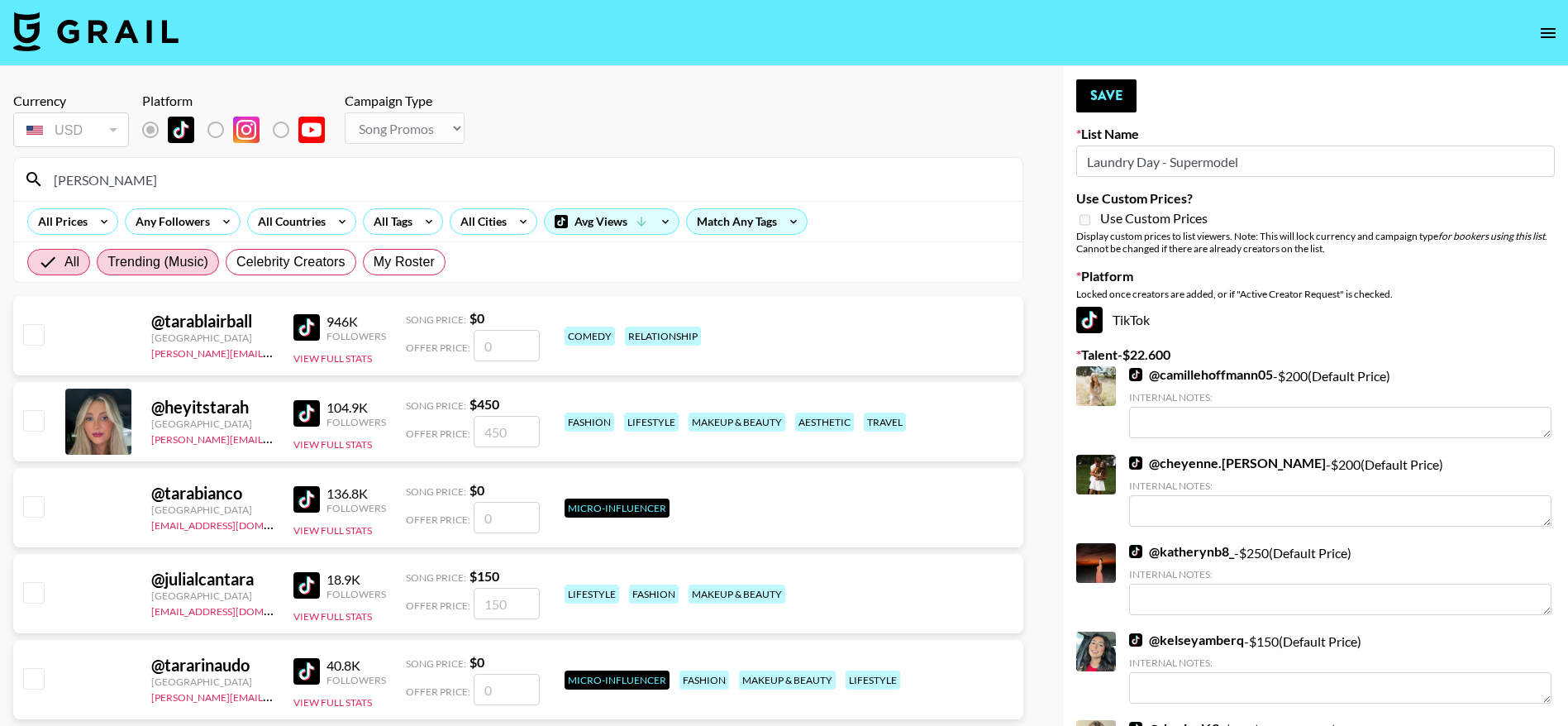
type input "tarah"
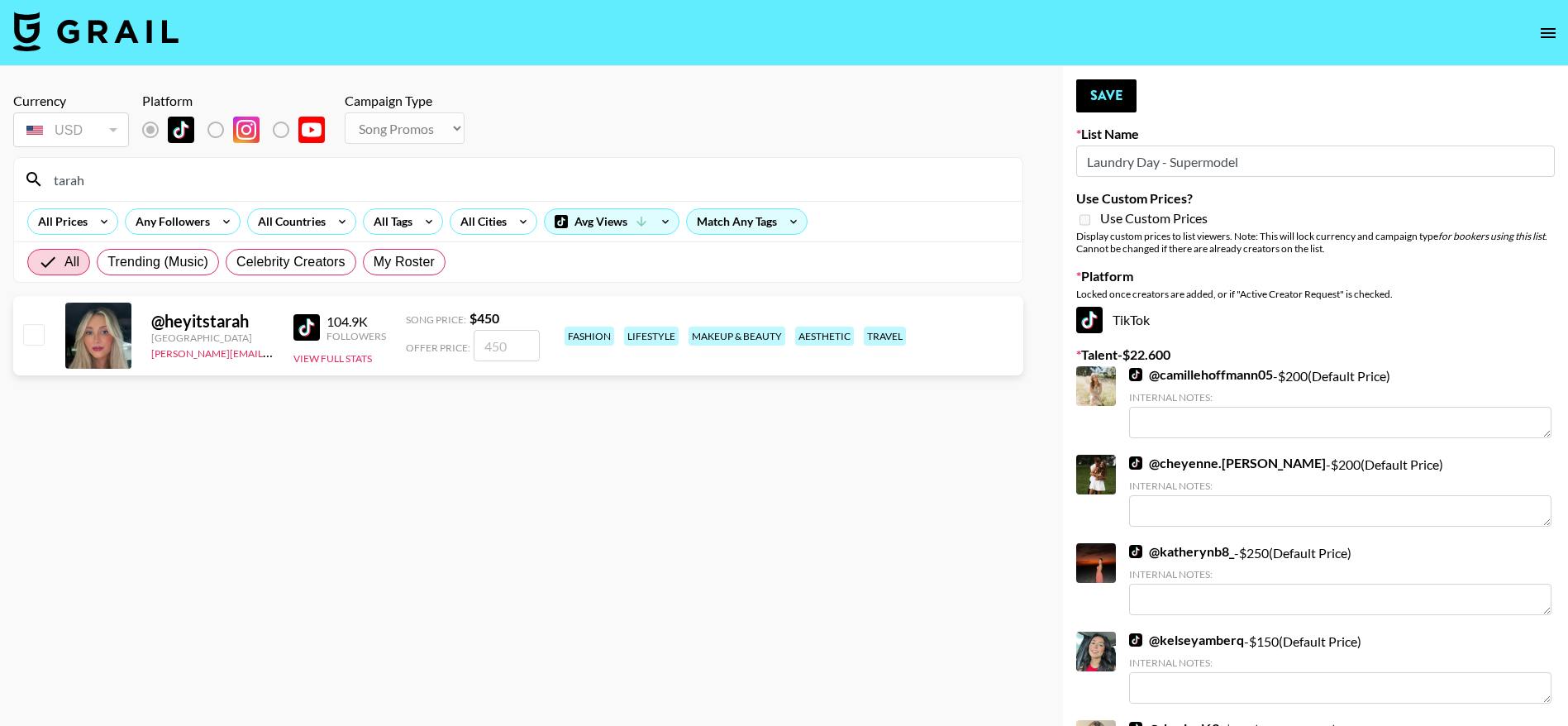
click at [42, 340] on input "checkbox" at bounding box center [32, 333] width 20 height 20
checkbox input "true"
type input "450"
click at [1101, 102] on button "Save" at bounding box center [1107, 95] width 60 height 33
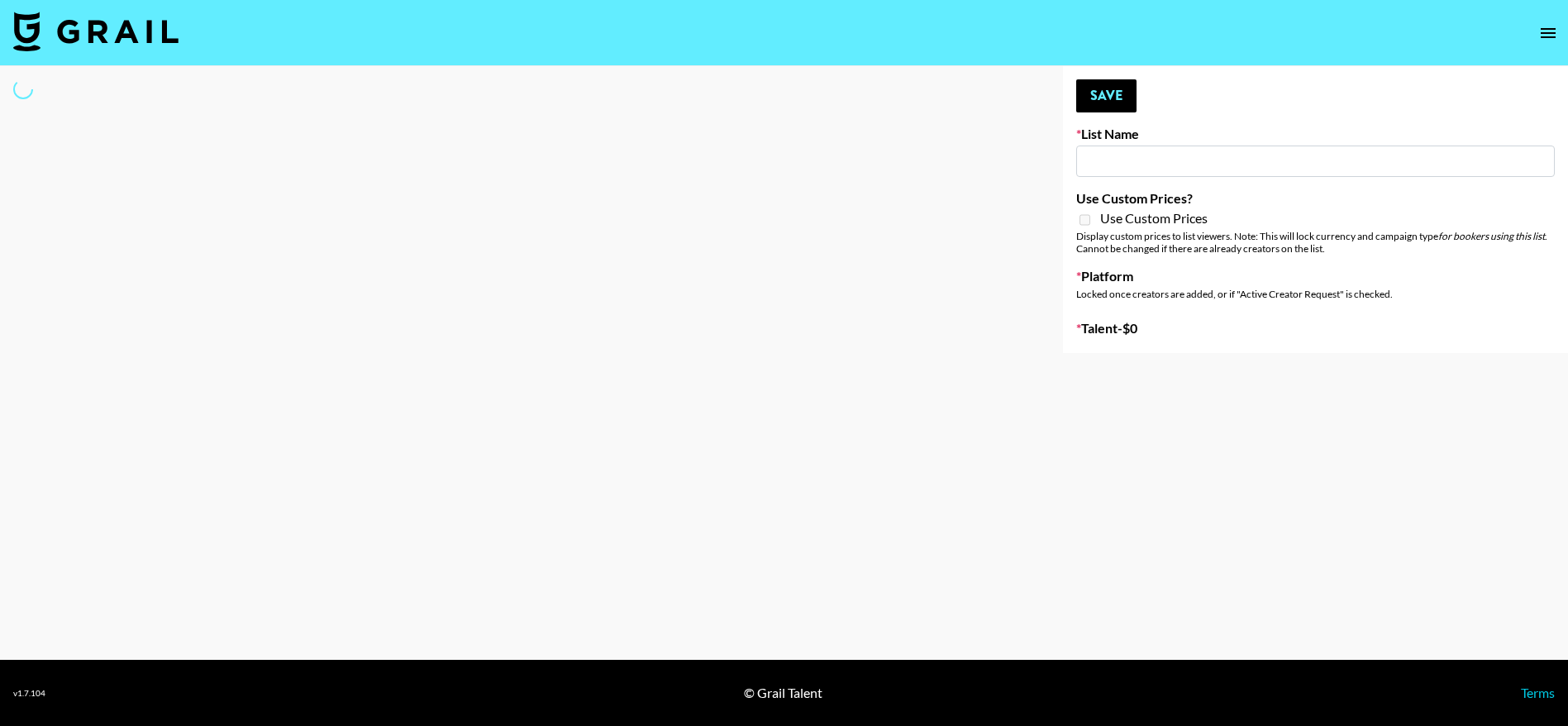
type input "SOS - [PERSON_NAME]"
select select "Song"
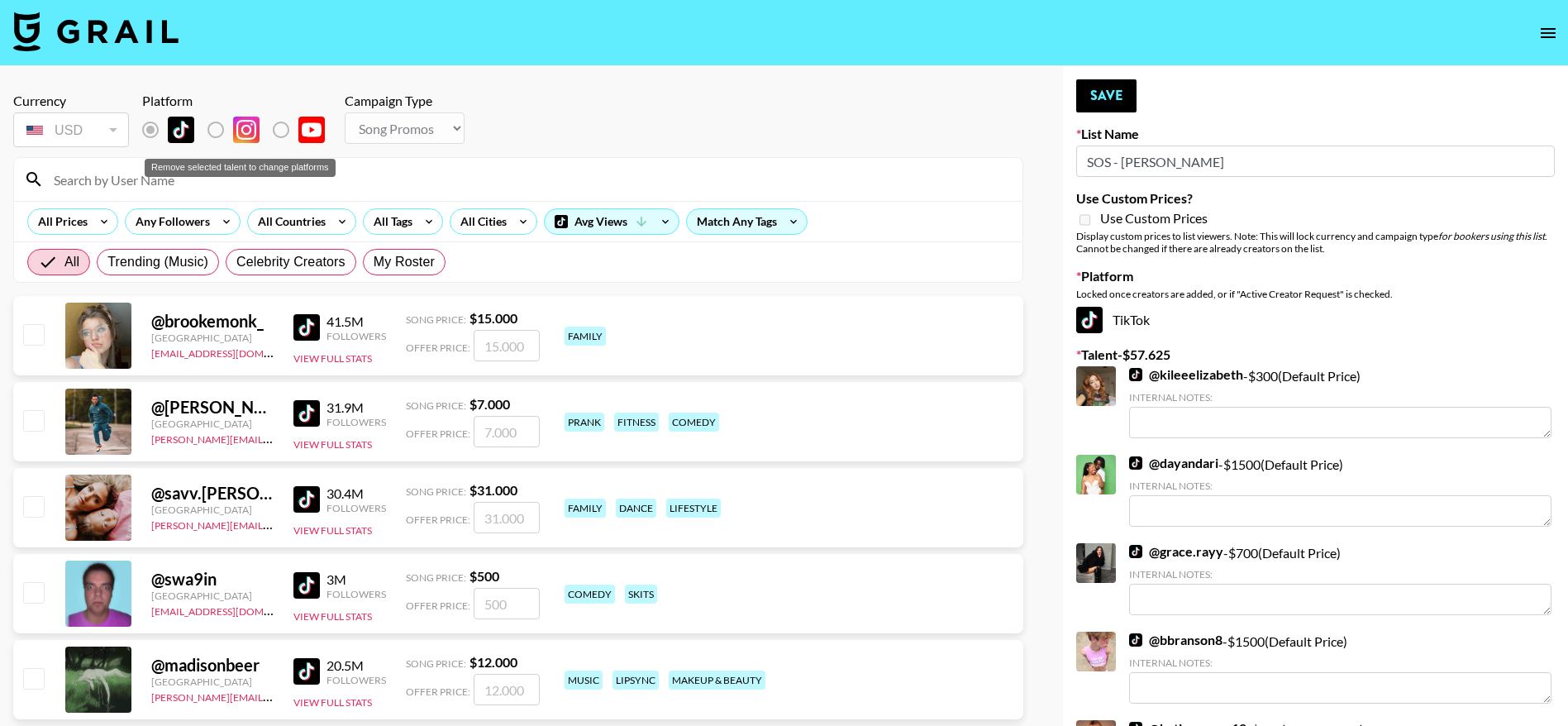
click at [173, 175] on div "Remove selected talent to change platforms" at bounding box center [240, 167] width 191 height 18
click at [243, 180] on input at bounding box center [529, 179] width 969 height 26
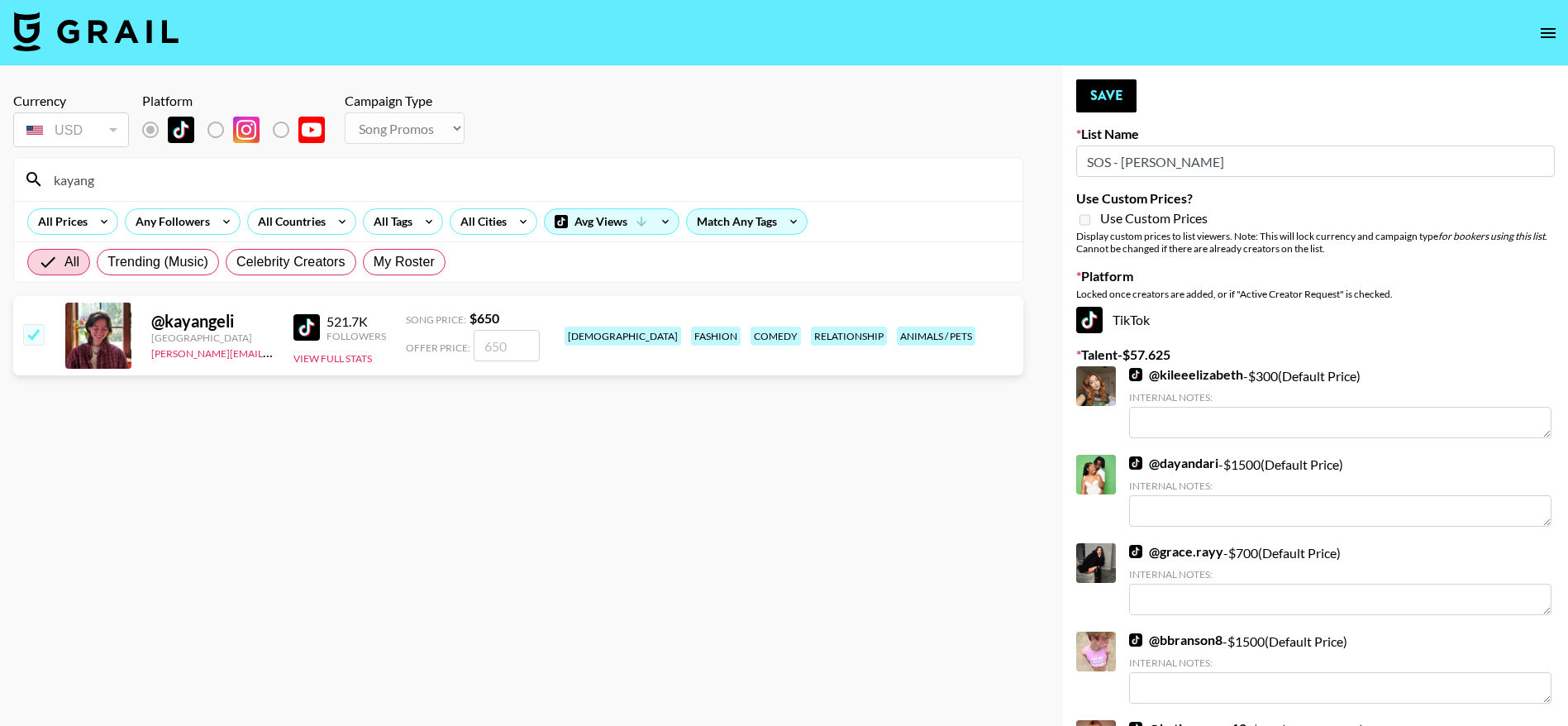
drag, startPoint x: 102, startPoint y: 188, endPoint x: 0, endPoint y: 228, distance: 109.6
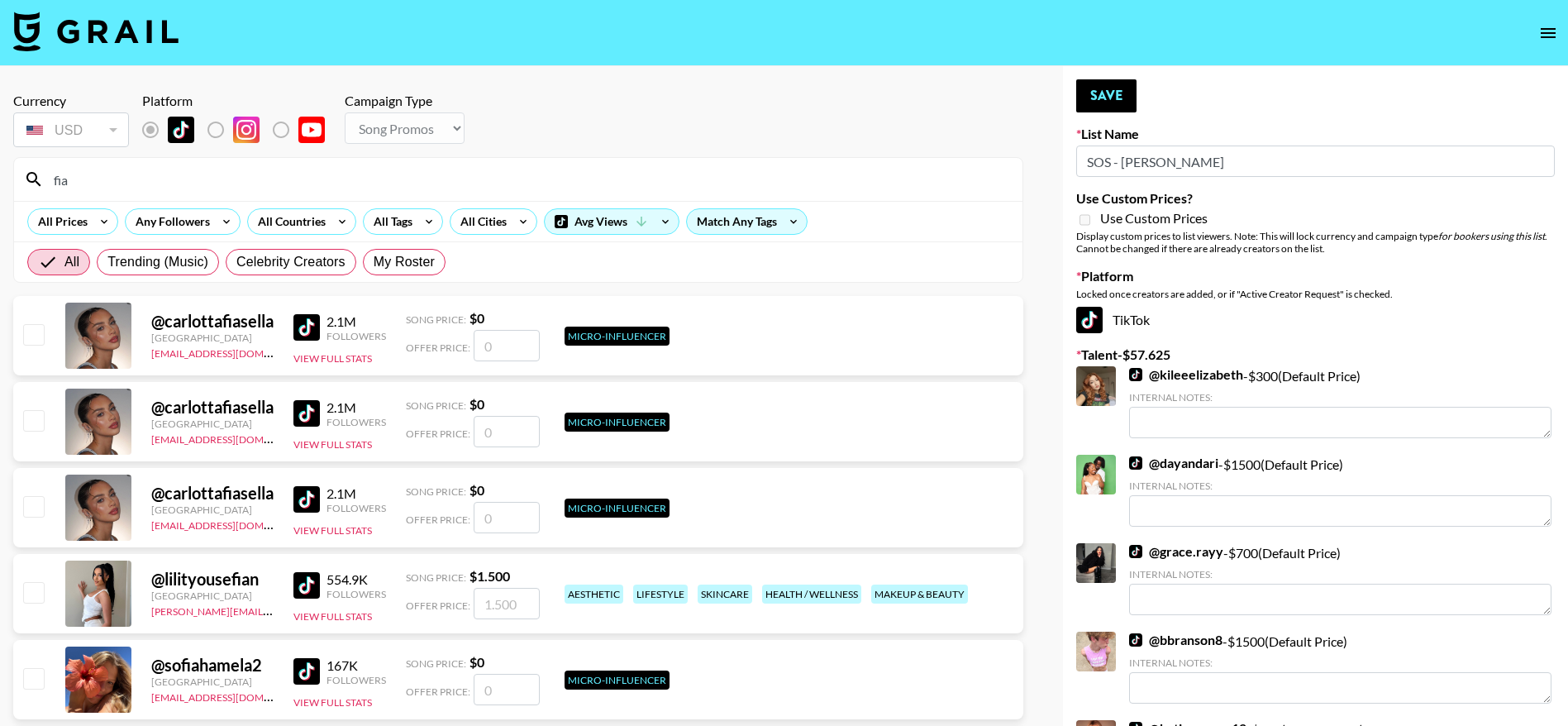
type input "fiachra"
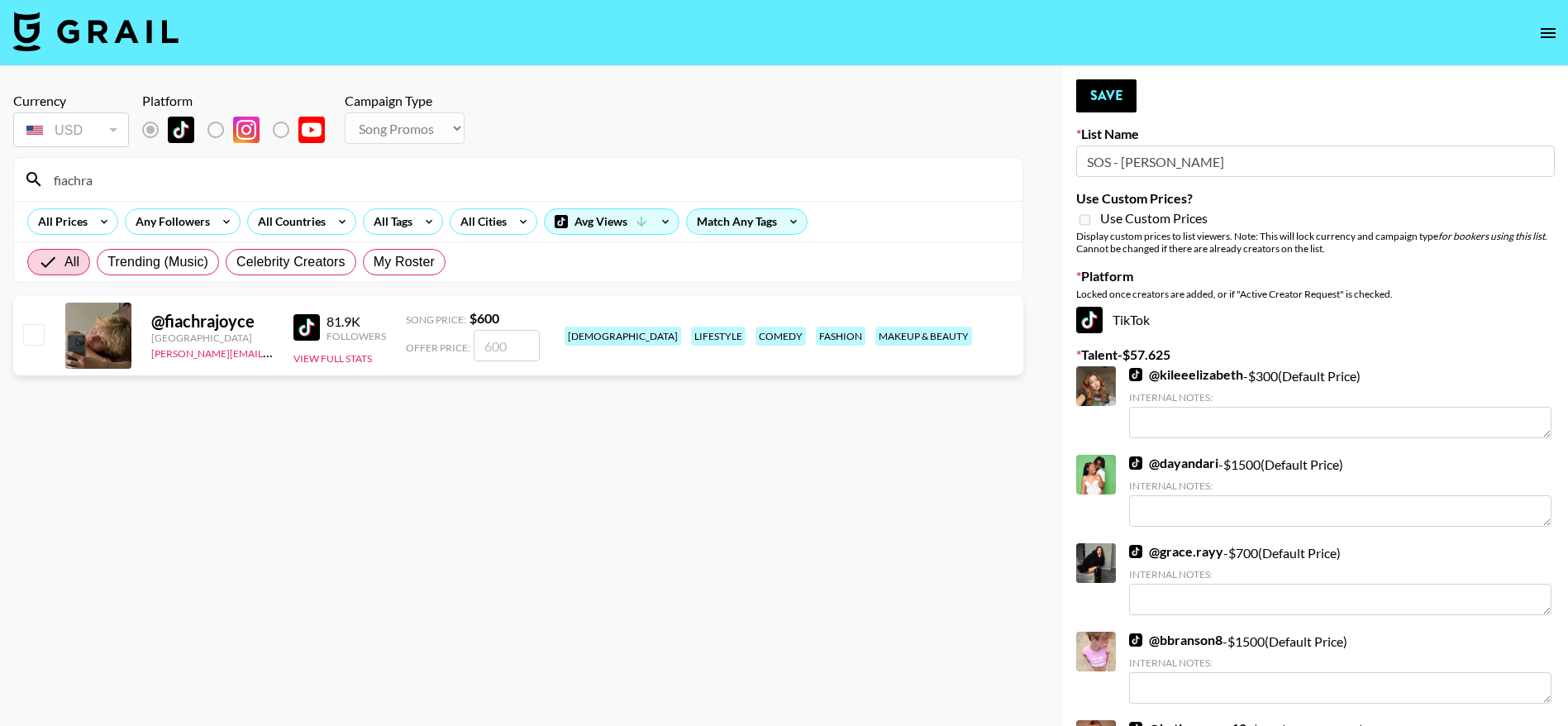
click at [25, 330] on input "checkbox" at bounding box center [32, 333] width 20 height 20
checkbox input "true"
type input "600"
click at [1099, 87] on button "Save" at bounding box center [1107, 95] width 60 height 33
